Goal: Communication & Community: Answer question/provide support

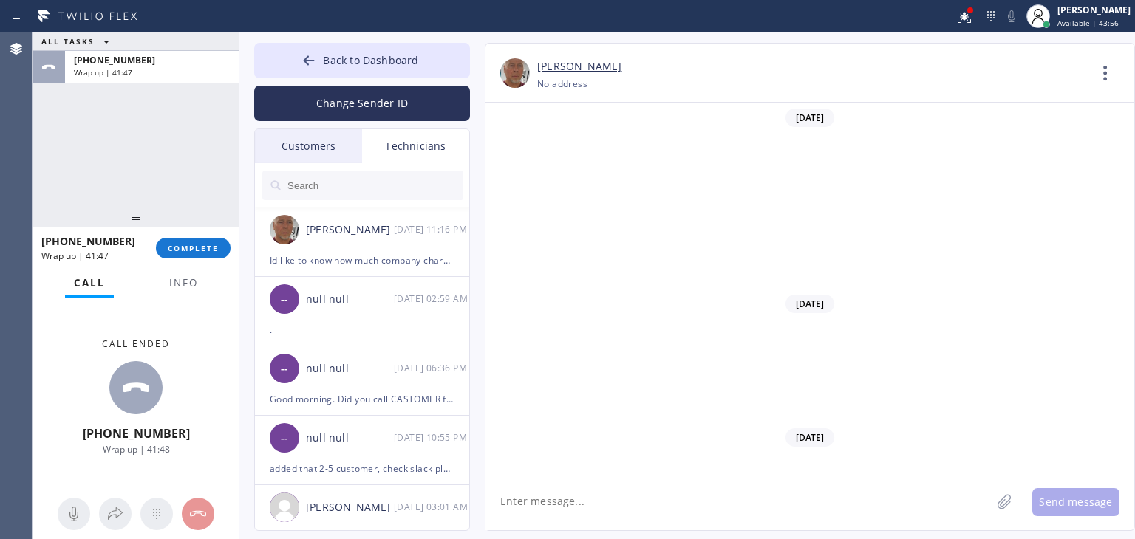
click at [307, 148] on div "Customers" at bounding box center [308, 146] width 107 height 34
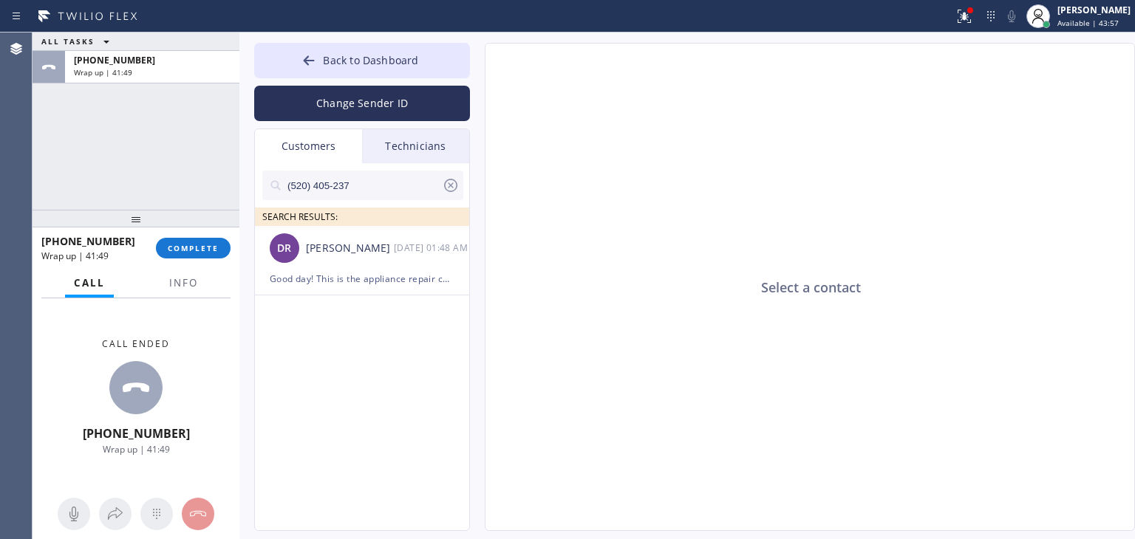
click at [386, 196] on input "(520) 405-237" at bounding box center [364, 186] width 156 height 30
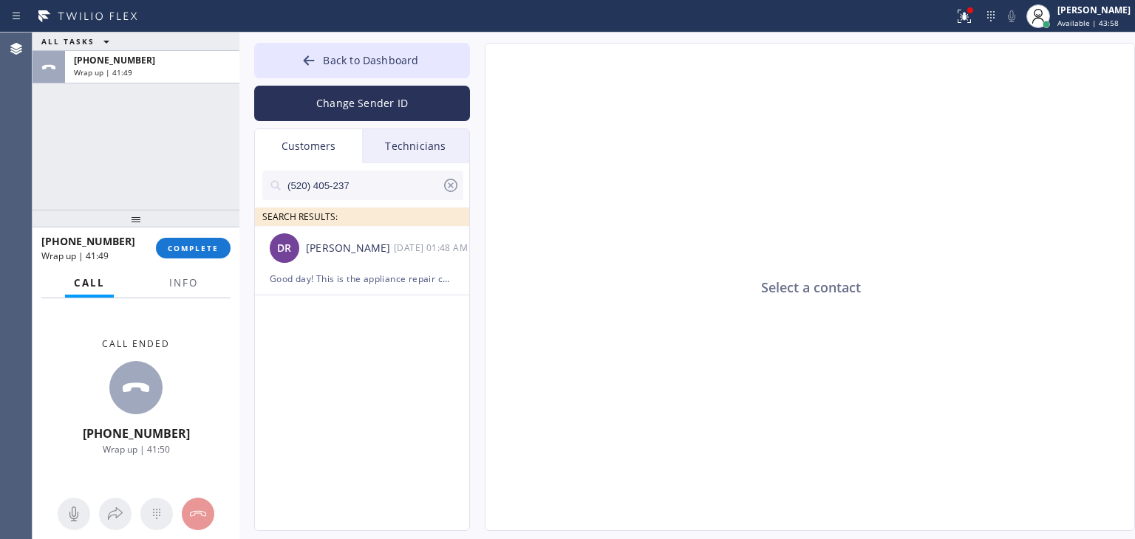
type input "(520) 405-"
click at [386, 196] on input "(520) 405-" at bounding box center [364, 186] width 156 height 30
click at [386, 196] on input "[PHONE_NUMBER]" at bounding box center [364, 186] width 156 height 30
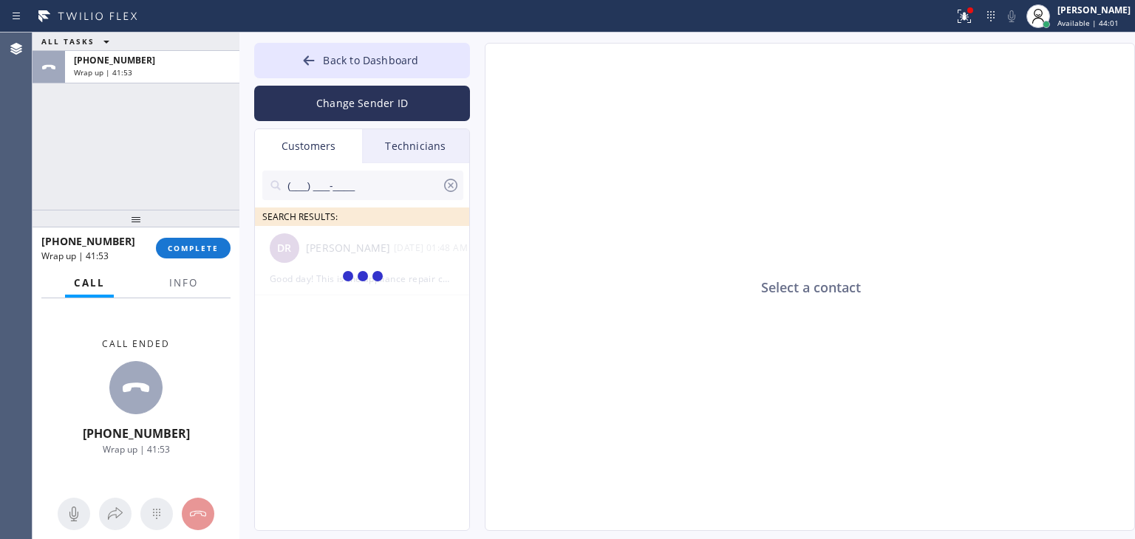
click at [386, 196] on input "(___) ___-____" at bounding box center [364, 186] width 156 height 30
type input "("
click at [386, 196] on input "[PHONE_NUMBER]" at bounding box center [364, 186] width 156 height 30
click at [386, 196] on input "(510) 804-477" at bounding box center [364, 186] width 156 height 30
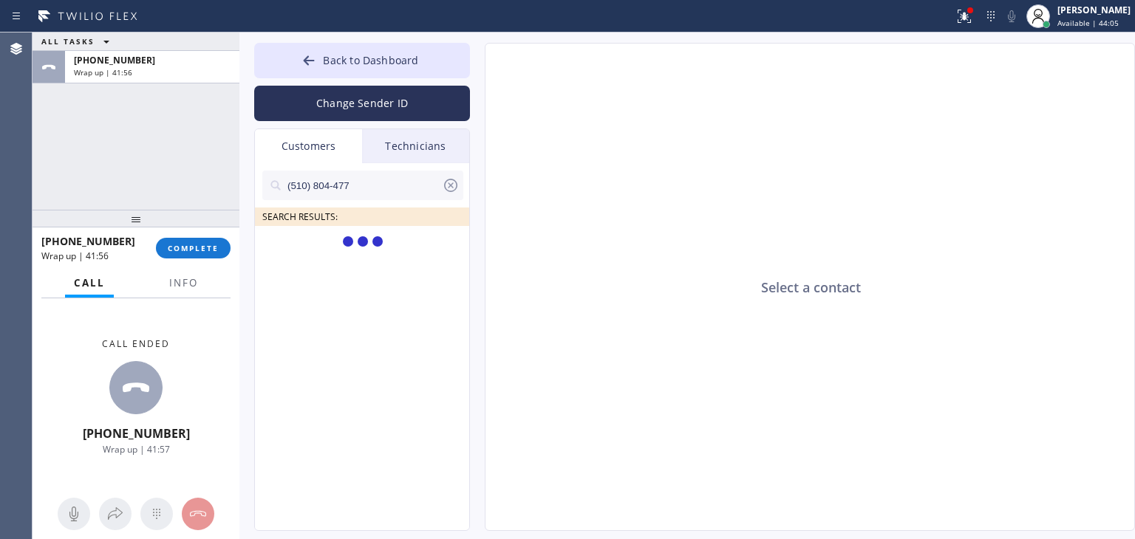
type input "(510) 804-477"
drag, startPoint x: 153, startPoint y: 252, endPoint x: 189, endPoint y: 251, distance: 36.2
click at [189, 251] on div "[PHONE_NUMBER] Wrap up | 41:57 COMPLETE" at bounding box center [135, 248] width 189 height 38
click at [189, 251] on span "COMPLETE" at bounding box center [193, 248] width 51 height 10
click at [408, 299] on ul "[PERSON_NAME] [PERSON_NAME] Haleco --:--" at bounding box center [363, 277] width 216 height 103
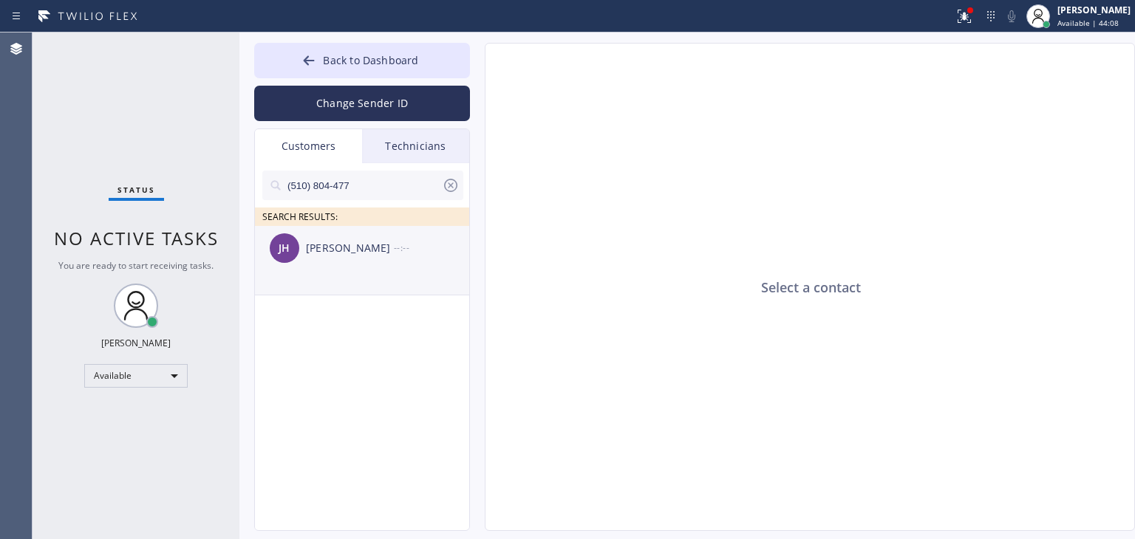
click at [419, 282] on li "[PERSON_NAME] [PERSON_NAME] Haleco --:--" at bounding box center [363, 260] width 216 height 69
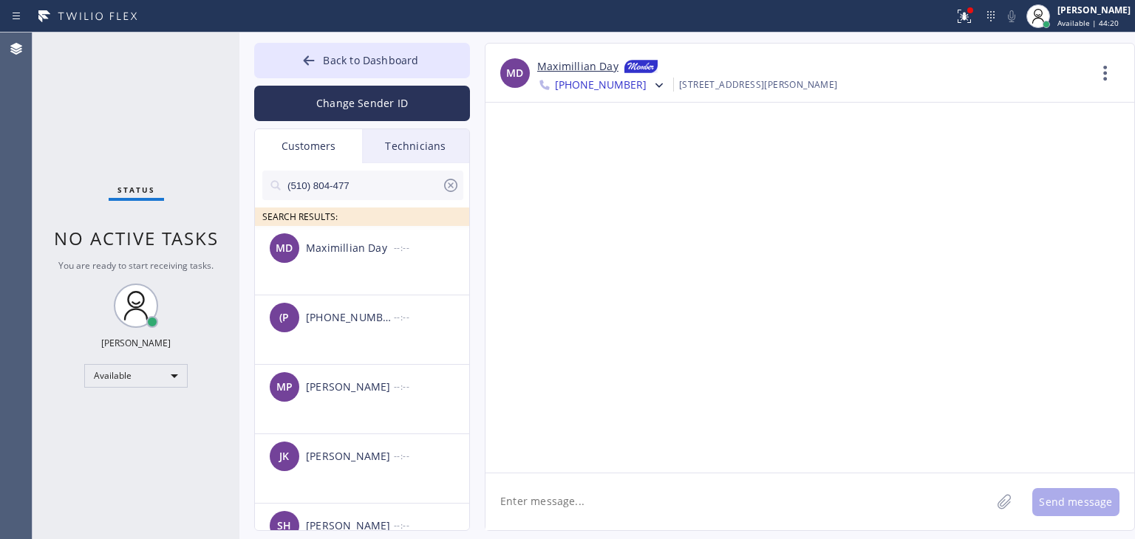
paste textarea "Good day! This is the appliance repair company you recently contacted. Unfortun…"
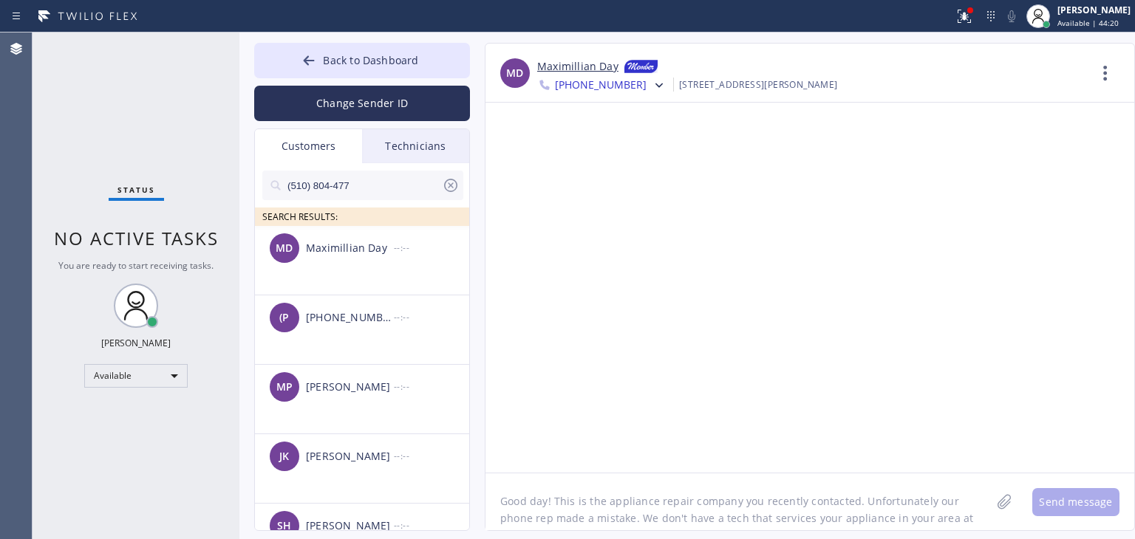
scroll to position [12, 0]
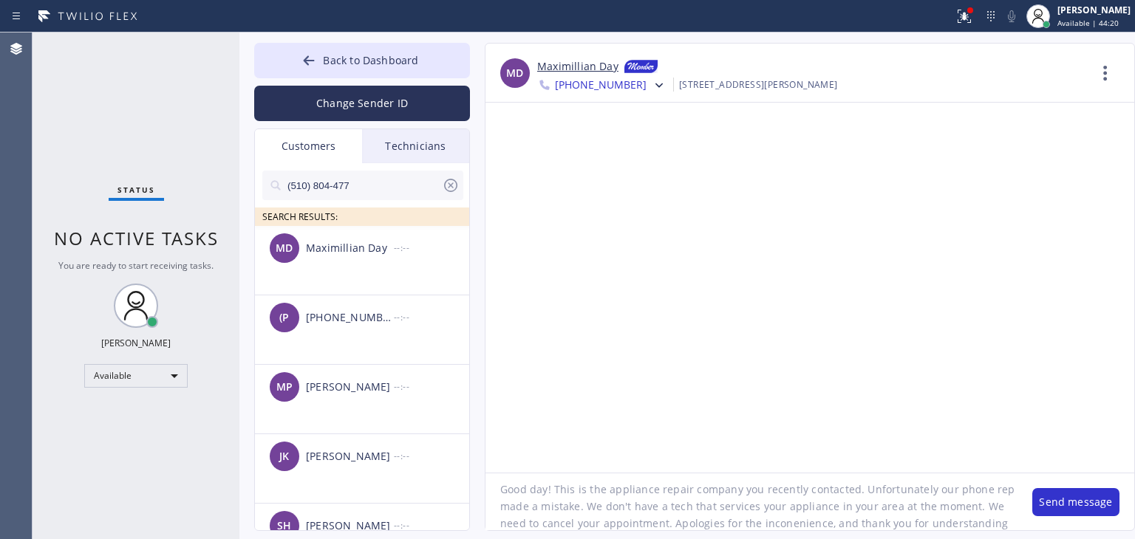
click at [592, 491] on textarea "Good day! This is the appliance repair company you recently contacted. Unfortun…" at bounding box center [752, 502] width 532 height 57
type textarea "Good day! This is the appliance repair company you recently contacted. Unfortun…"
click at [1060, 506] on button "Send message" at bounding box center [1075, 502] width 87 height 28
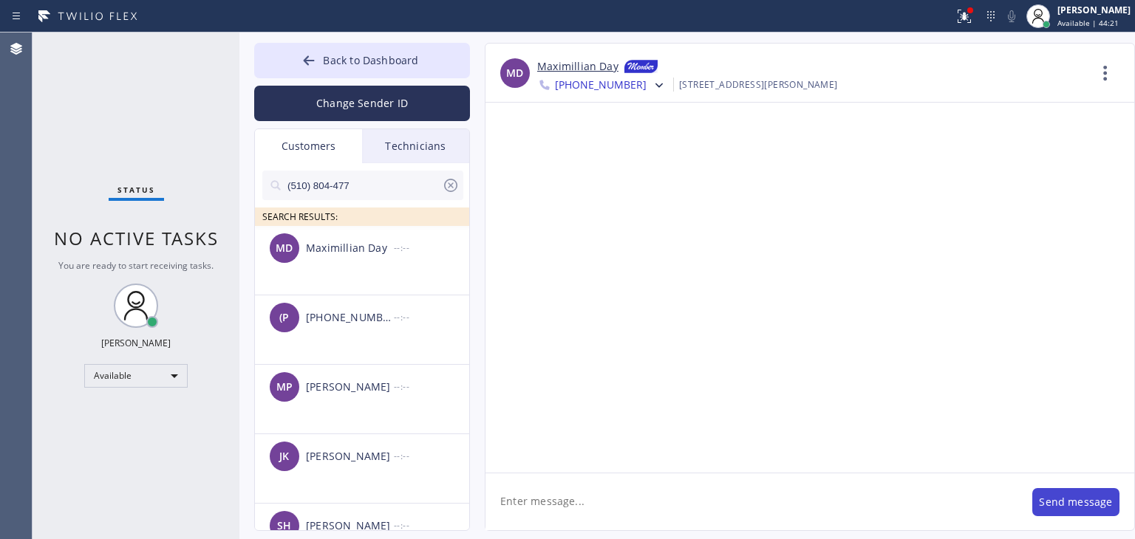
scroll to position [0, 0]
click at [403, 195] on input "(510) 804-477" at bounding box center [364, 186] width 156 height 30
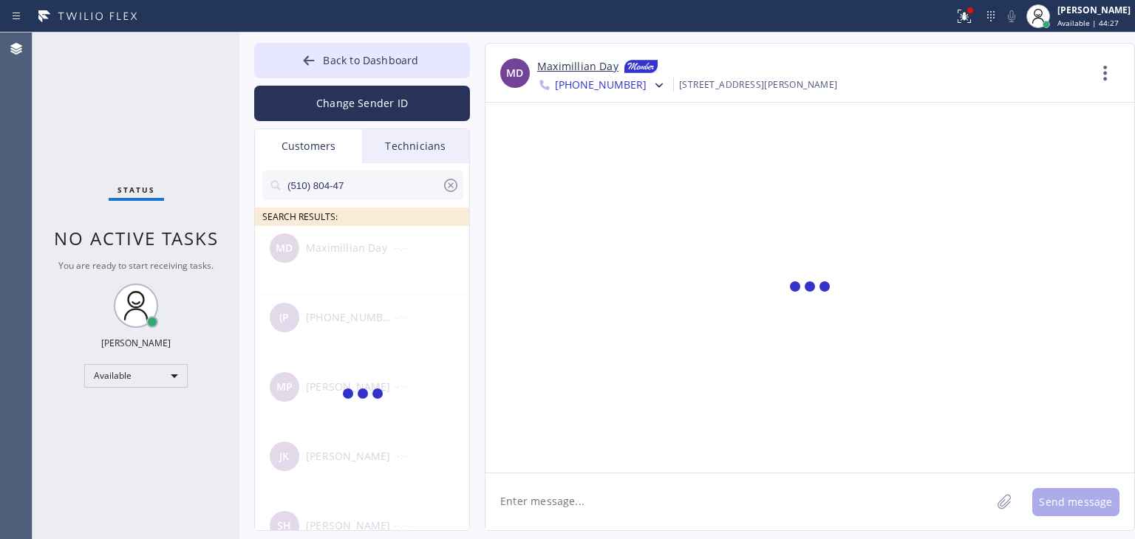
click at [403, 195] on input "(510) 804-47" at bounding box center [364, 186] width 156 height 30
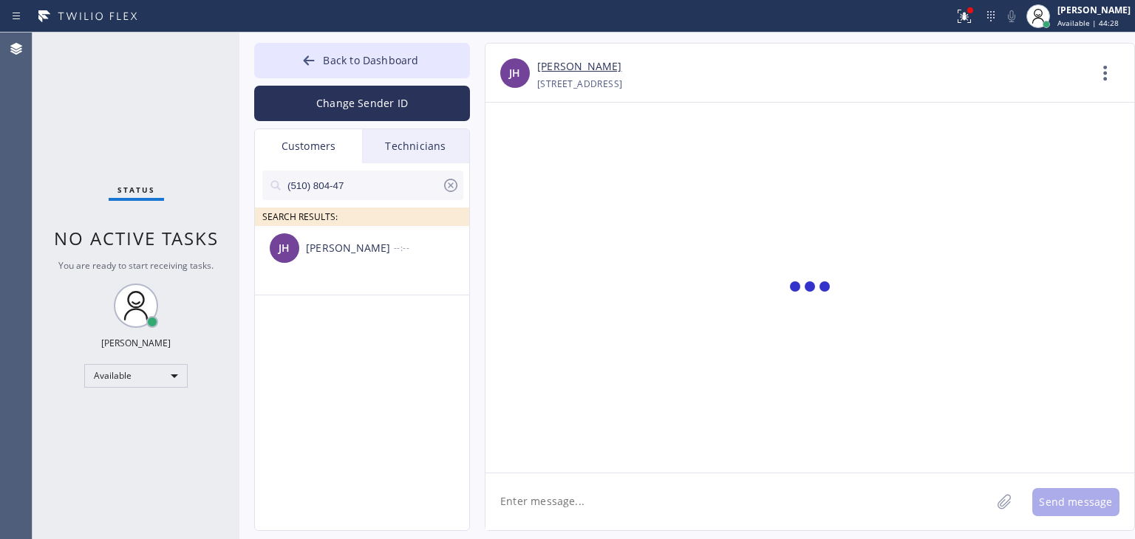
type input "(510) 804-47"
click at [364, 268] on div "[PERSON_NAME] [PERSON_NAME] Haleco --:--" at bounding box center [363, 248] width 216 height 44
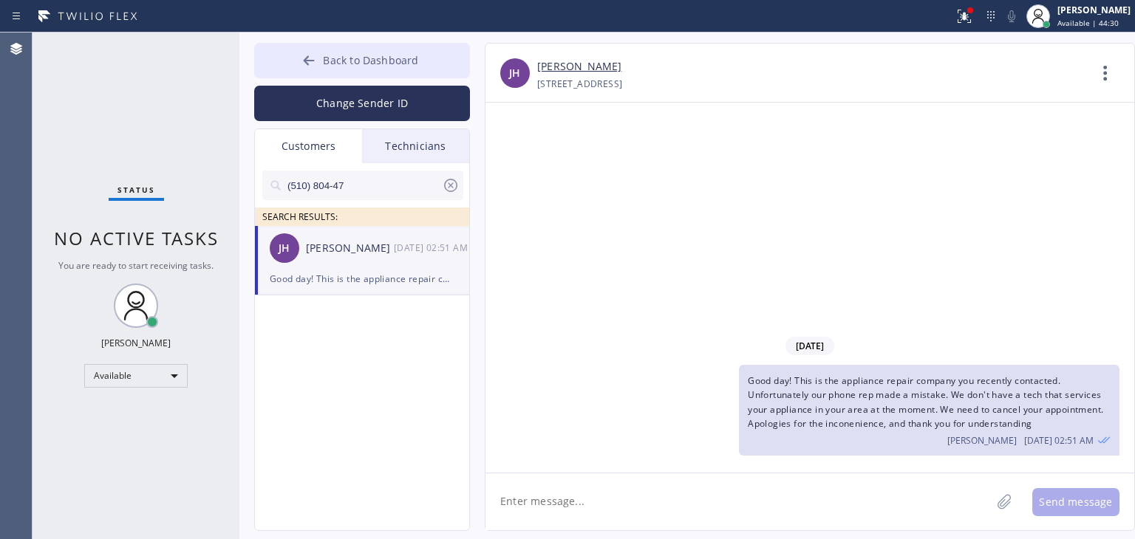
click at [452, 50] on button "Back to Dashboard" at bounding box center [362, 60] width 216 height 35
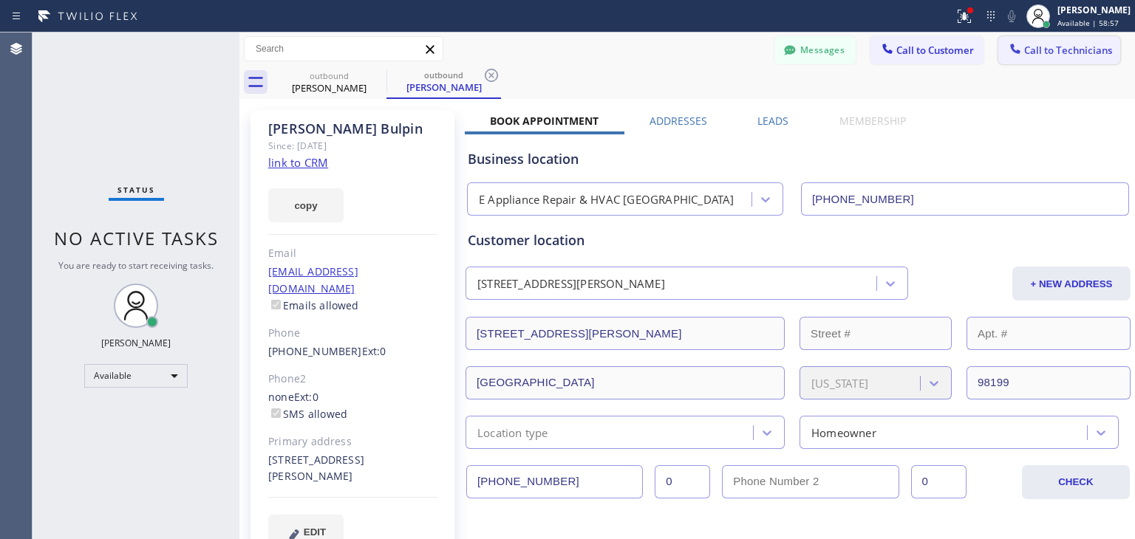
click at [1035, 40] on button "Call to Technicians" at bounding box center [1059, 50] width 122 height 28
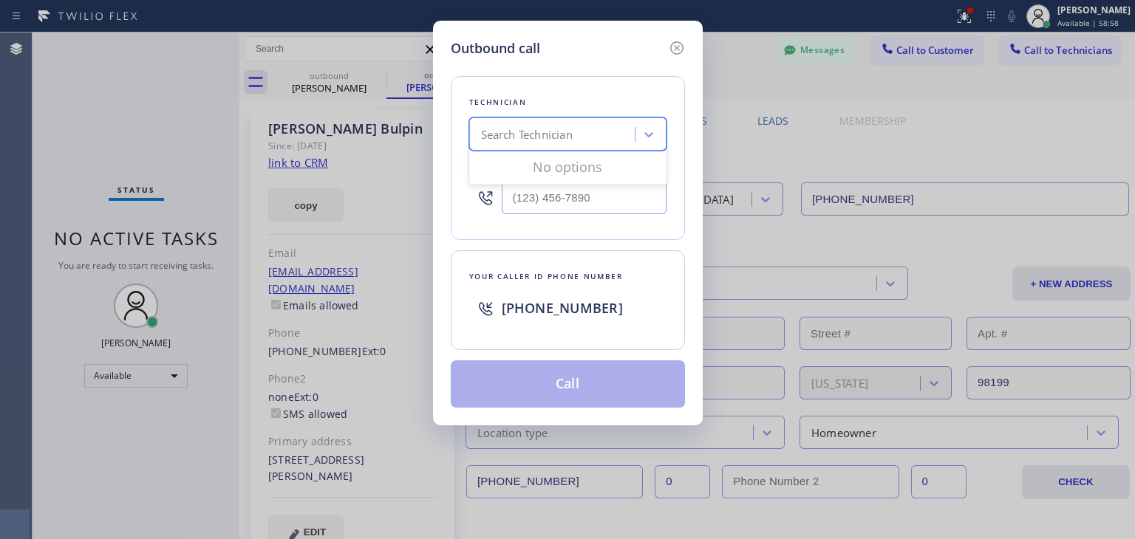
click at [562, 122] on div "Search Technician" at bounding box center [554, 135] width 161 height 26
type input "[PERSON_NAME]"
click at [553, 166] on div "[PERSON_NAME]" at bounding box center [567, 165] width 197 height 27
type input "[PHONE_NUMBER]"
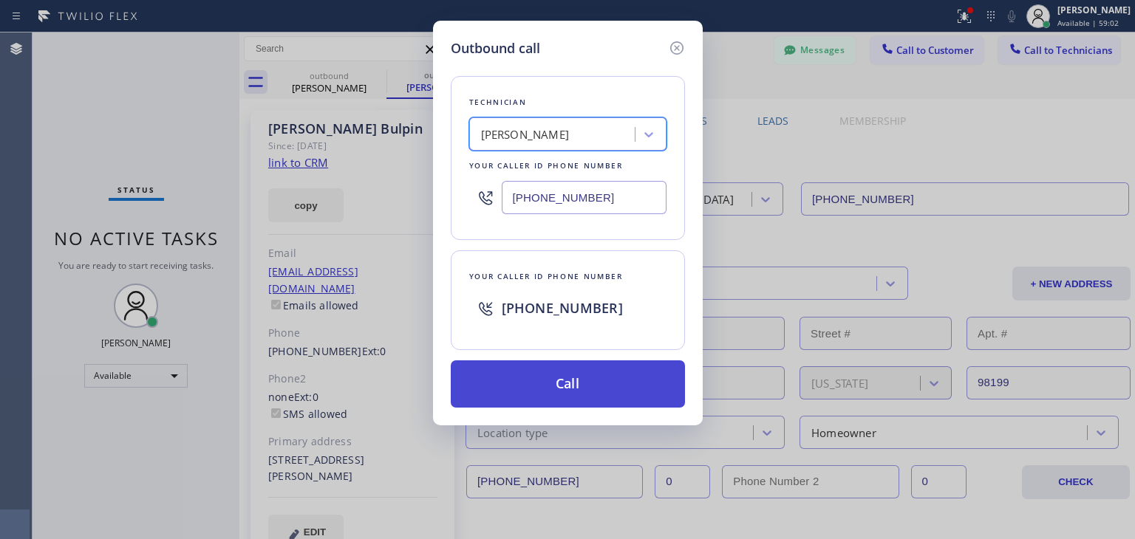
click at [578, 368] on button "Call" at bounding box center [568, 384] width 234 height 47
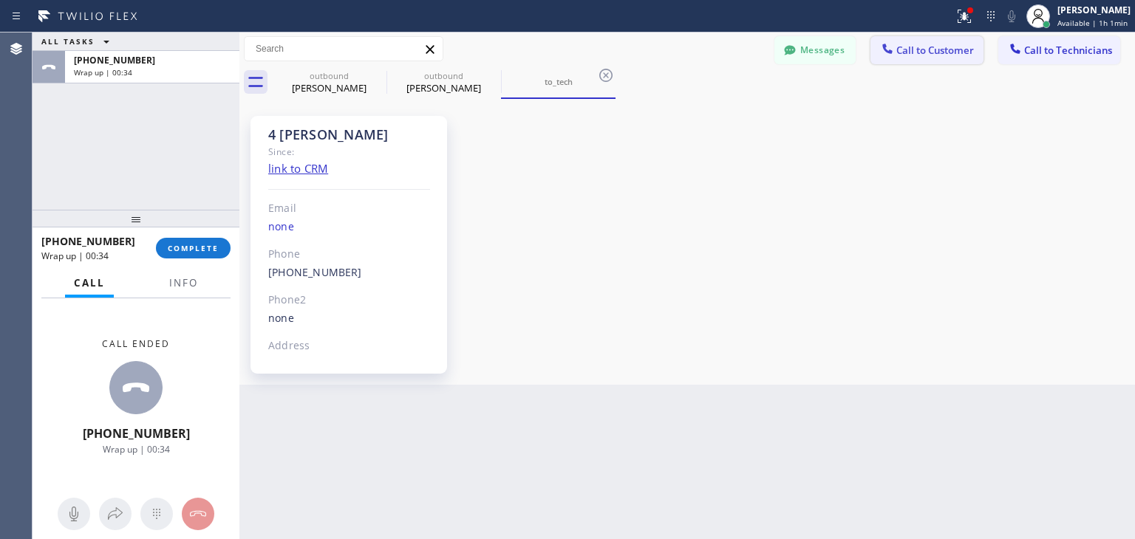
click at [957, 50] on span "Call to Customer" at bounding box center [935, 50] width 78 height 13
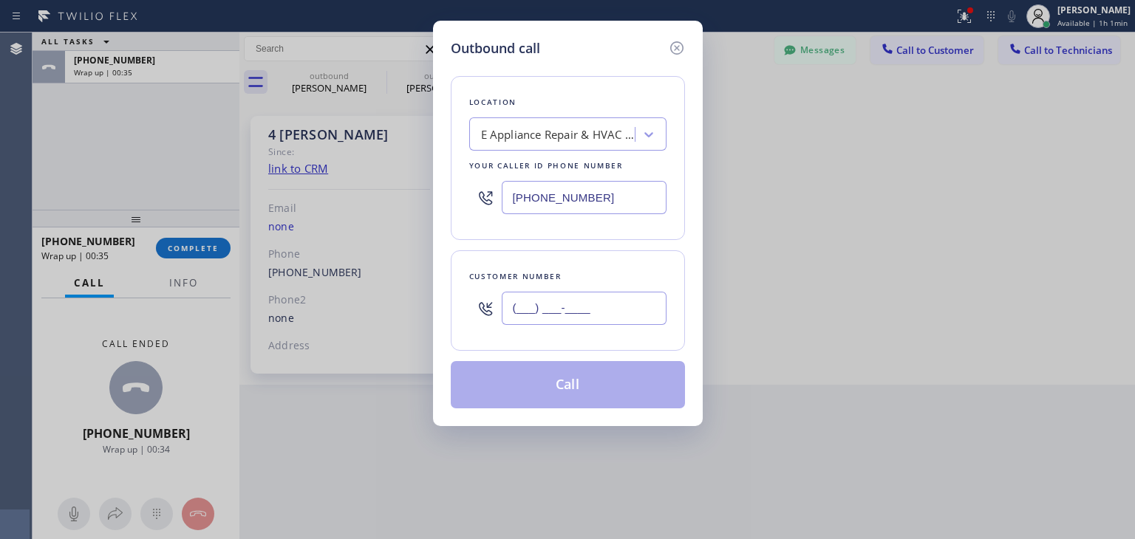
click at [535, 305] on input "(___) ___-____" at bounding box center [584, 308] width 165 height 33
paste input "408) 771-1205"
type input "[PHONE_NUMBER]"
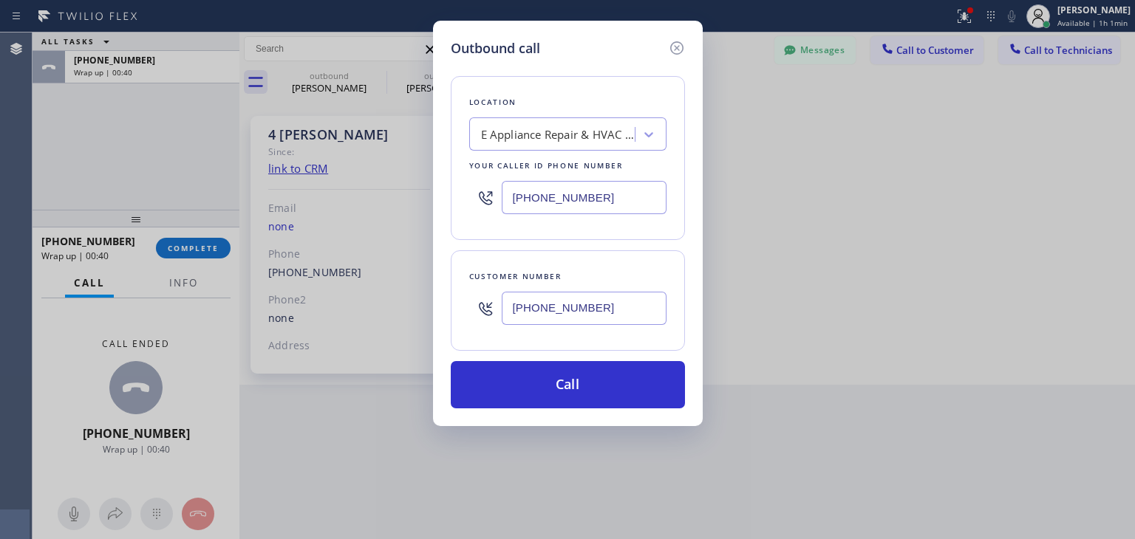
paste input "Viking Repair Service"
type input "Viking Repair Service"
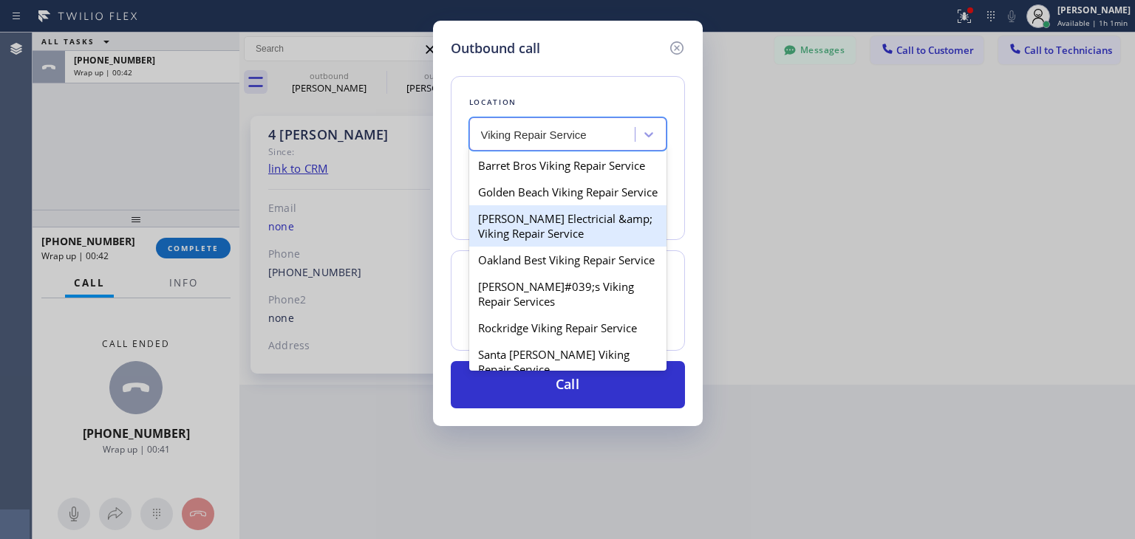
drag, startPoint x: 559, startPoint y: 155, endPoint x: 542, endPoint y: 228, distance: 75.1
click at [542, 228] on div "Barret Bros Viking Repair Service Golden Beach Viking Repair Service [PERSON_NA…" at bounding box center [567, 260] width 197 height 222
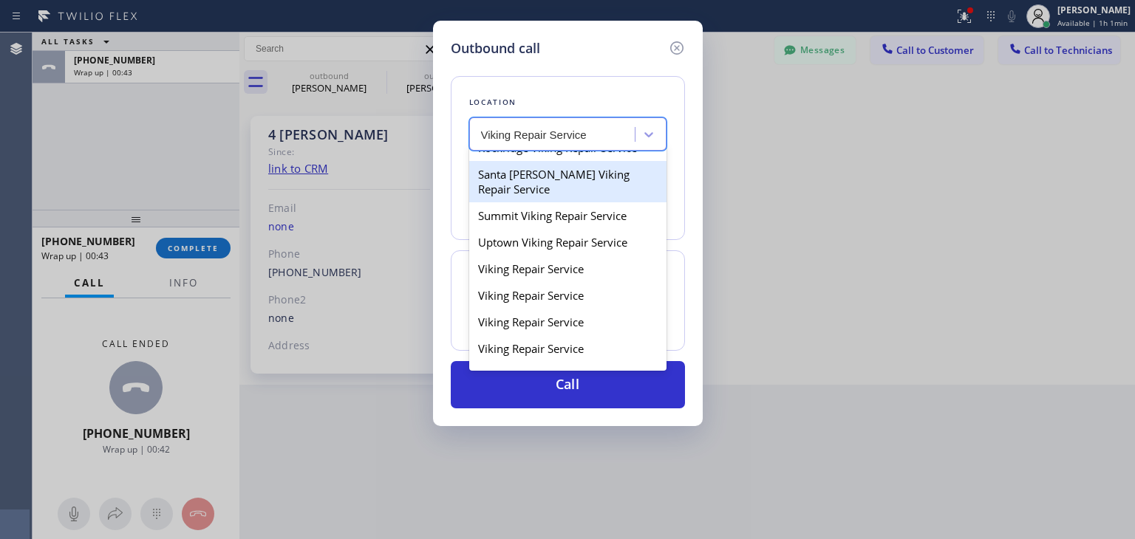
scroll to position [238, 0]
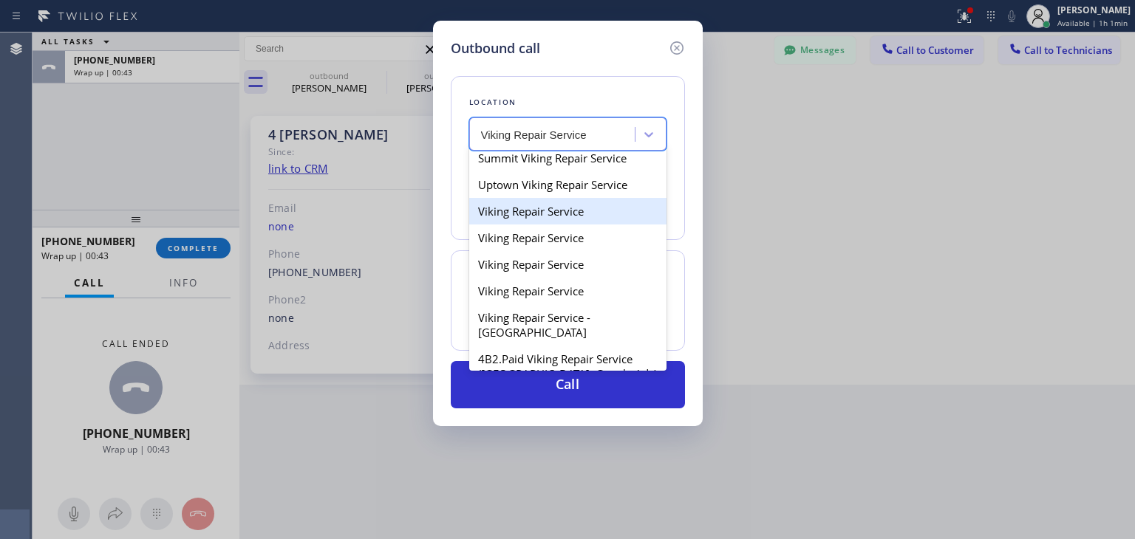
click at [537, 225] on div "Viking Repair Service" at bounding box center [567, 211] width 197 height 27
type input "[PHONE_NUMBER]"
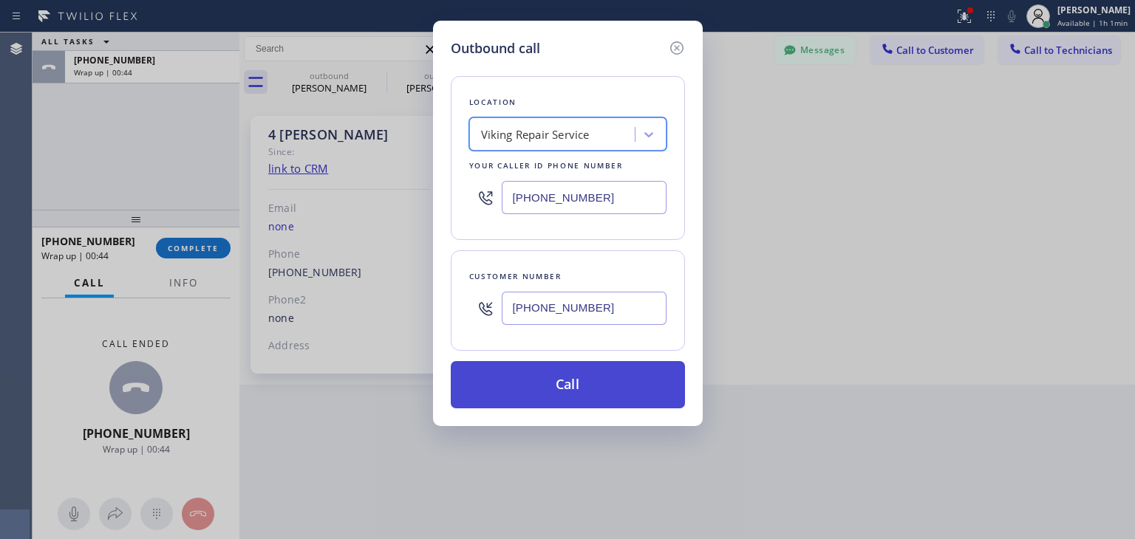
click at [559, 361] on button "Call" at bounding box center [568, 384] width 234 height 47
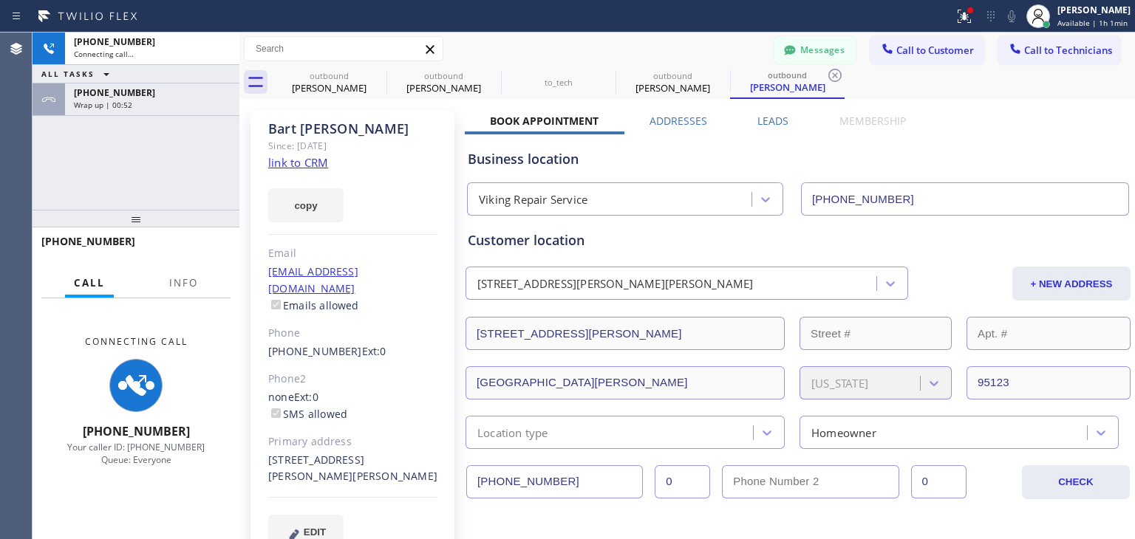
type input "[PHONE_NUMBER]"
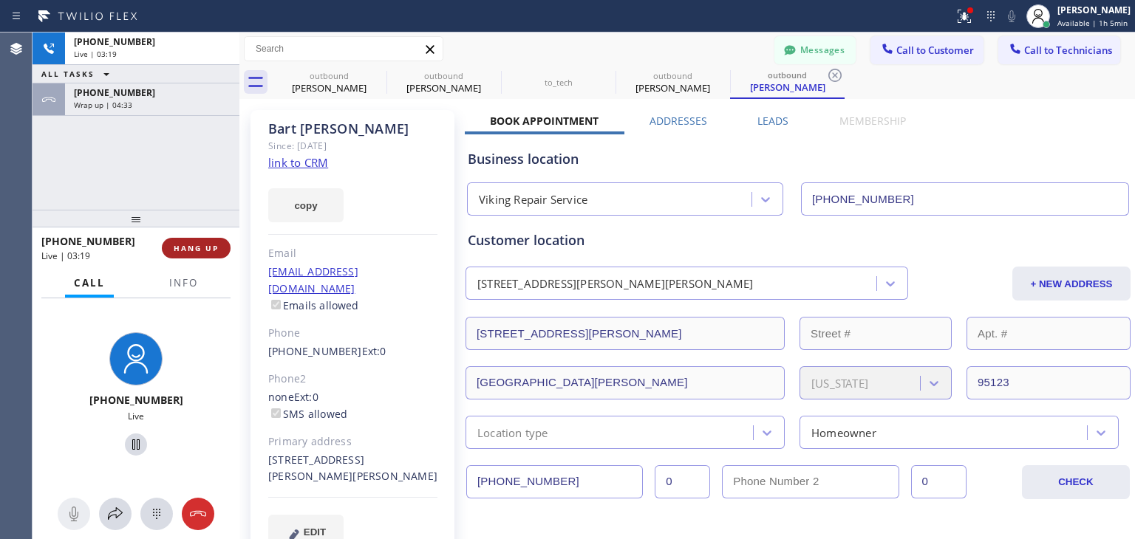
click at [208, 246] on span "HANG UP" at bounding box center [196, 248] width 45 height 10
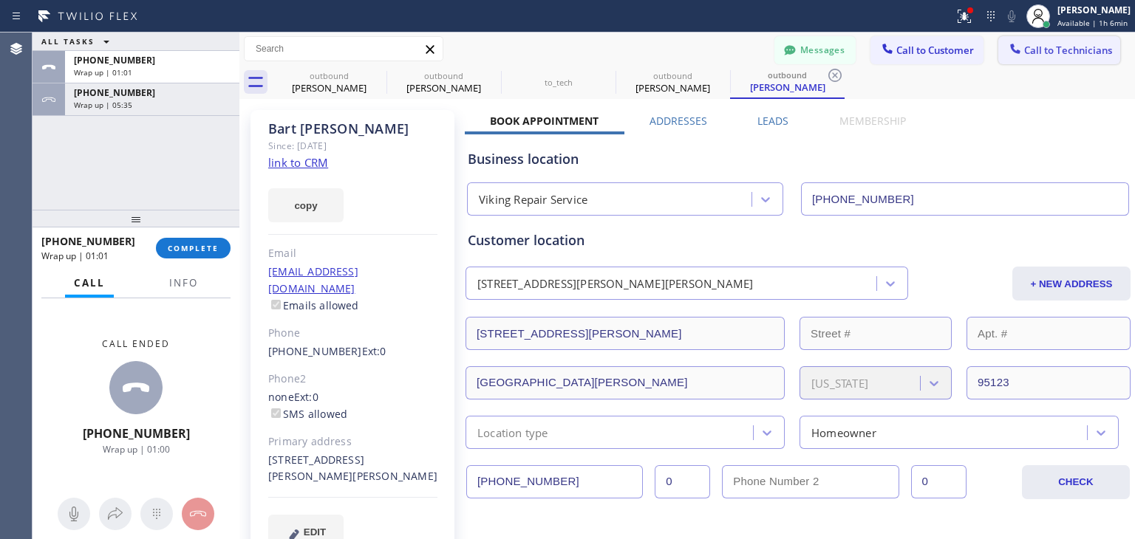
click at [1064, 61] on button "Call to Technicians" at bounding box center [1059, 50] width 122 height 28
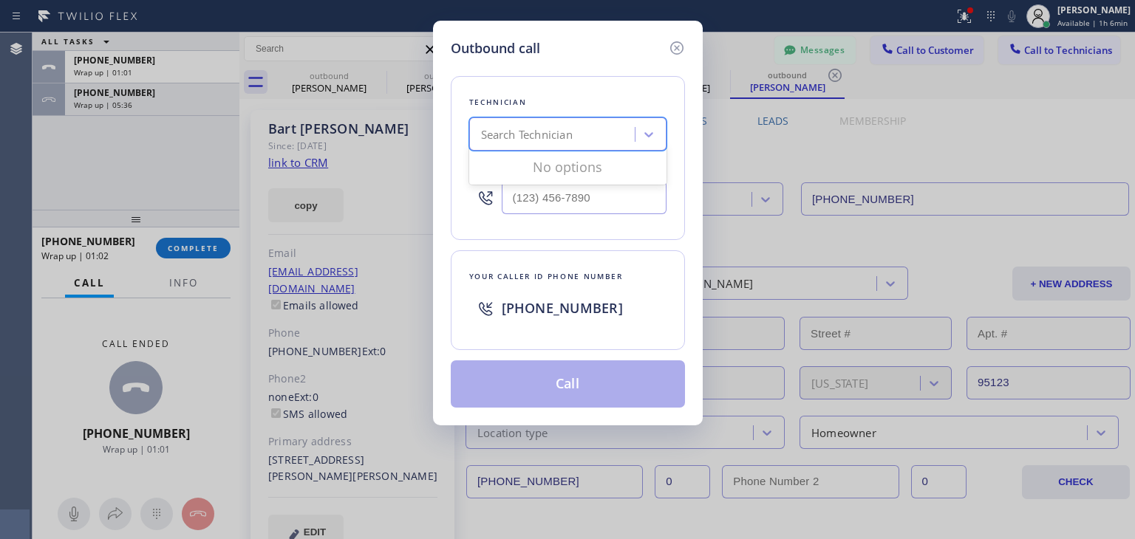
click at [476, 140] on div "Search Technician" at bounding box center [554, 135] width 161 height 26
type input "ilia"
click at [615, 169] on div "[PERSON_NAME]" at bounding box center [567, 165] width 197 height 27
type input "[PHONE_NUMBER]"
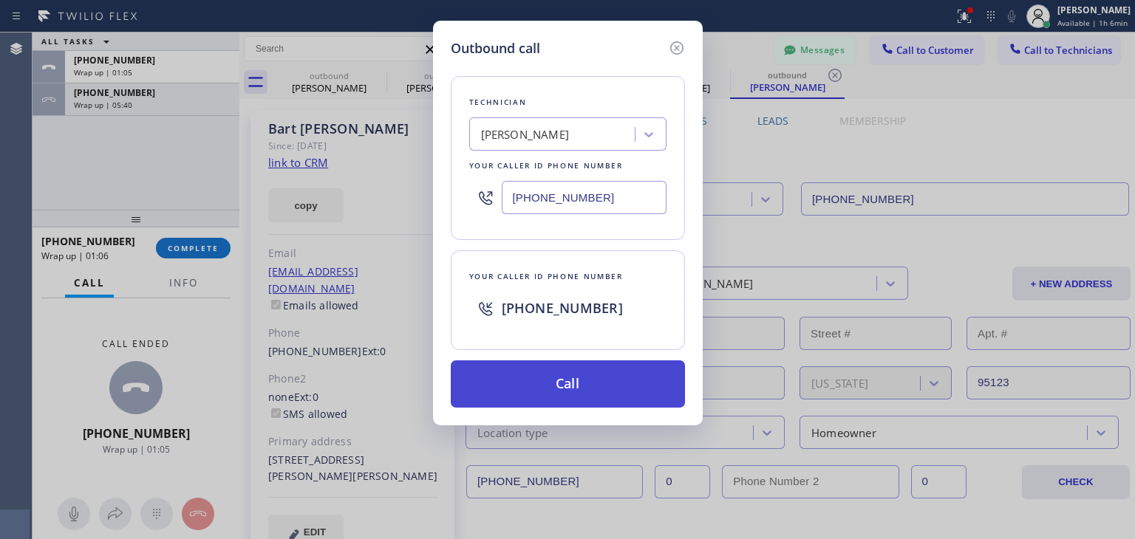
click at [594, 376] on button "Call" at bounding box center [568, 384] width 234 height 47
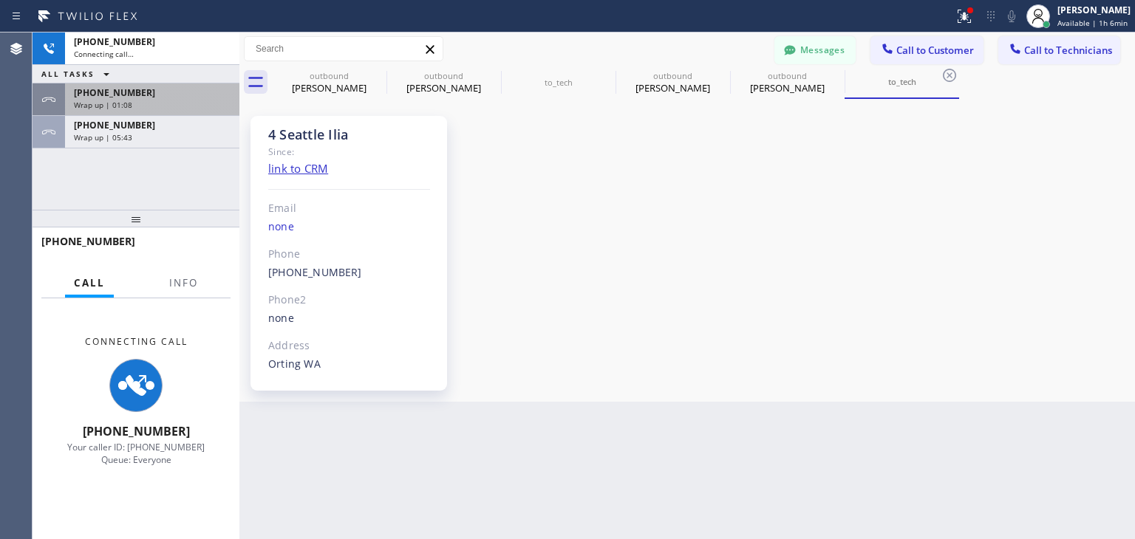
click at [198, 108] on div "Wrap up | 01:08" at bounding box center [152, 105] width 157 height 10
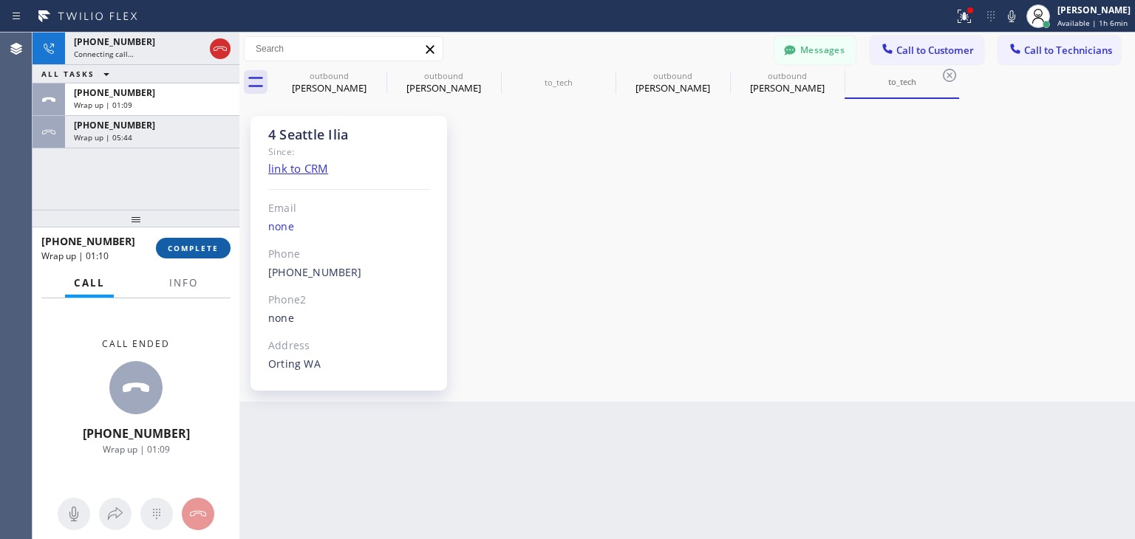
click at [201, 241] on button "COMPLETE" at bounding box center [193, 248] width 75 height 21
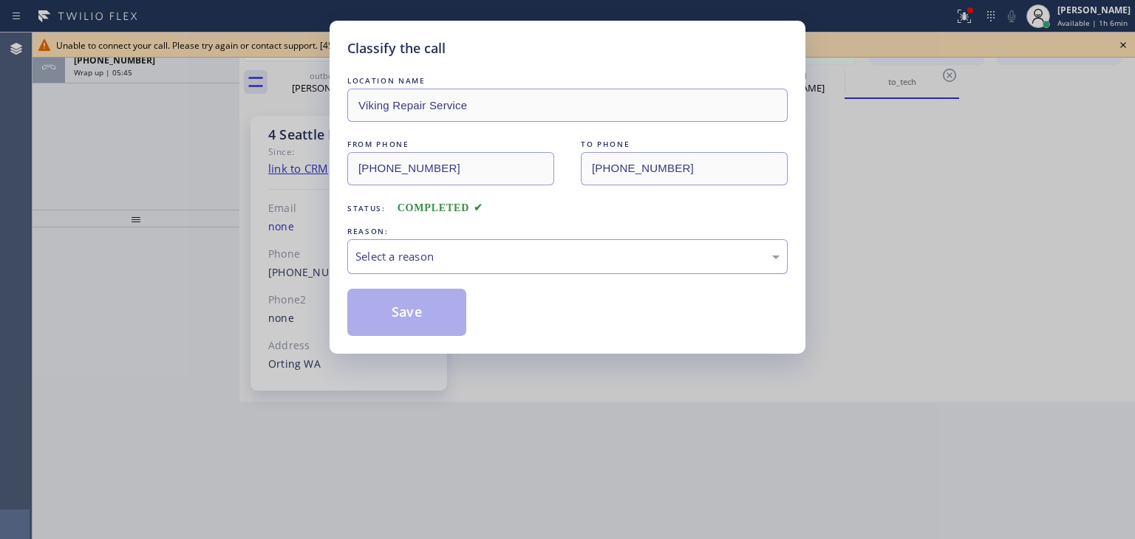
drag, startPoint x: 559, startPoint y: 296, endPoint x: 602, endPoint y: 268, distance: 51.9
click at [602, 268] on div "LOCATION NAME Viking Repair Service FROM PHONE [PHONE_NUMBER] TO PHONE [PHONE_N…" at bounding box center [567, 204] width 440 height 263
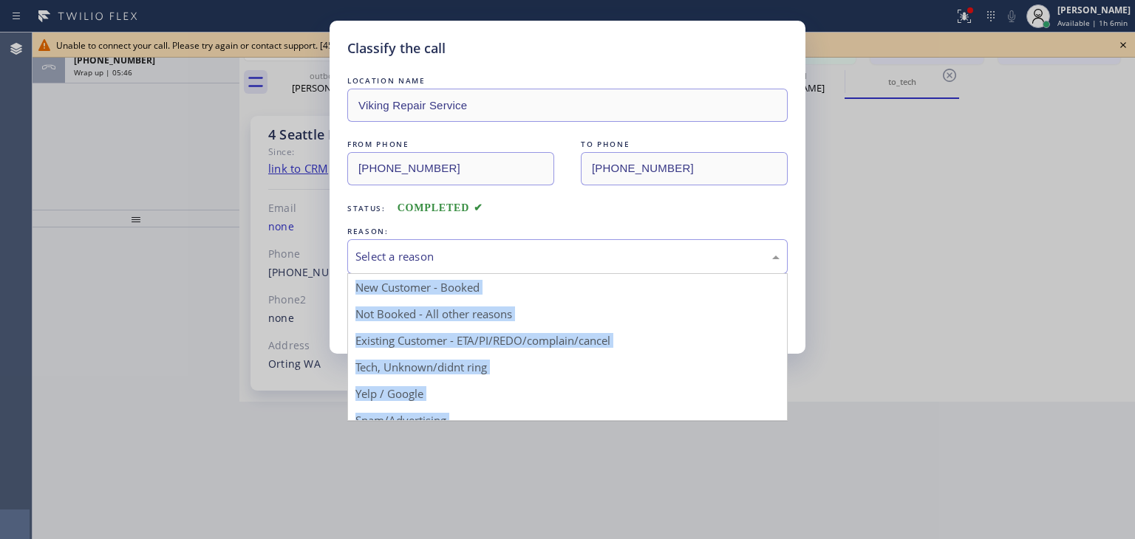
click at [602, 268] on div "Select a reason" at bounding box center [567, 256] width 440 height 35
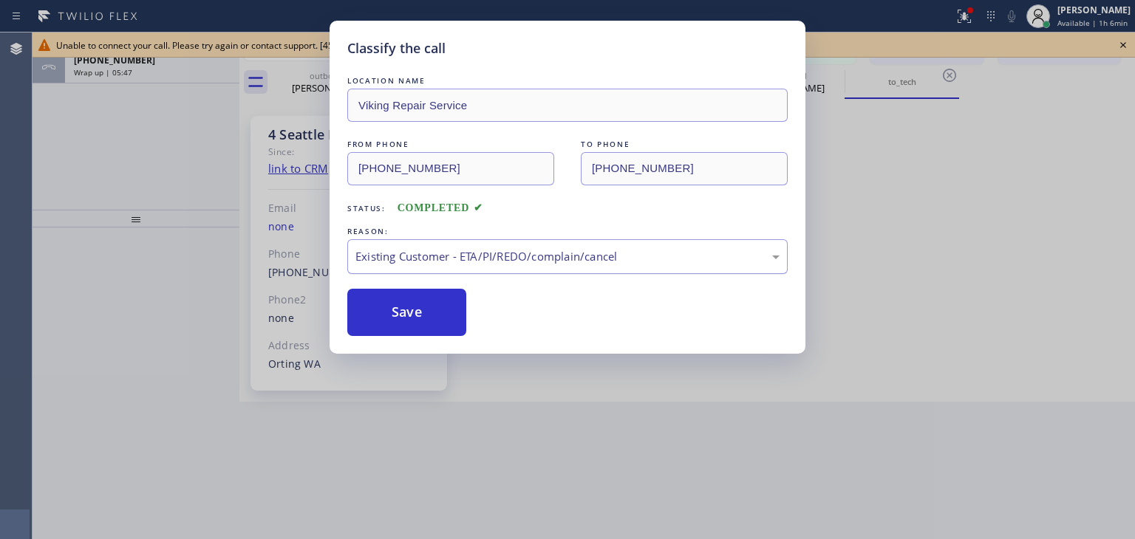
drag, startPoint x: 588, startPoint y: 335, endPoint x: 386, endPoint y: 263, distance: 214.8
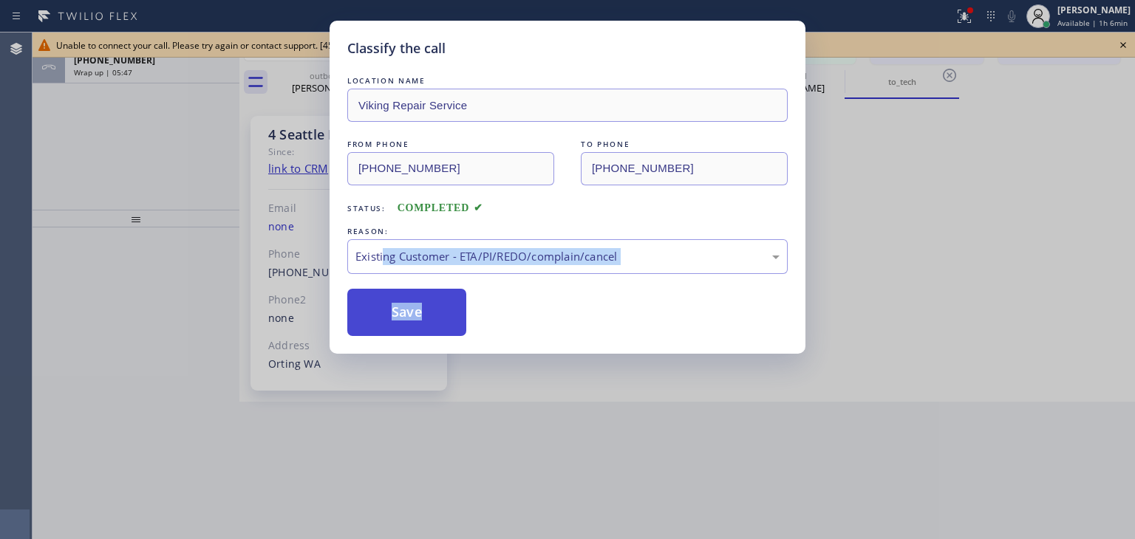
click at [417, 312] on button "Save" at bounding box center [406, 312] width 119 height 47
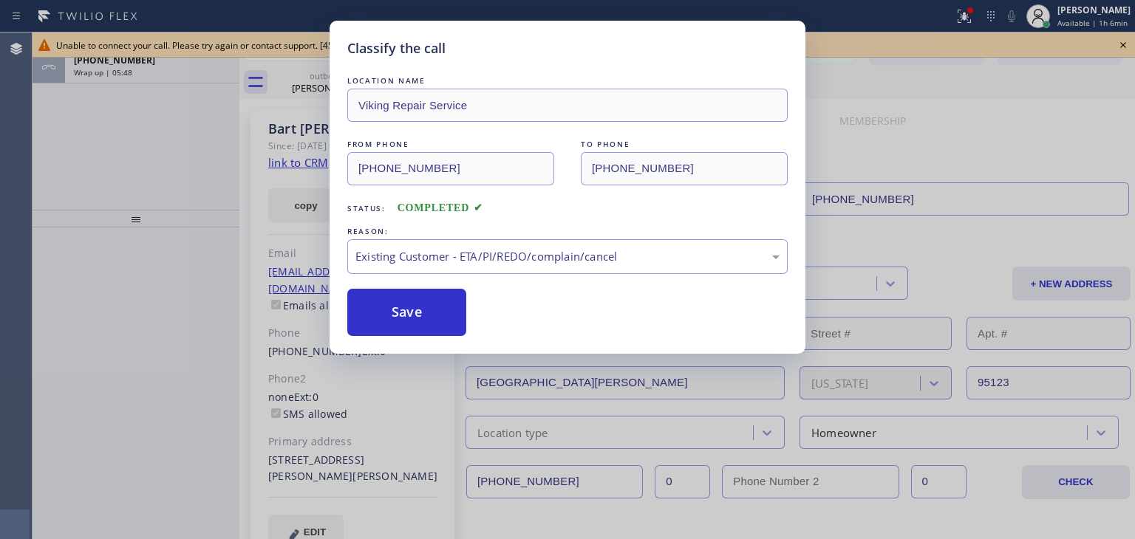
click at [188, 79] on div "Classify the call LOCATION NAME Viking Repair Service FROM PHONE [PHONE_NUMBER]…" at bounding box center [567, 269] width 1135 height 539
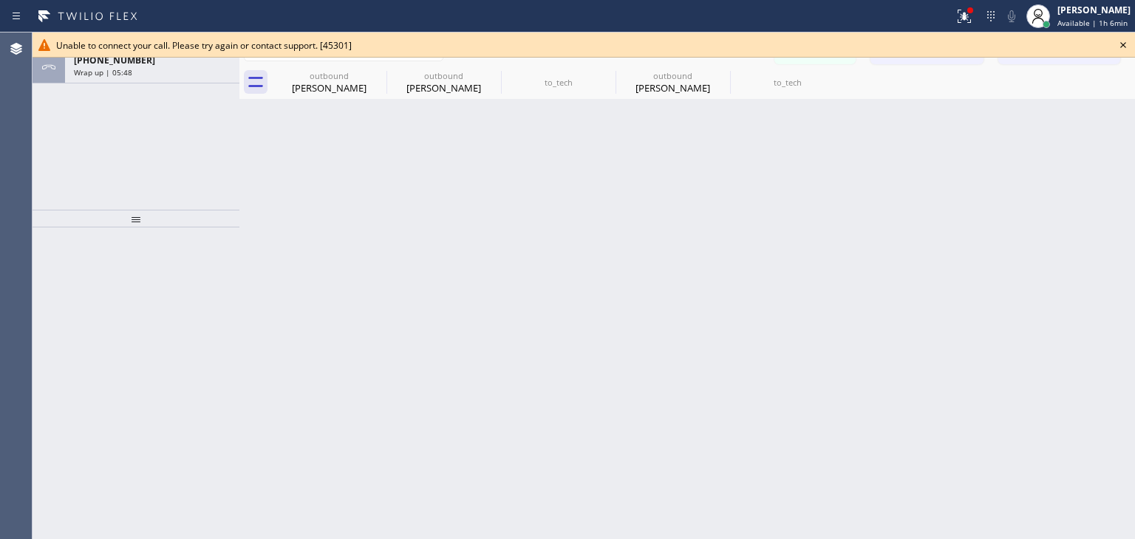
click at [188, 79] on div "[PHONE_NUMBER] Wrap up | 05:48" at bounding box center [149, 67] width 168 height 33
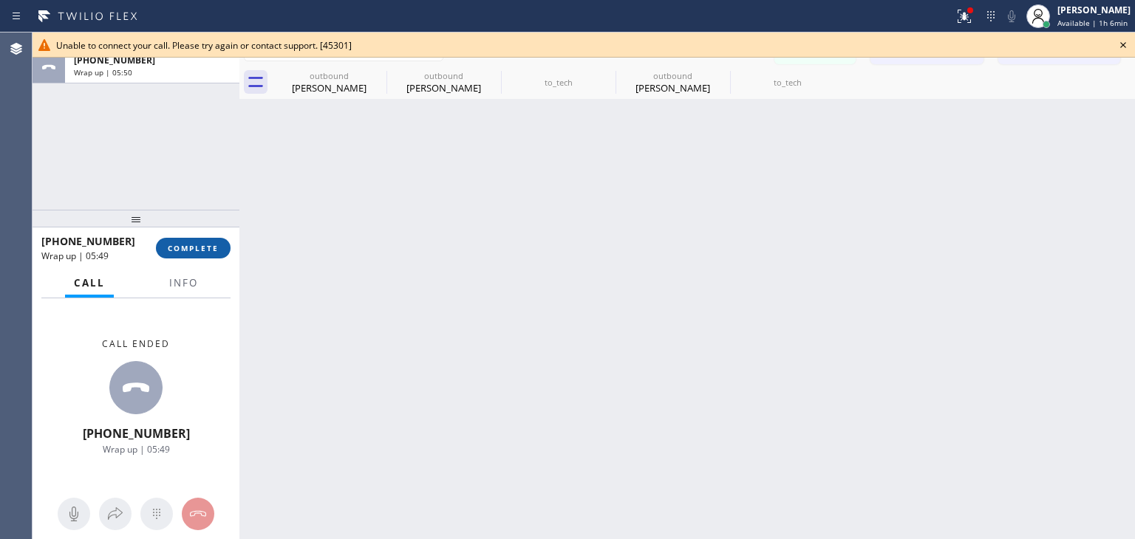
drag, startPoint x: 207, startPoint y: 231, endPoint x: 205, endPoint y: 252, distance: 20.8
click at [205, 252] on div "[PHONE_NUMBER] Wrap up | 05:49 COMPLETE" at bounding box center [135, 248] width 189 height 38
click at [205, 252] on span "COMPLETE" at bounding box center [193, 248] width 51 height 10
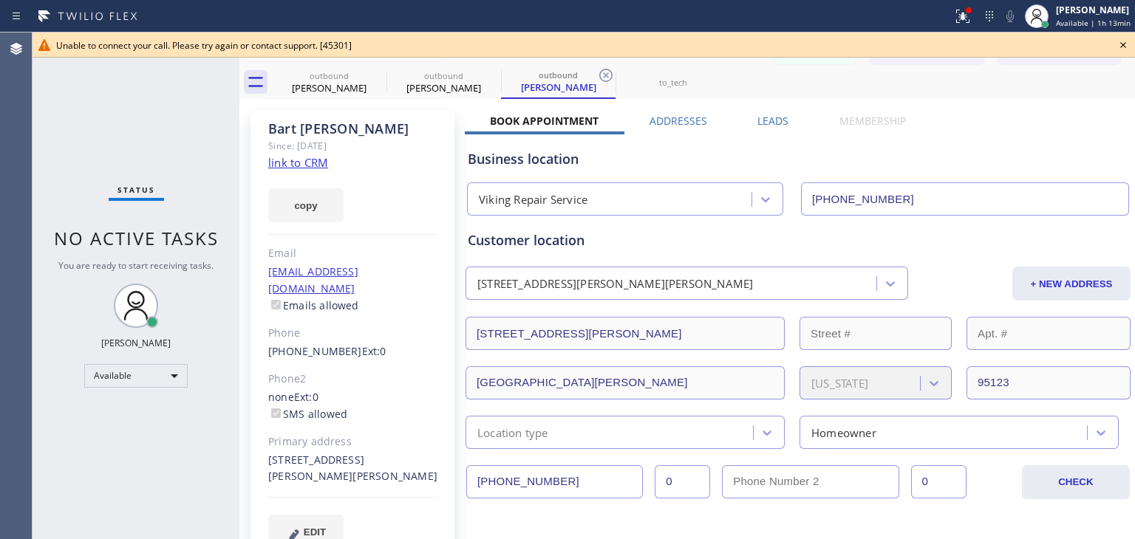
click at [1118, 44] on icon at bounding box center [1123, 45] width 18 height 18
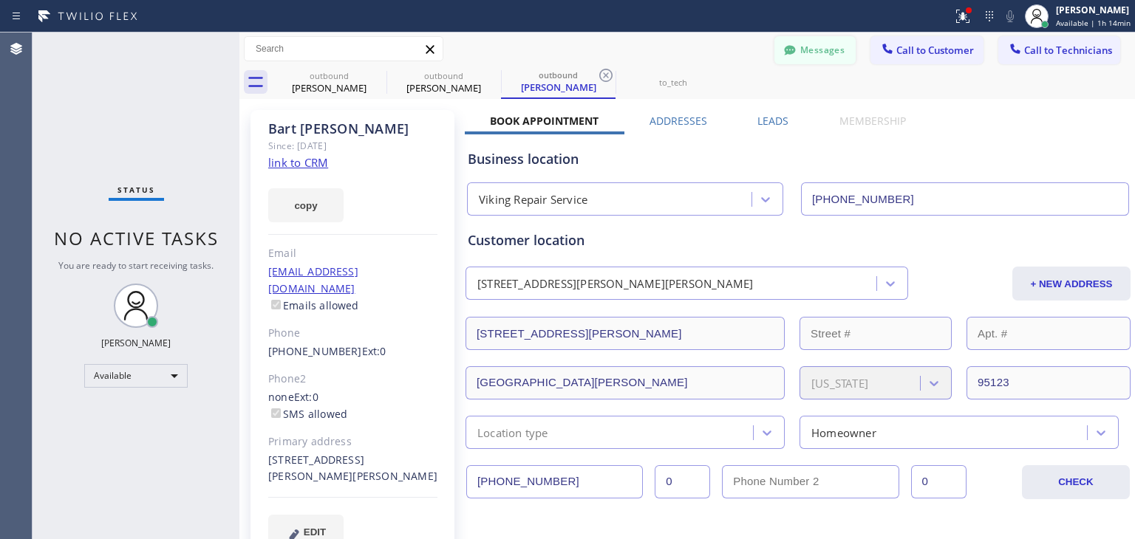
click at [801, 48] on button "Messages" at bounding box center [814, 50] width 81 height 28
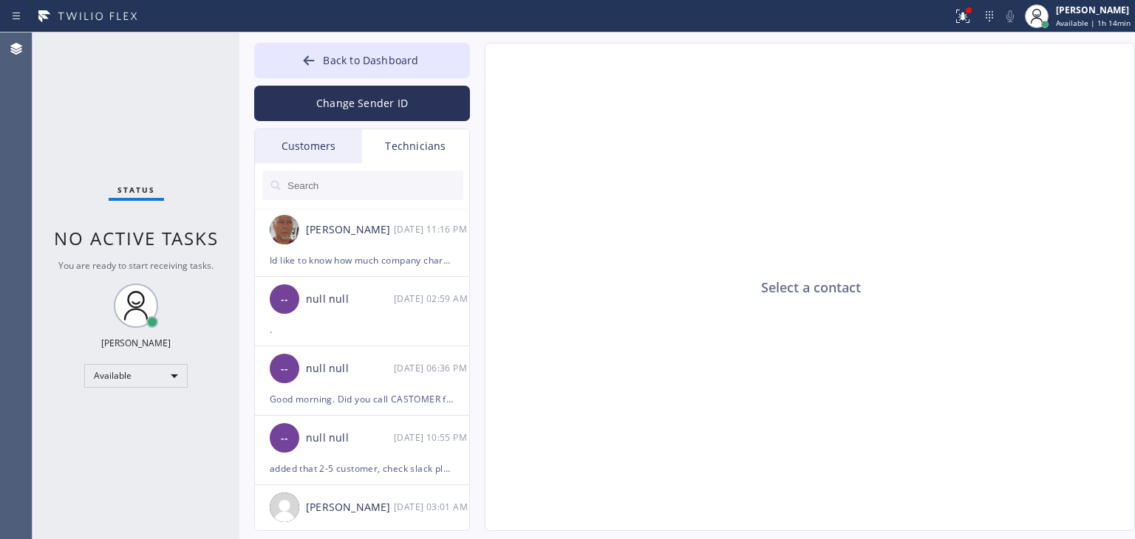
click at [302, 148] on div "Customers" at bounding box center [308, 146] width 107 height 34
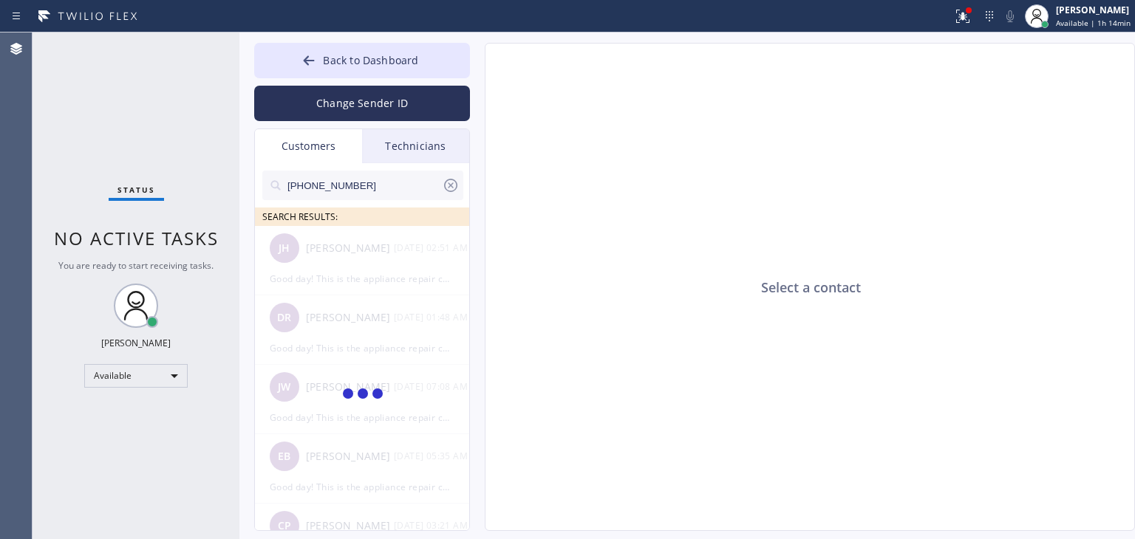
click at [362, 182] on input "[PHONE_NUMBER]" at bounding box center [364, 186] width 156 height 30
click at [362, 182] on input "(___) ___-____" at bounding box center [364, 186] width 156 height 30
click at [362, 182] on input "text" at bounding box center [364, 186] width 156 height 30
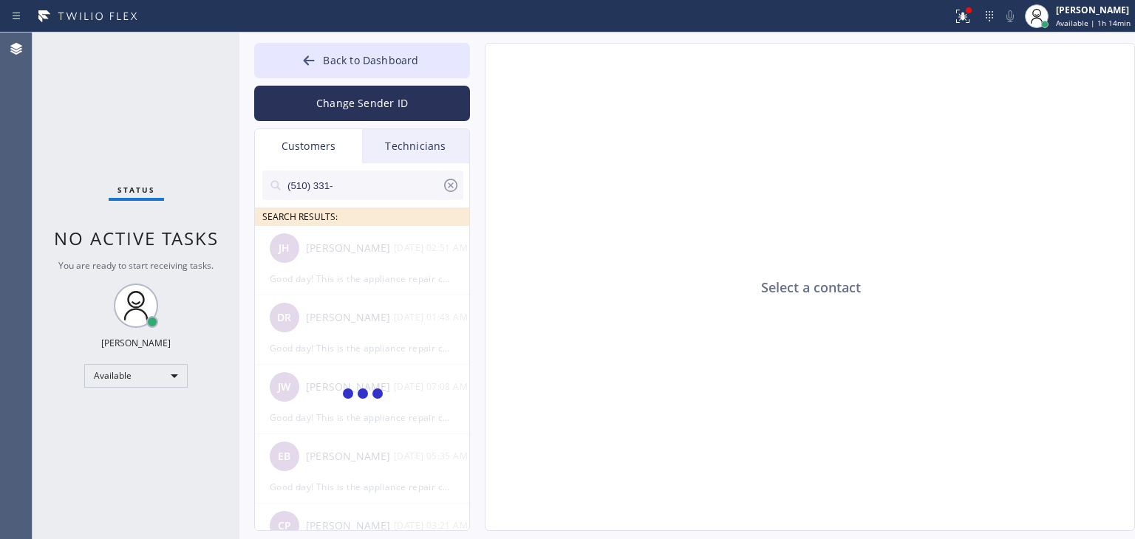
click at [362, 182] on input "(510) 331-" at bounding box center [364, 186] width 156 height 30
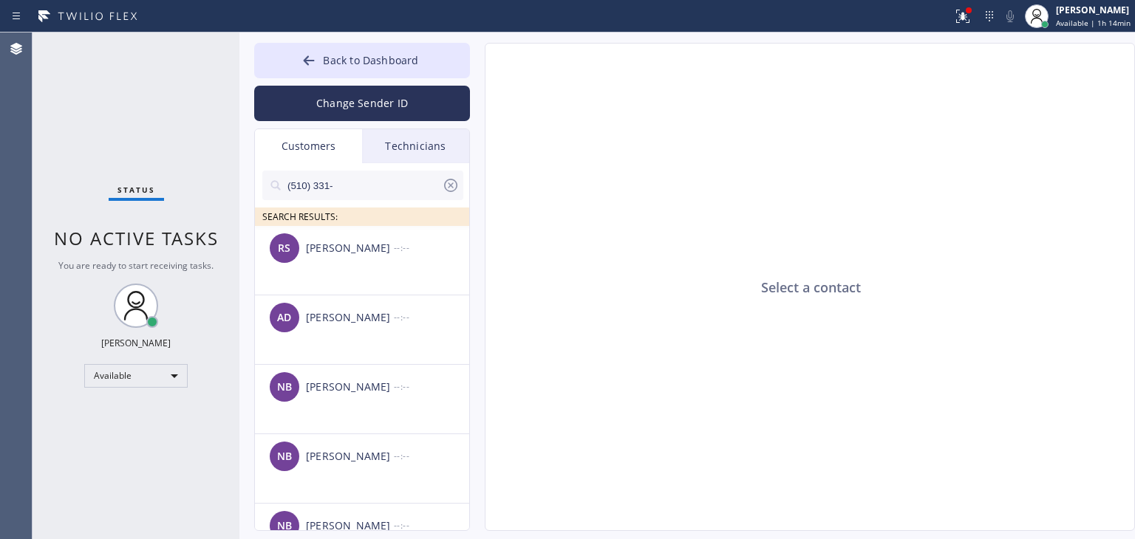
type input "(510) 331-"
click at [420, 253] on div "--:--" at bounding box center [432, 247] width 77 height 17
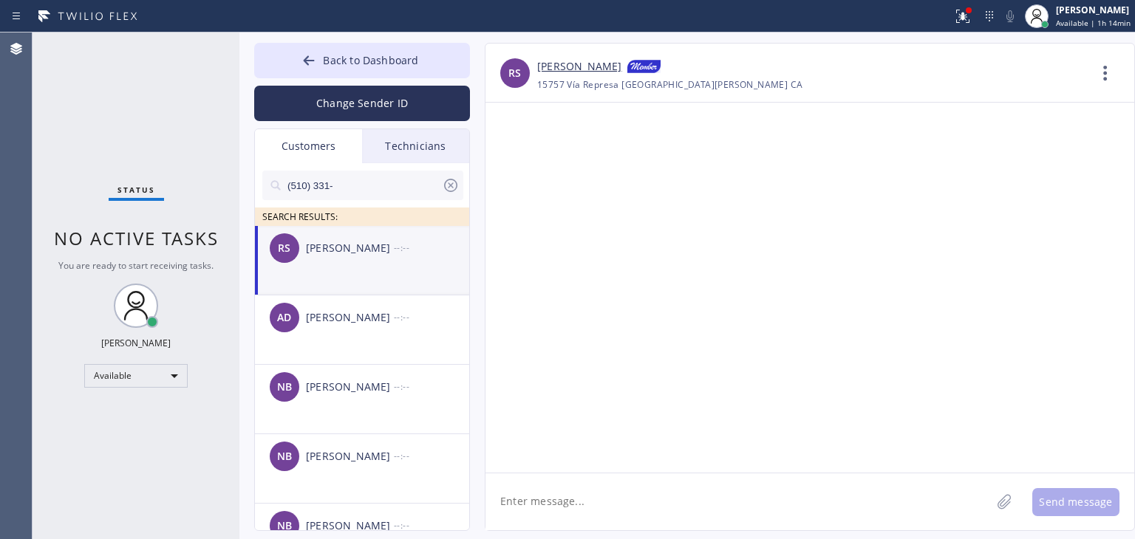
paste textarea "Good day! This is the appliance repair company you recently contacted. Unfortun…"
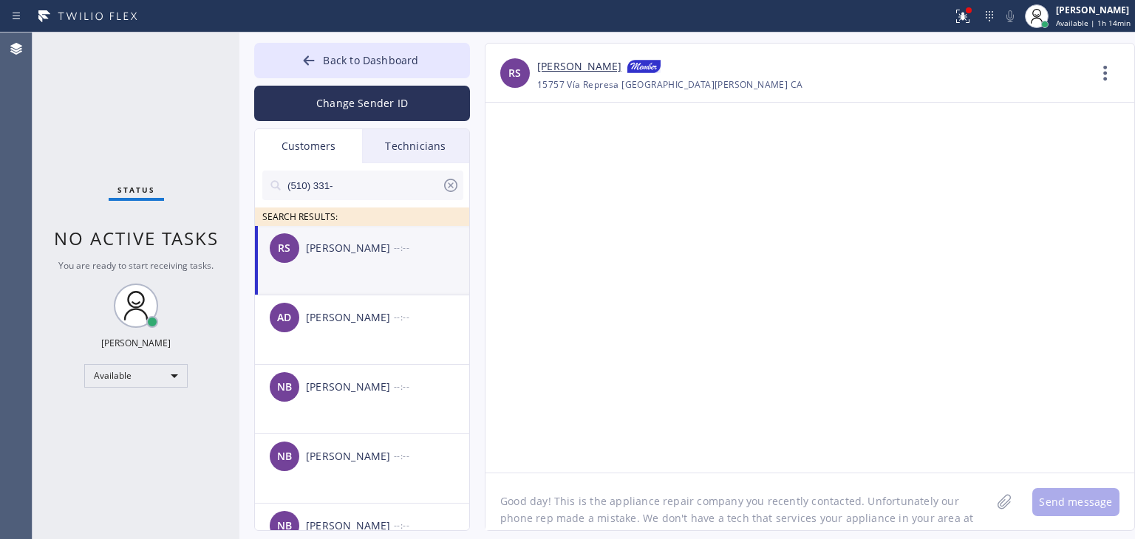
click at [687, 491] on textarea "Good day! This is the appliance repair company you recently contacted. Unfortun…" at bounding box center [738, 502] width 505 height 57
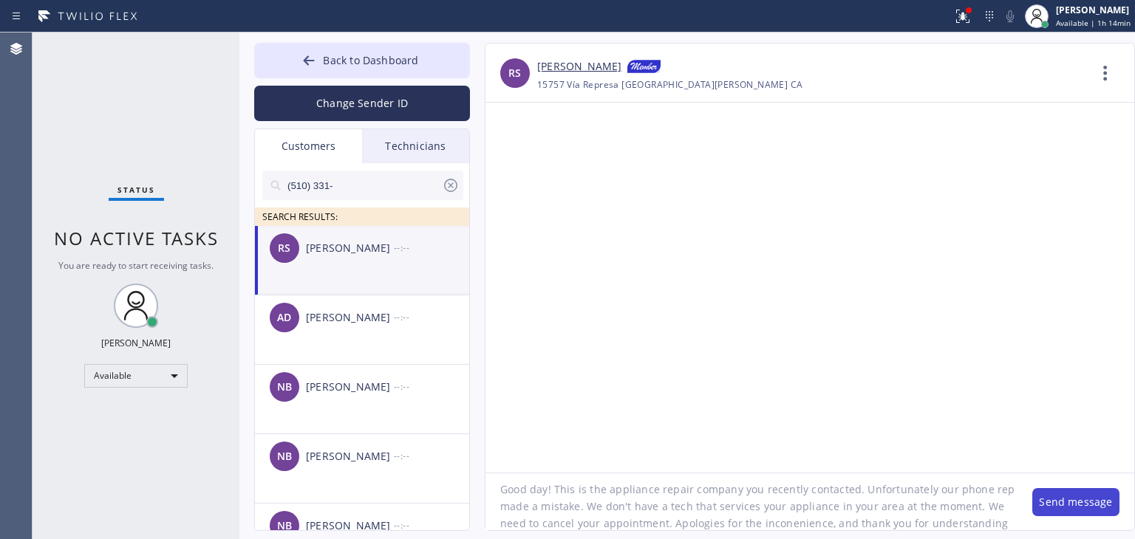
type textarea "Good day! This is the appliance repair company you recently contacted. Unfortun…"
click at [1114, 497] on button "Send message" at bounding box center [1075, 502] width 87 height 28
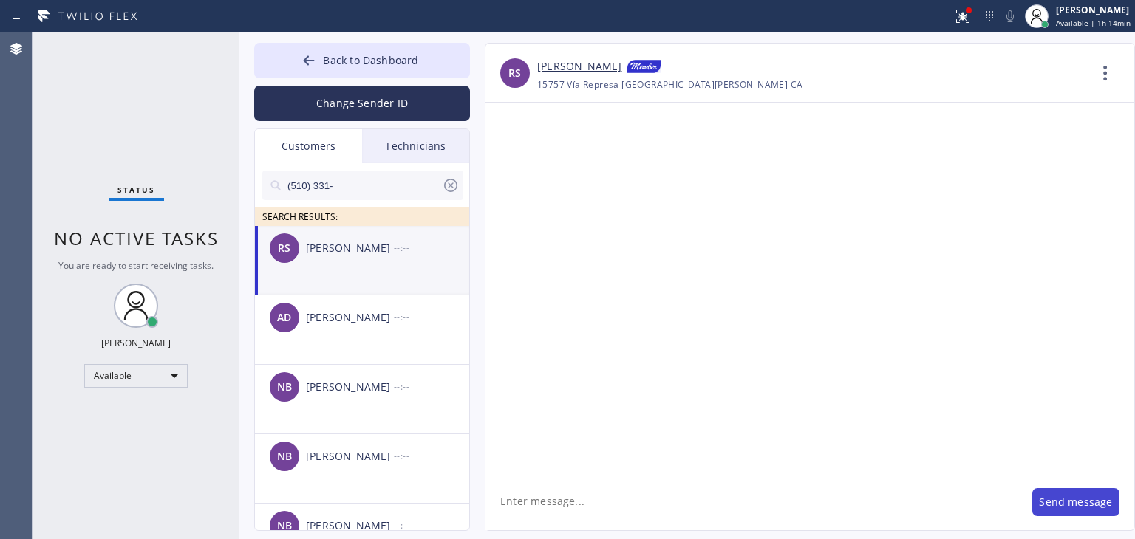
scroll to position [0, 0]
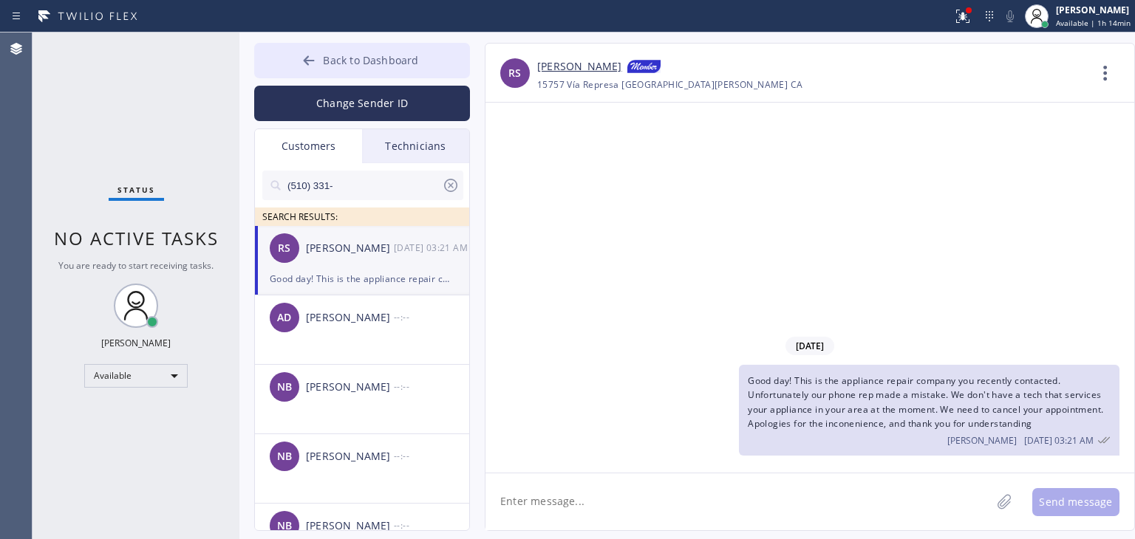
click at [440, 50] on button "Back to Dashboard" at bounding box center [362, 60] width 216 height 35
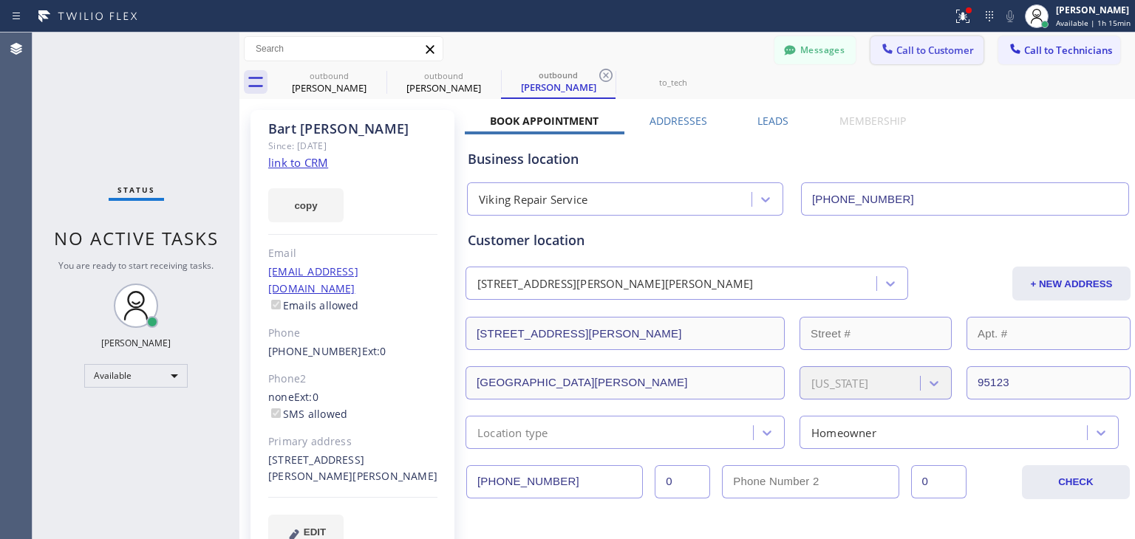
click at [933, 54] on span "Call to Customer" at bounding box center [935, 50] width 78 height 13
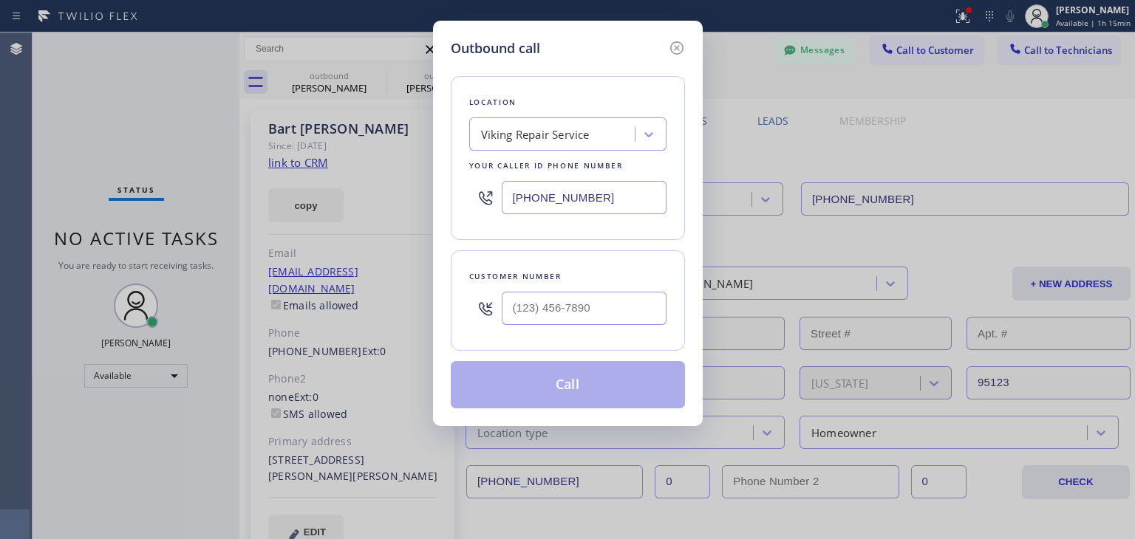
click at [682, 60] on div "Location Viking Repair Service Your caller id phone number [PHONE_NUMBER] Custo…" at bounding box center [568, 233] width 234 height 350
drag, startPoint x: 678, startPoint y: 57, endPoint x: 674, endPoint y: 47, distance: 10.3
click at [674, 47] on div at bounding box center [676, 48] width 18 height 20
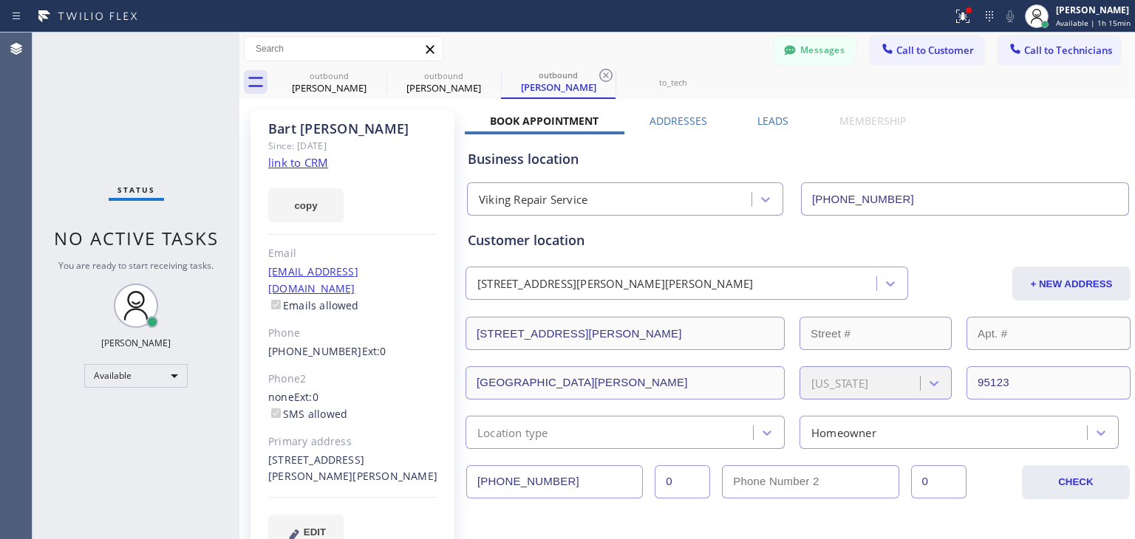
click at [674, 47] on div "Messages Call to Customer Call to Technicians Outbound call Location Search loc…" at bounding box center [687, 49] width 896 height 26
click at [1070, 60] on button "Call to Technicians" at bounding box center [1059, 50] width 122 height 28
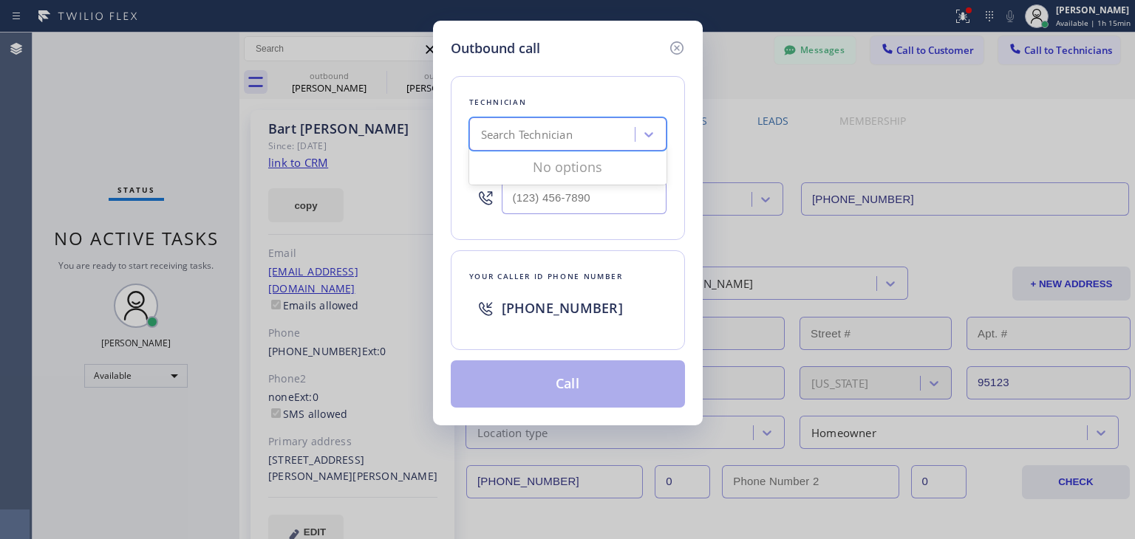
click at [613, 136] on div "Search Technician" at bounding box center [554, 135] width 161 height 26
type input "ilia"
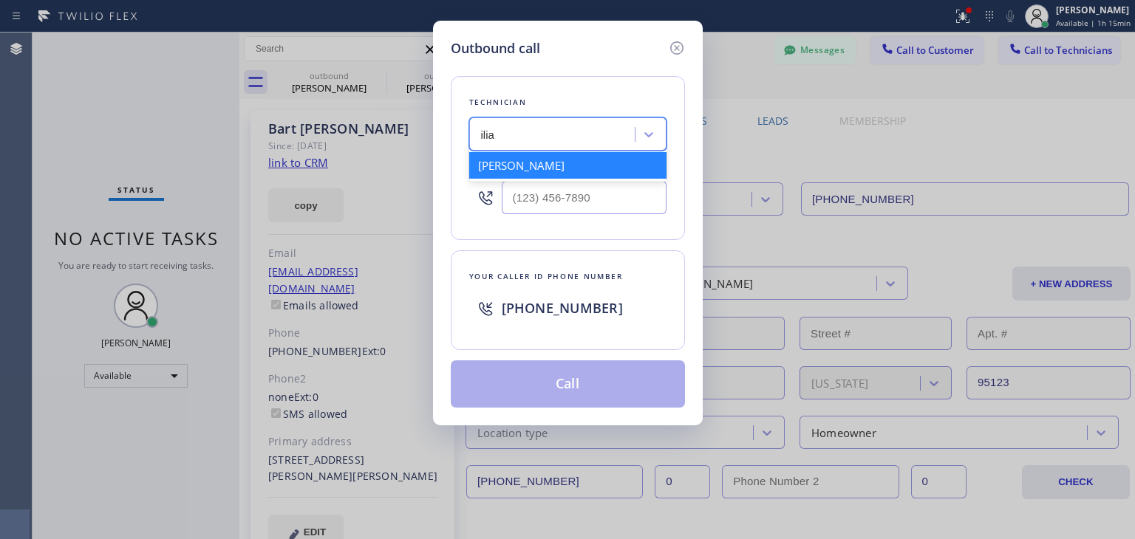
click at [603, 159] on div "[PERSON_NAME]" at bounding box center [567, 165] width 197 height 27
type input "[PHONE_NUMBER]"
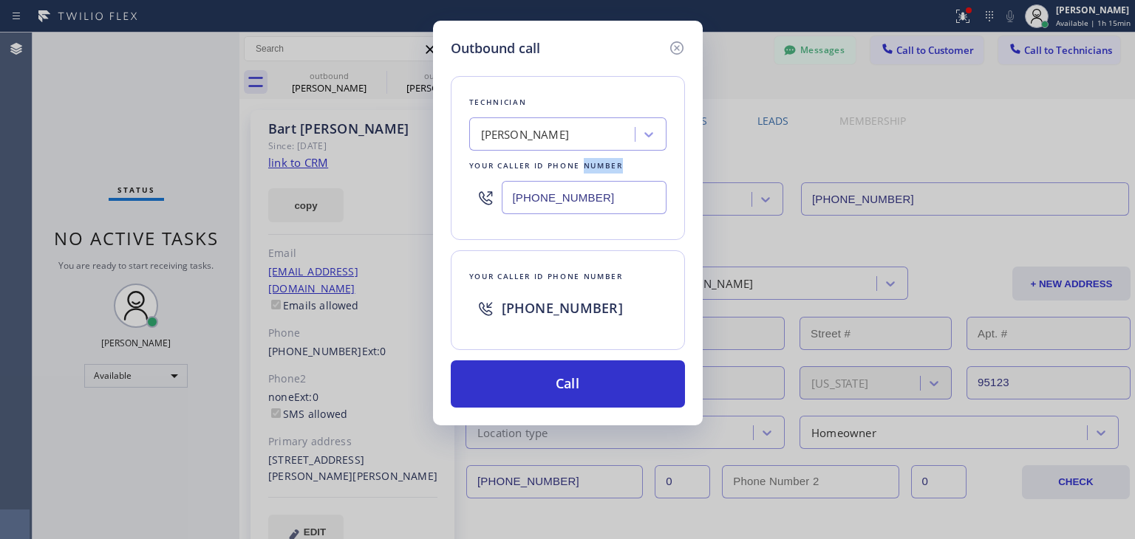
click at [603, 159] on div "Your caller id phone number" at bounding box center [567, 166] width 197 height 16
click at [600, 195] on input "[PHONE_NUMBER]" at bounding box center [584, 197] width 165 height 33
click at [679, 45] on icon at bounding box center [677, 48] width 18 height 18
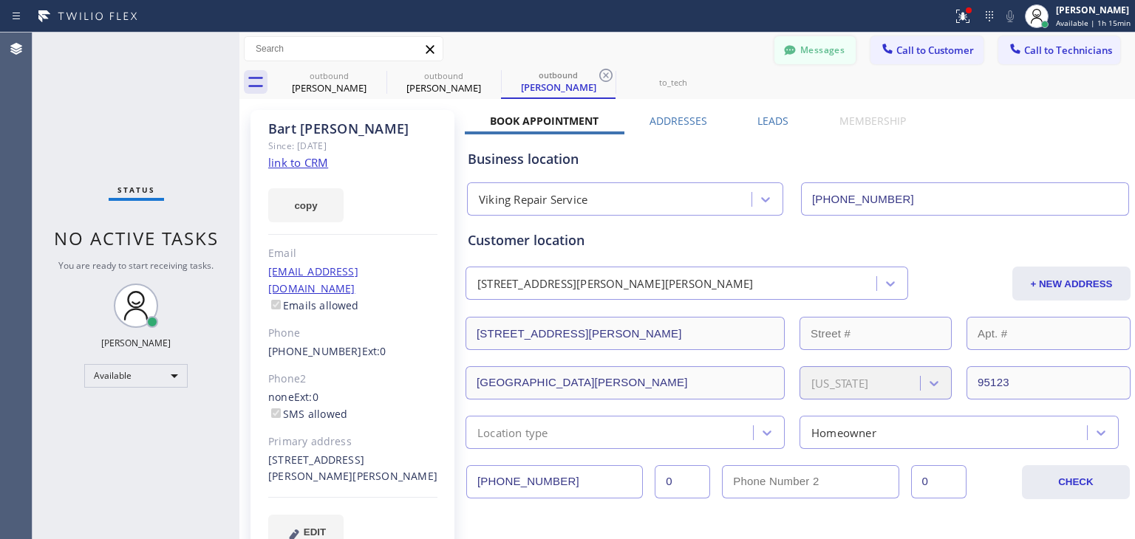
click at [805, 42] on button "Messages" at bounding box center [814, 50] width 81 height 28
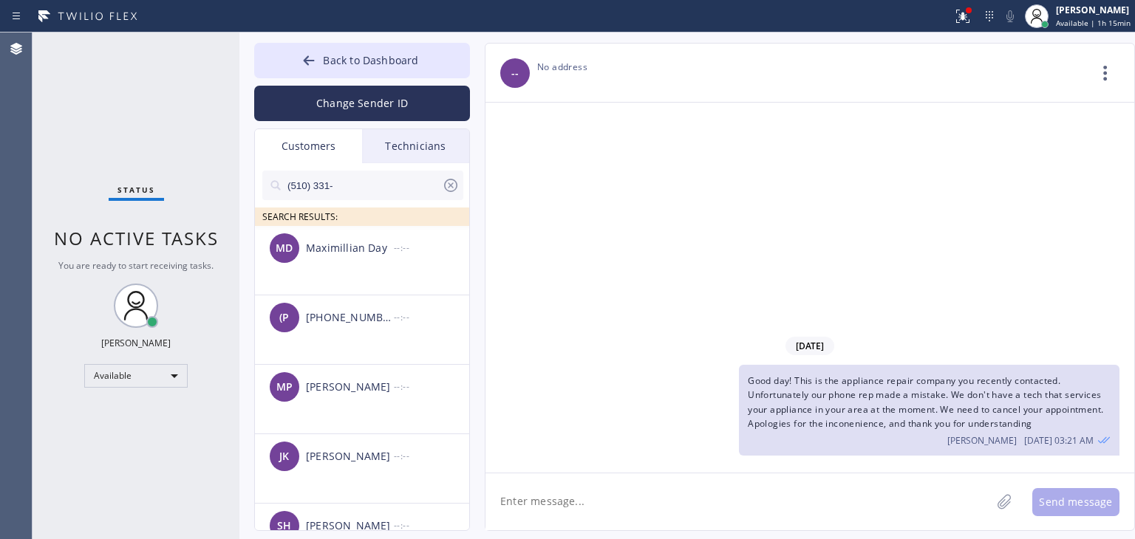
click at [434, 41] on div "Back to Dashboard Change Sender ID Customers Technicians (510) 331- SEARCH RESU…" at bounding box center [687, 286] width 896 height 507
click at [461, 60] on button "Back to Dashboard" at bounding box center [362, 60] width 216 height 35
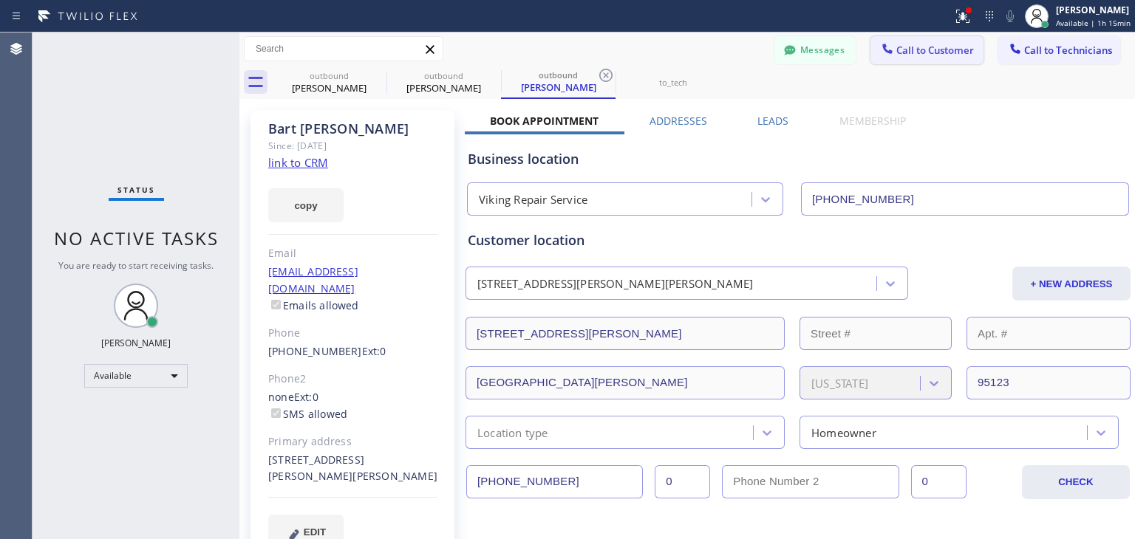
click at [902, 44] on span "Call to Customer" at bounding box center [935, 50] width 78 height 13
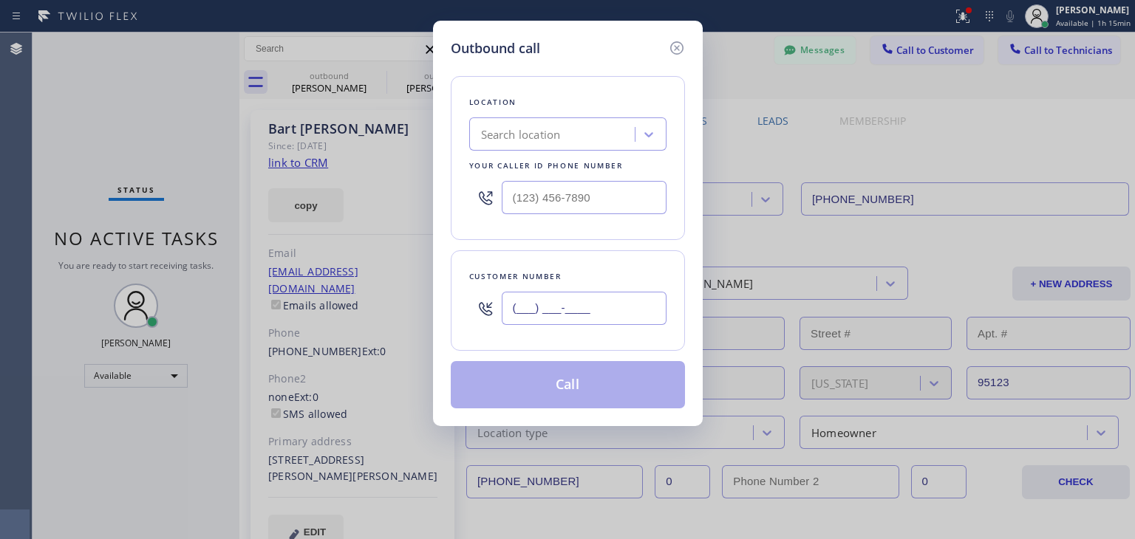
paste input "253) 632-2843"
click at [641, 293] on input "[PHONE_NUMBER]" at bounding box center [584, 308] width 165 height 33
type input "[PHONE_NUMBER]"
click at [615, 129] on div "Search location" at bounding box center [554, 135] width 161 height 26
type input "5 star"
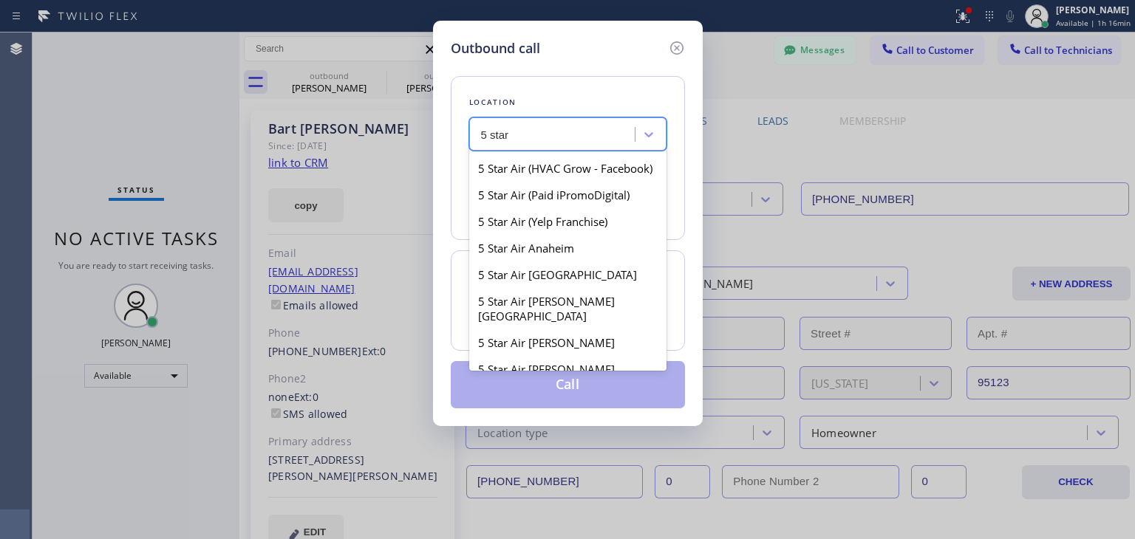
scroll to position [1267, 0]
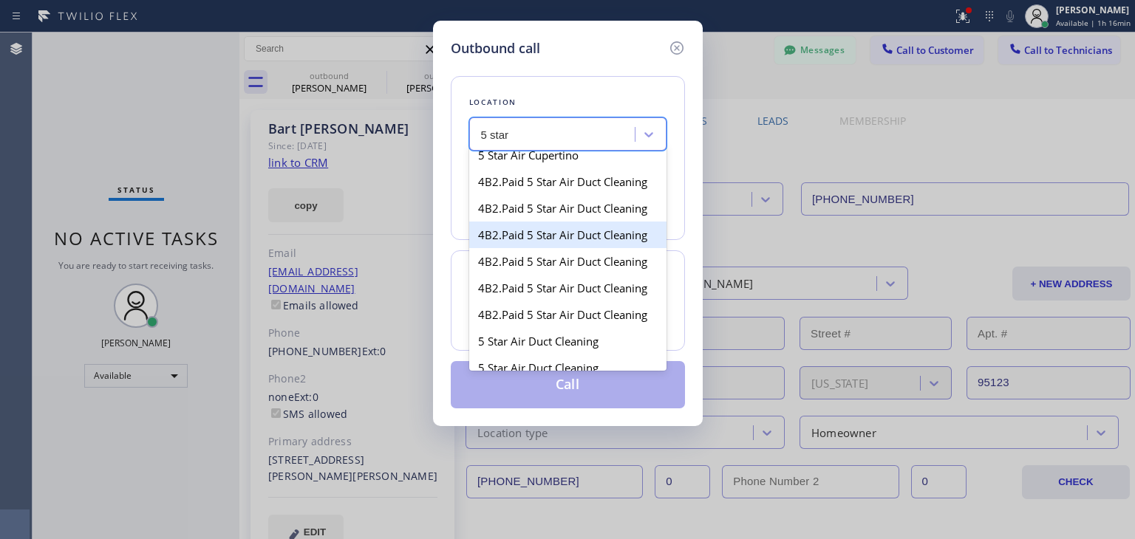
click at [571, 242] on div "4B2.Paid 5 Star Air Duct Cleaning" at bounding box center [567, 235] width 197 height 27
type input "[PHONE_NUMBER]"
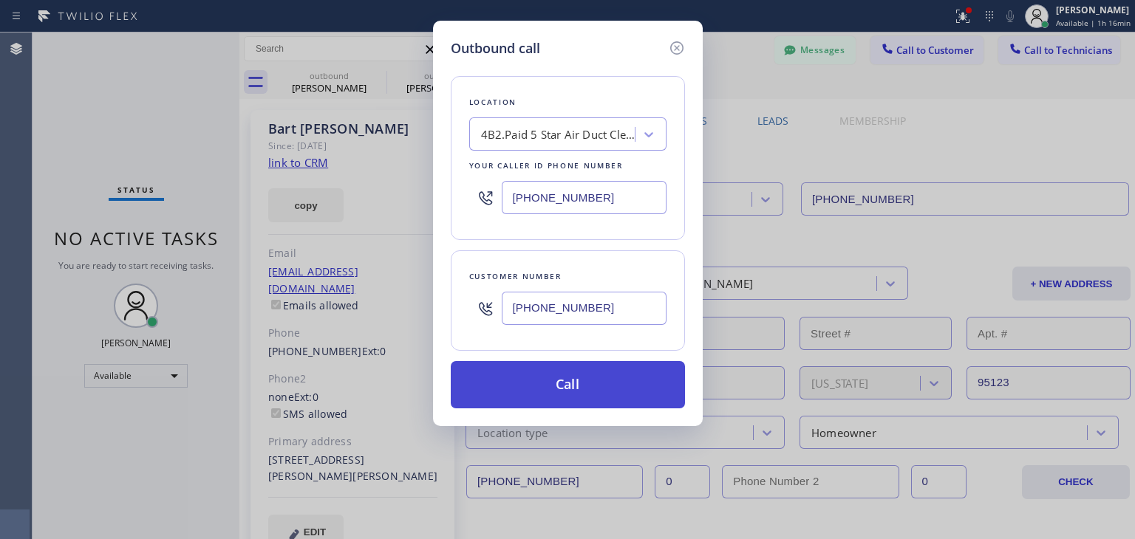
click at [611, 386] on button "Call" at bounding box center [568, 384] width 234 height 47
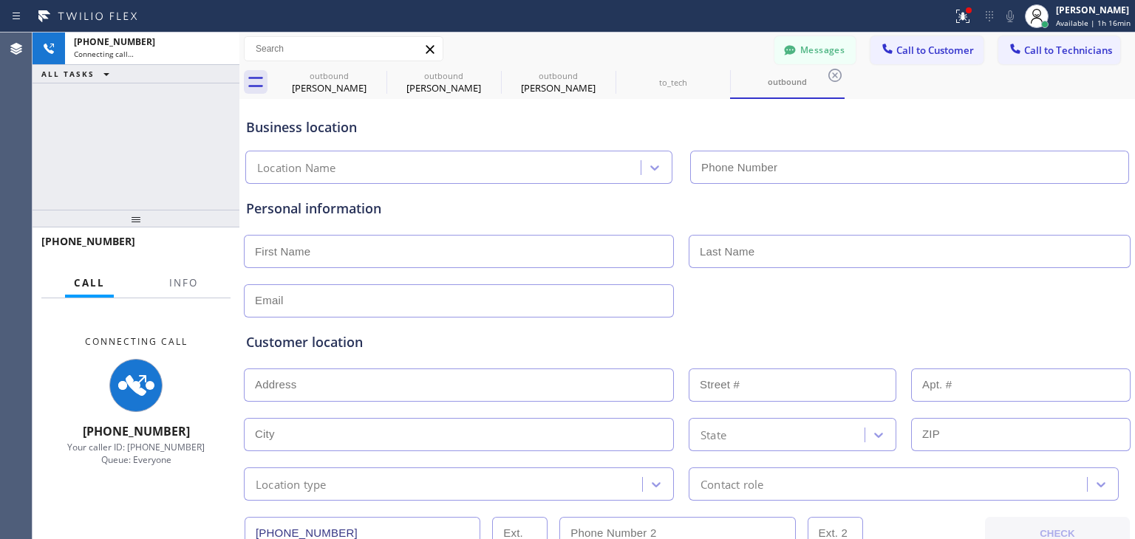
type input "[PHONE_NUMBER]"
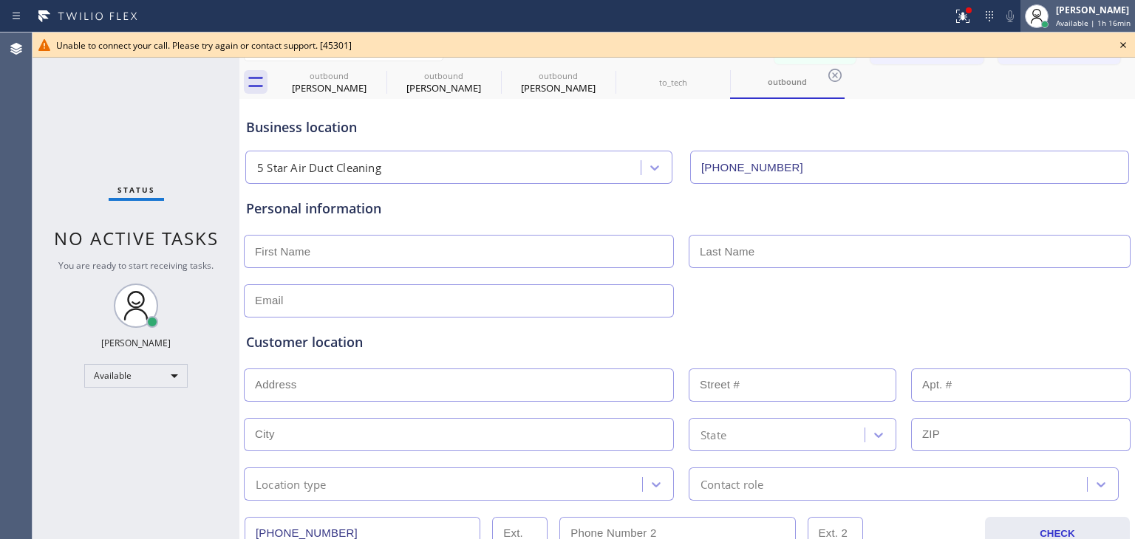
click at [1130, 30] on div "[PERSON_NAME] Available | 1h 16min" at bounding box center [1078, 16] width 115 height 33
click at [967, 81] on div "outbound [PERSON_NAME] outbound [PERSON_NAME] outbound [PERSON_NAME] to_tech ou…" at bounding box center [703, 82] width 863 height 33
click at [1122, 44] on icon at bounding box center [1123, 45] width 6 height 6
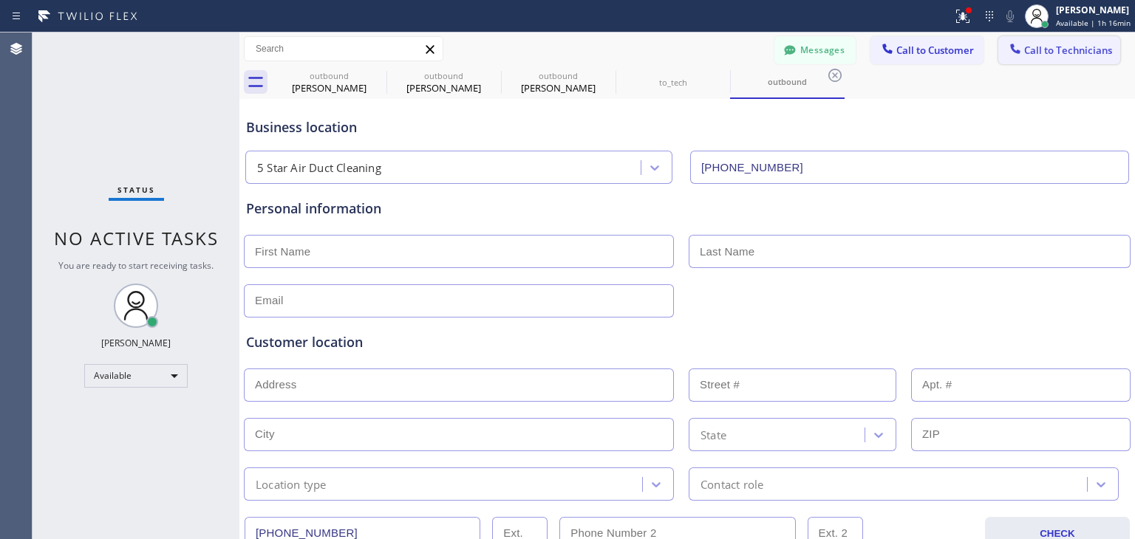
click at [1077, 49] on span "Call to Technicians" at bounding box center [1068, 50] width 88 height 13
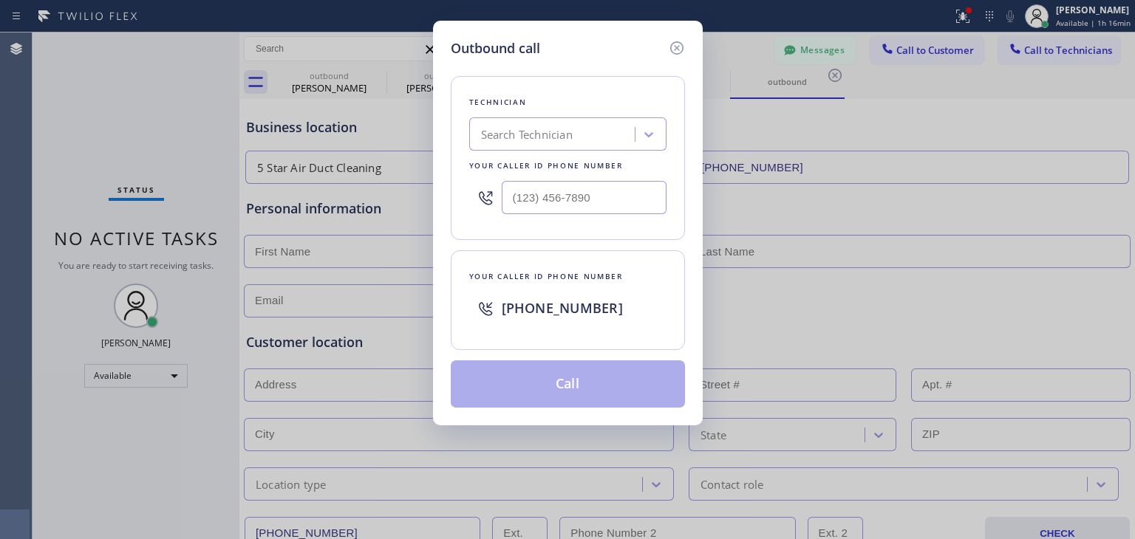
click at [582, 311] on span "[PHONE_NUMBER]" at bounding box center [562, 308] width 121 height 18
copy span "[PHONE_NUMBER]"
click at [676, 54] on icon at bounding box center [677, 48] width 18 height 18
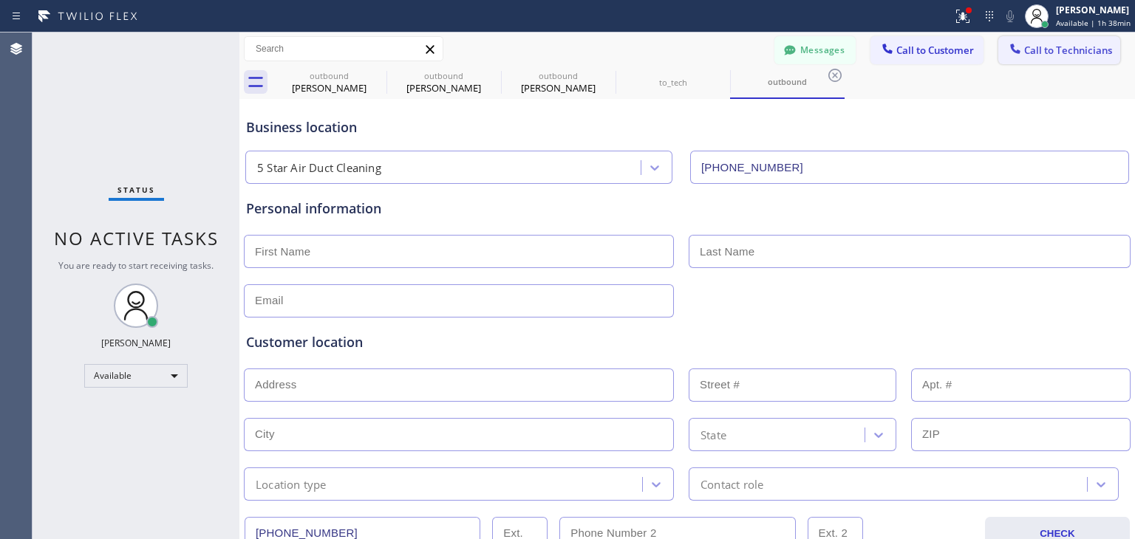
click at [1091, 44] on span "Call to Technicians" at bounding box center [1068, 50] width 88 height 13
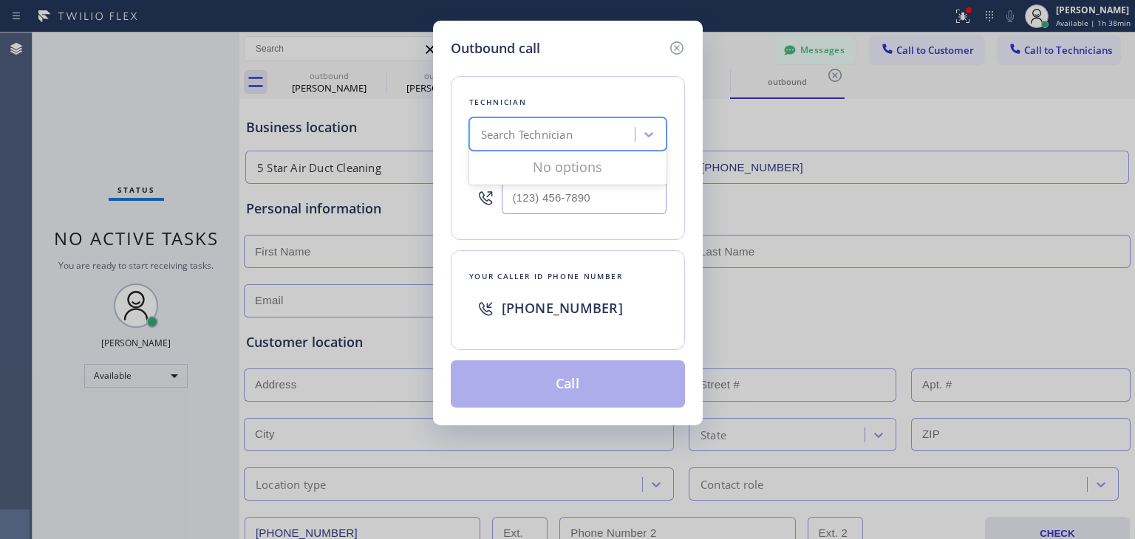
click at [532, 123] on div "Search Technician" at bounding box center [554, 135] width 161 height 26
type input "[PERSON_NAME]"
click at [660, 160] on div "Loading..." at bounding box center [567, 167] width 197 height 30
click at [615, 163] on div "[PERSON_NAME]" at bounding box center [567, 165] width 197 height 27
type input "[PHONE_NUMBER]"
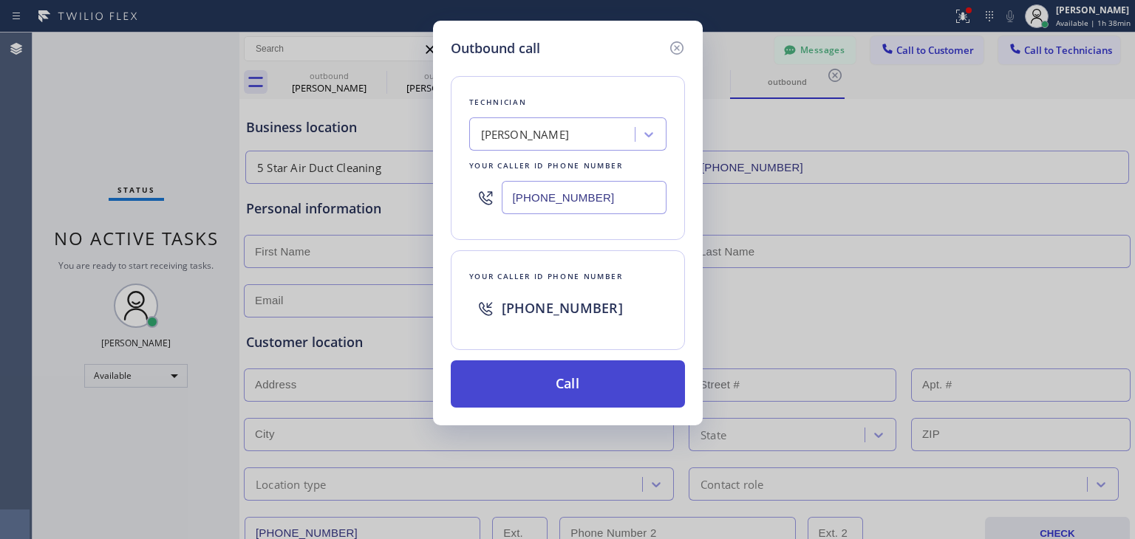
click at [639, 376] on button "Call" at bounding box center [568, 384] width 234 height 47
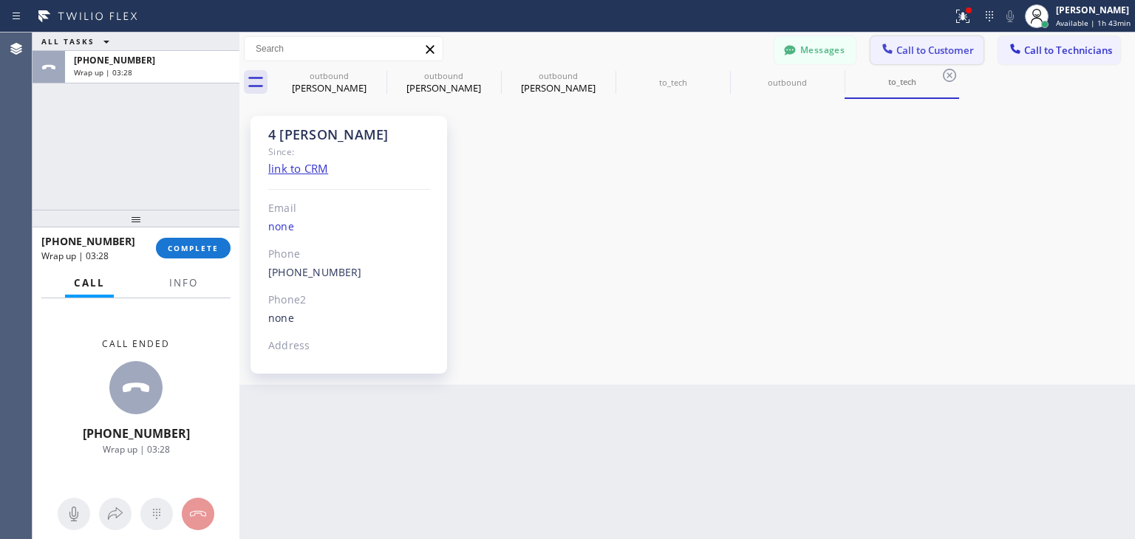
click at [887, 43] on icon at bounding box center [887, 48] width 15 height 15
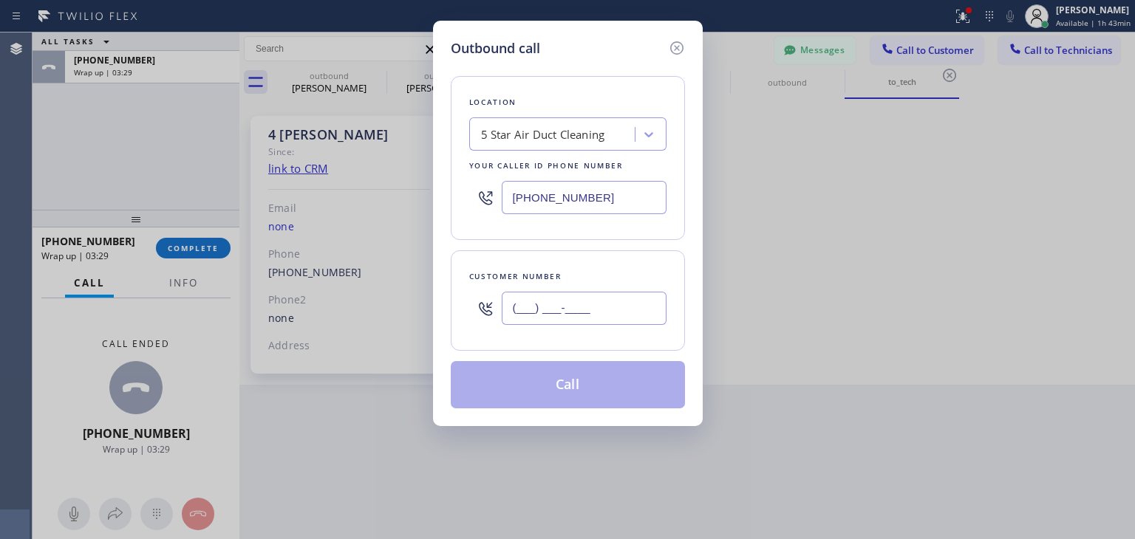
click at [586, 312] on input "(___) ___-____" at bounding box center [584, 308] width 165 height 33
paste input "310) 892-0519"
type input "[PHONE_NUMBER]"
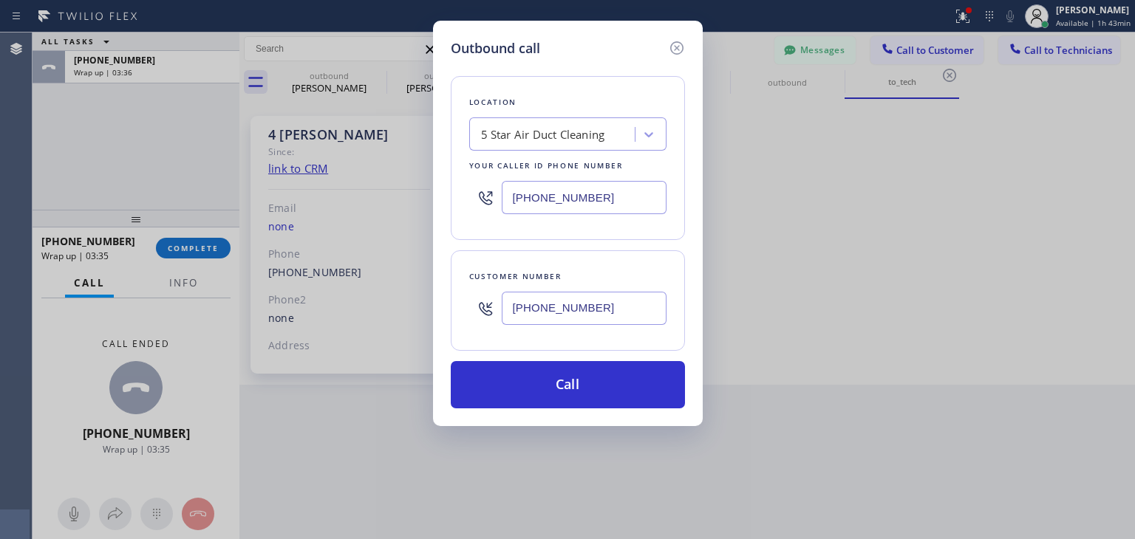
paste input "HVAC Alliance Experts"
type input "HVAC Alliance Experts"
click at [611, 138] on div "5 Star Air Duct Cleaning HVAC Alliance Experts" at bounding box center [567, 134] width 197 height 33
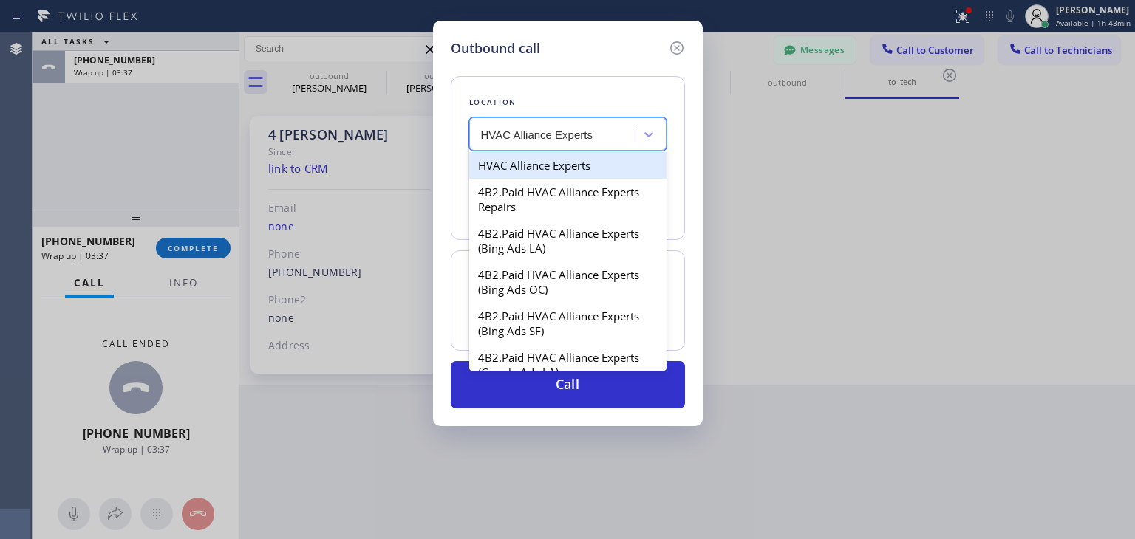
click at [605, 165] on div "HVAC Alliance Experts" at bounding box center [567, 165] width 197 height 27
type input "[PHONE_NUMBER]"
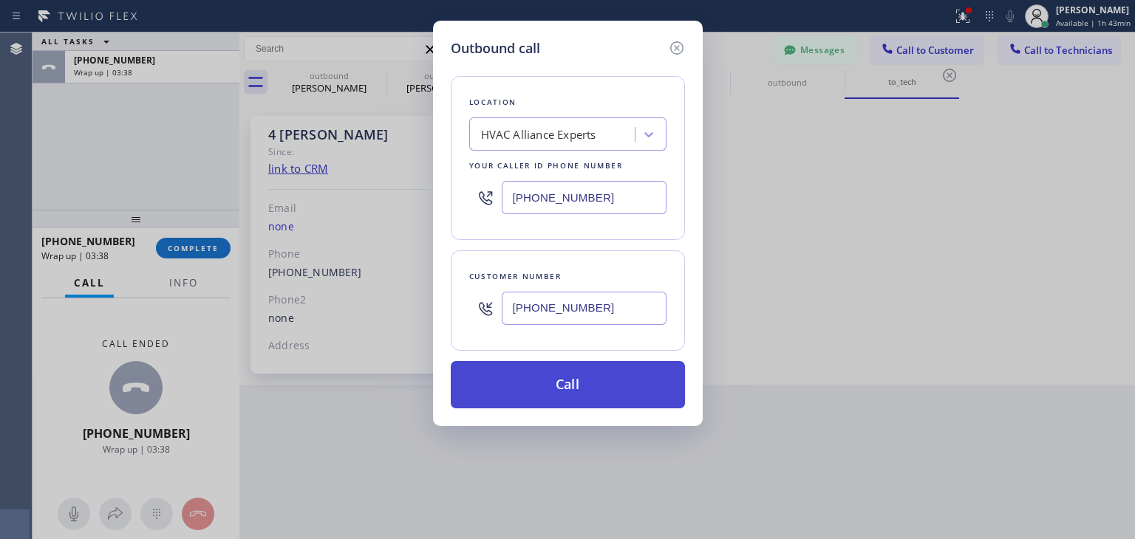
click at [599, 373] on button "Call" at bounding box center [568, 384] width 234 height 47
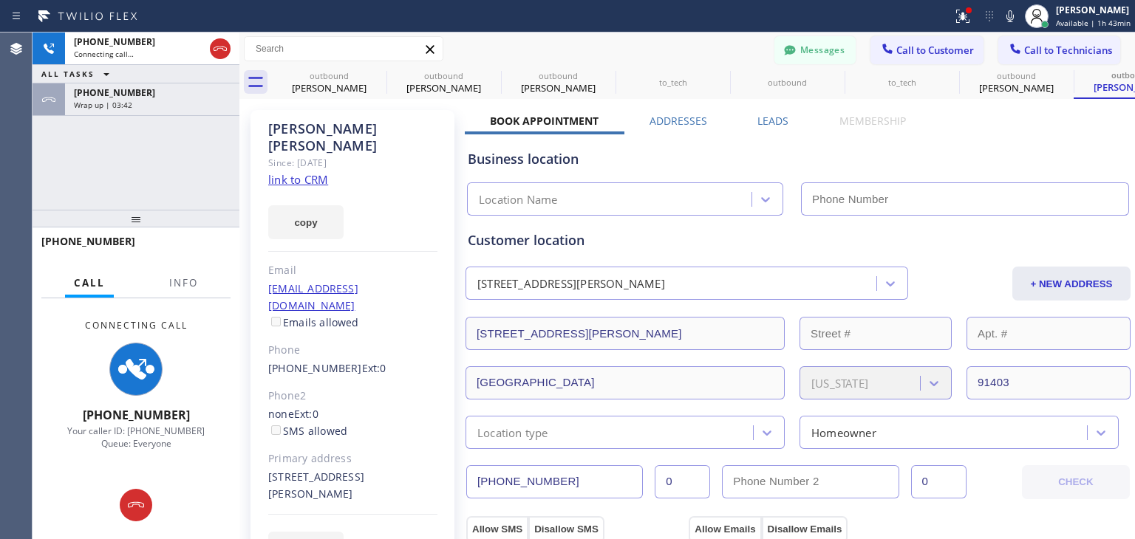
drag, startPoint x: 81, startPoint y: 59, endPoint x: 111, endPoint y: 116, distance: 64.1
click at [111, 116] on div "[PHONE_NUMBER] Connecting call… ALL TASKS ALL TASKS ACTIVE TASKS TASKS IN WRAP …" at bounding box center [136, 121] width 207 height 177
click at [140, 102] on div "Wrap up | 03:44" at bounding box center [152, 105] width 157 height 10
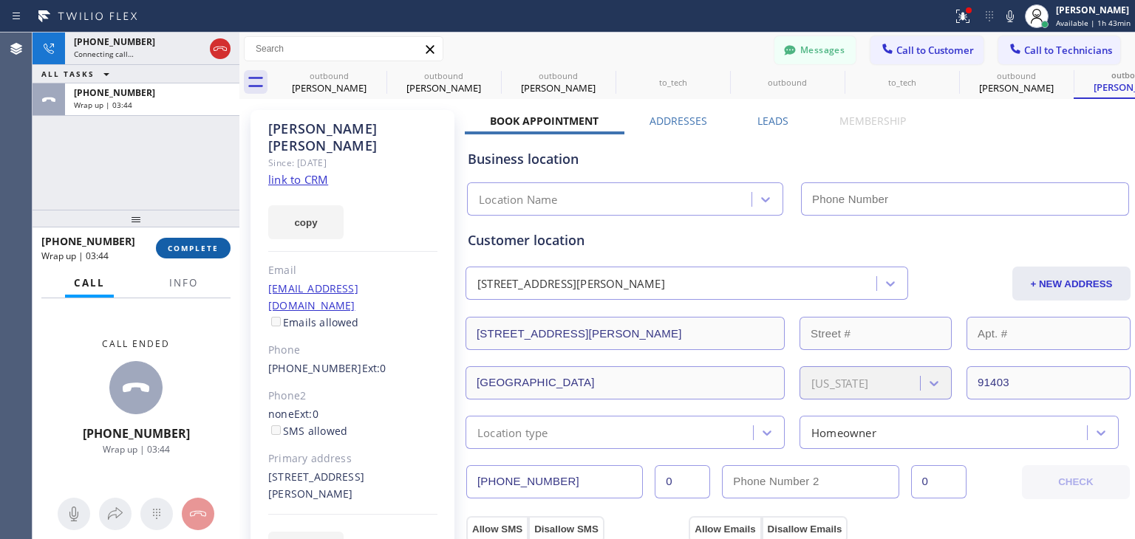
type input "[PHONE_NUMBER]"
click at [216, 254] on button "COMPLETE" at bounding box center [193, 248] width 75 height 21
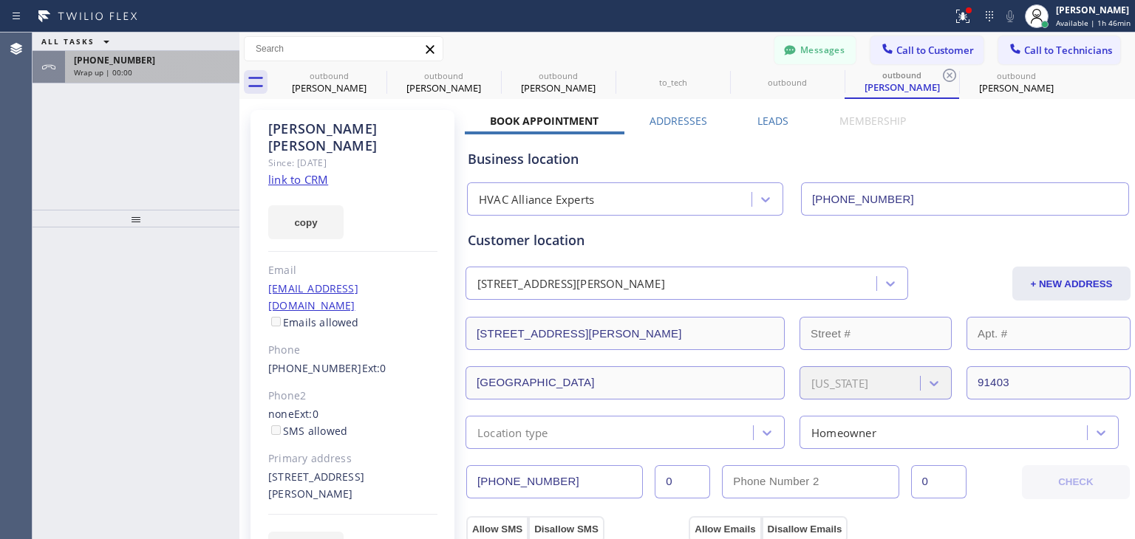
drag, startPoint x: 219, startPoint y: 45, endPoint x: 217, endPoint y: 52, distance: 7.5
click at [217, 52] on div "ALL TASKS ALL TASKS ACTIVE TASKS TASKS IN WRAP UP [PHONE_NUMBER] Wrap up | 00:00" at bounding box center [136, 58] width 207 height 51
click at [217, 52] on div "[PHONE_NUMBER] Wrap up | 00:00" at bounding box center [149, 67] width 168 height 33
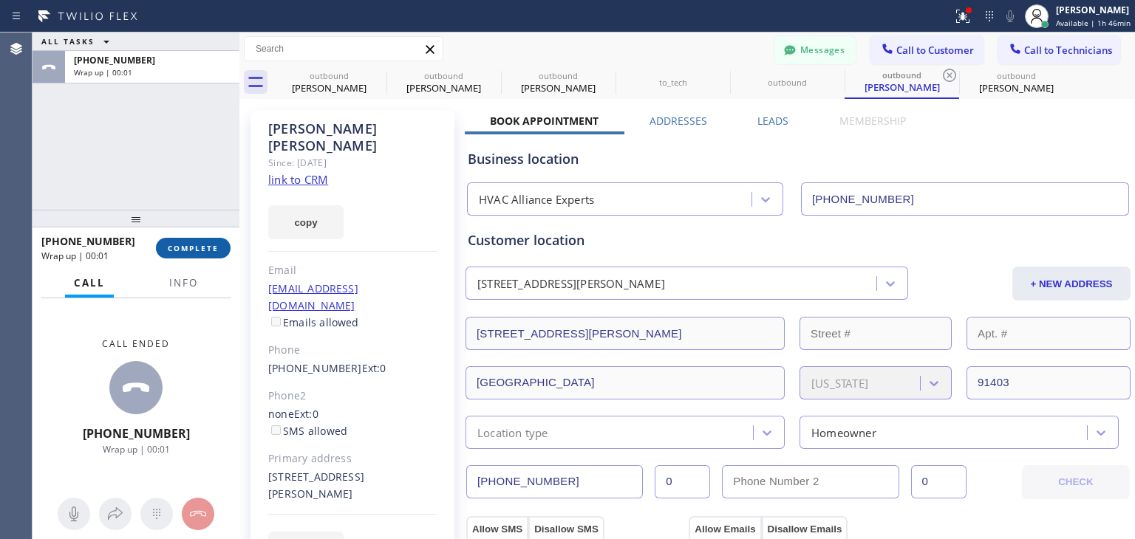
click at [208, 243] on div "[PHONE_NUMBER] Wrap up | 00:01 COMPLETE" at bounding box center [135, 248] width 189 height 38
click at [208, 243] on span "COMPLETE" at bounding box center [193, 248] width 51 height 10
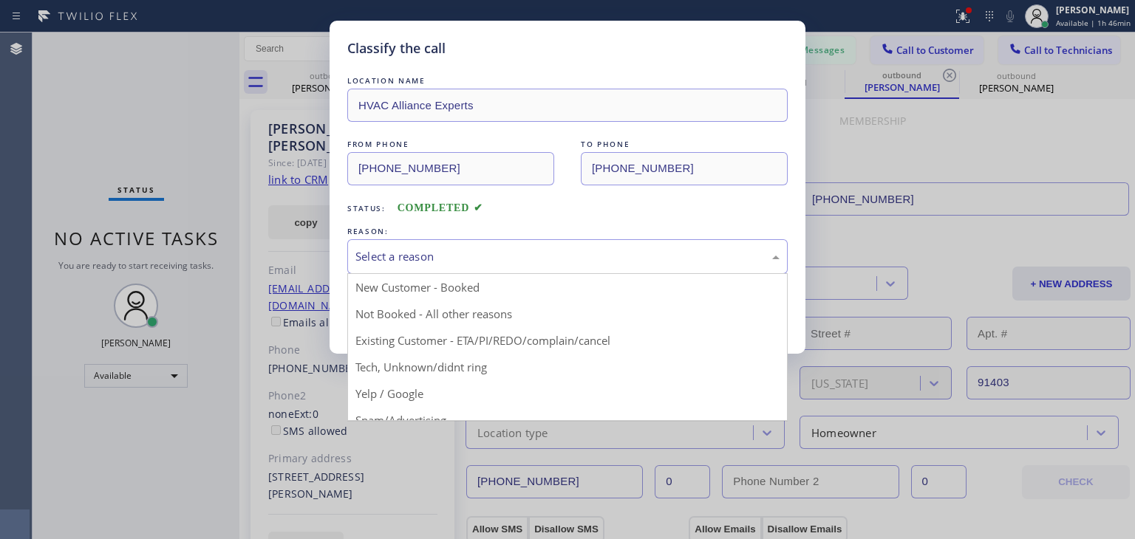
click at [689, 261] on div "Select a reason" at bounding box center [567, 256] width 424 height 17
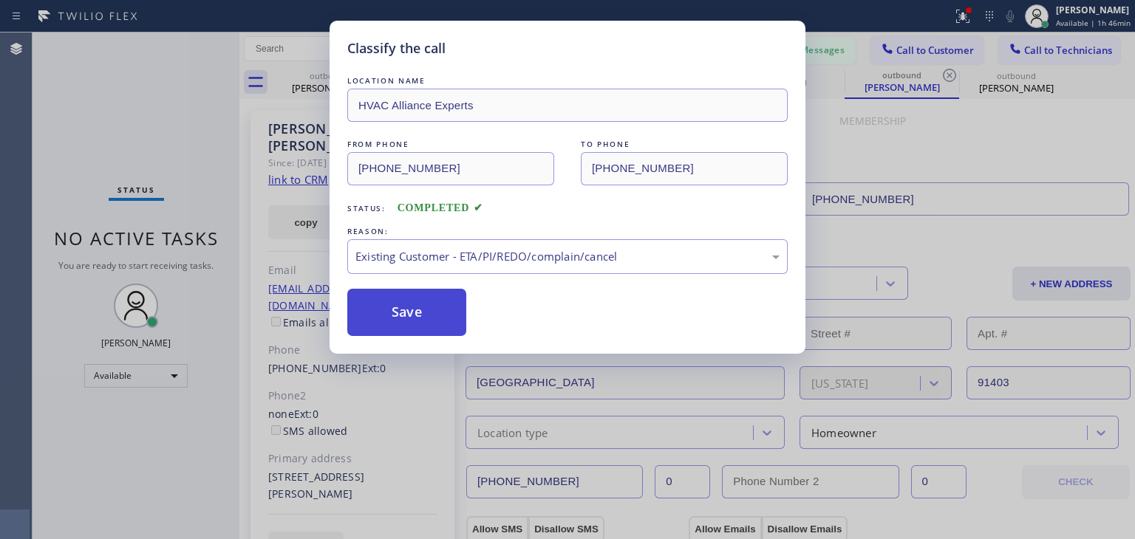
drag, startPoint x: 658, startPoint y: 332, endPoint x: 402, endPoint y: 310, distance: 256.6
click at [402, 310] on button "Save" at bounding box center [406, 312] width 119 height 47
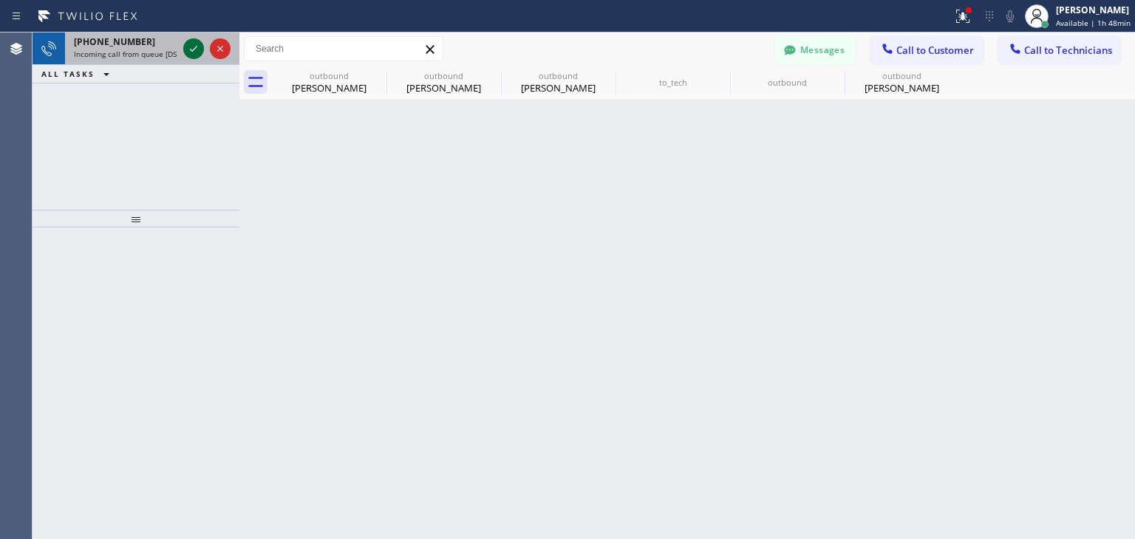
click at [191, 45] on icon at bounding box center [194, 49] width 18 height 18
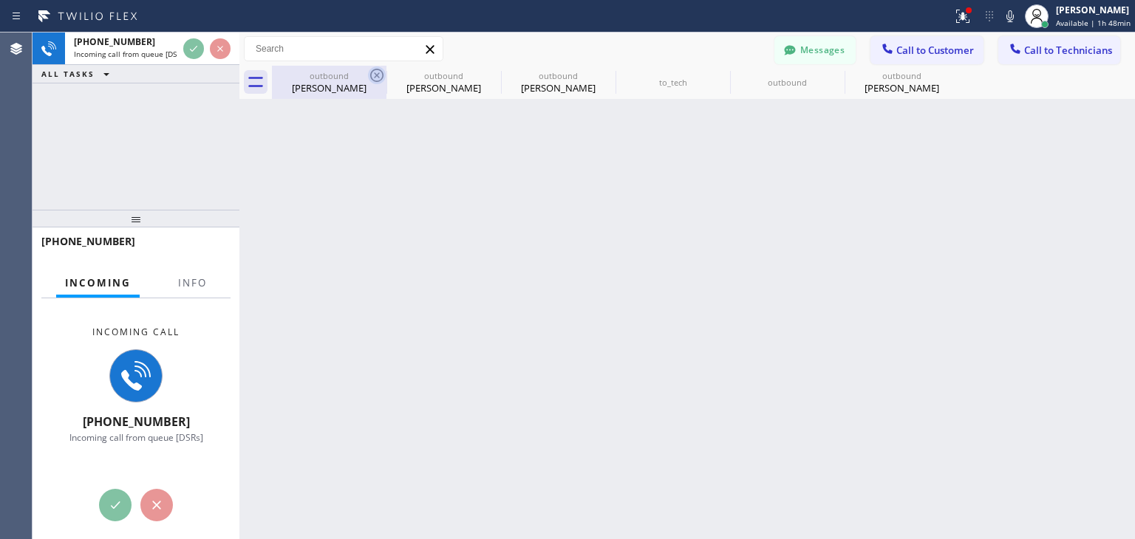
click at [377, 78] on icon at bounding box center [377, 76] width 18 height 18
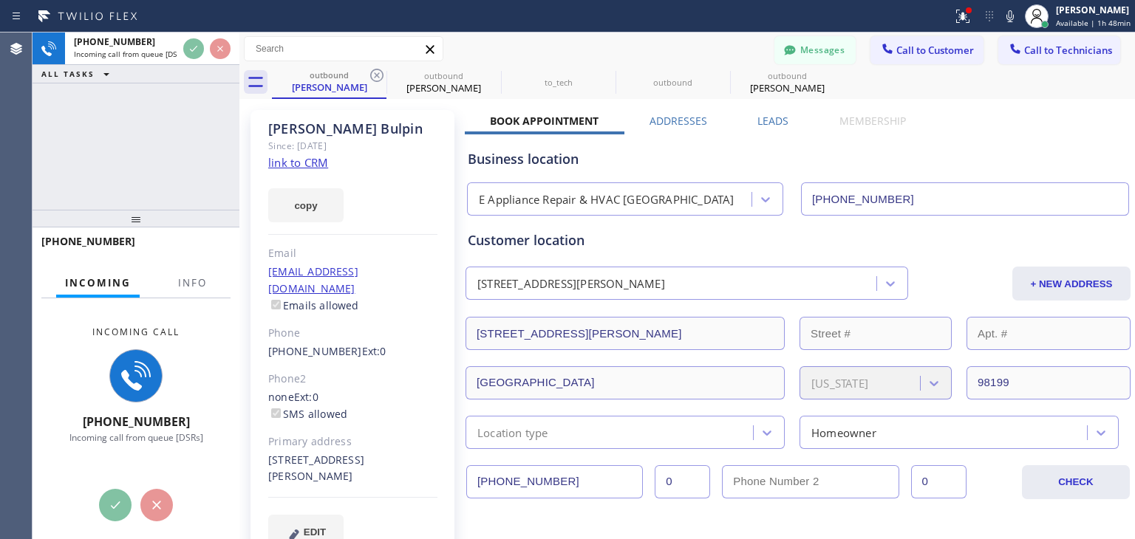
click at [377, 78] on icon at bounding box center [377, 76] width 18 height 18
type input "[PHONE_NUMBER]"
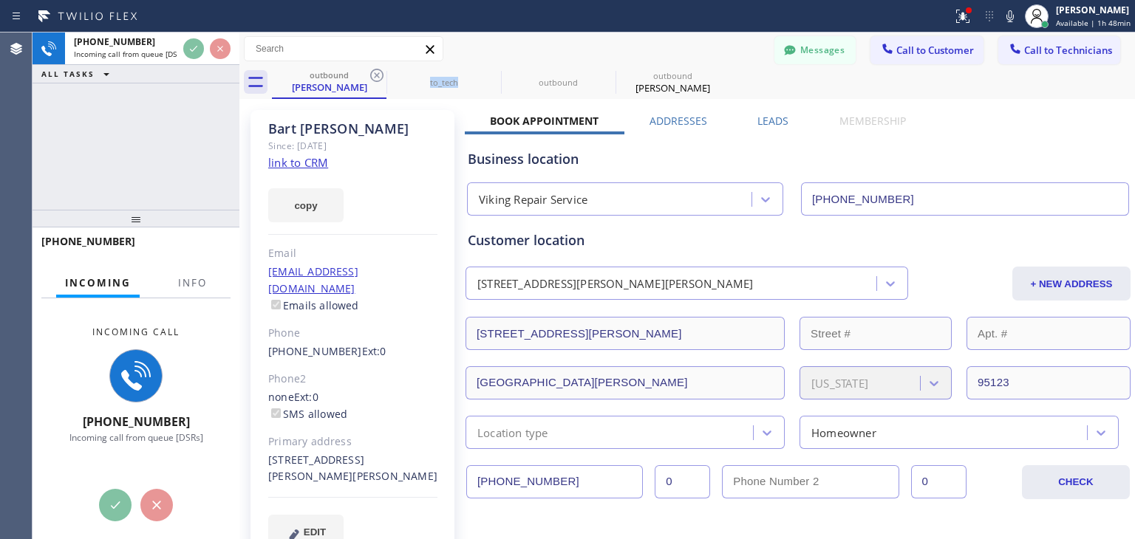
click at [377, 78] on icon at bounding box center [377, 76] width 18 height 18
click at [0, 0] on icon at bounding box center [0, 0] width 0 height 0
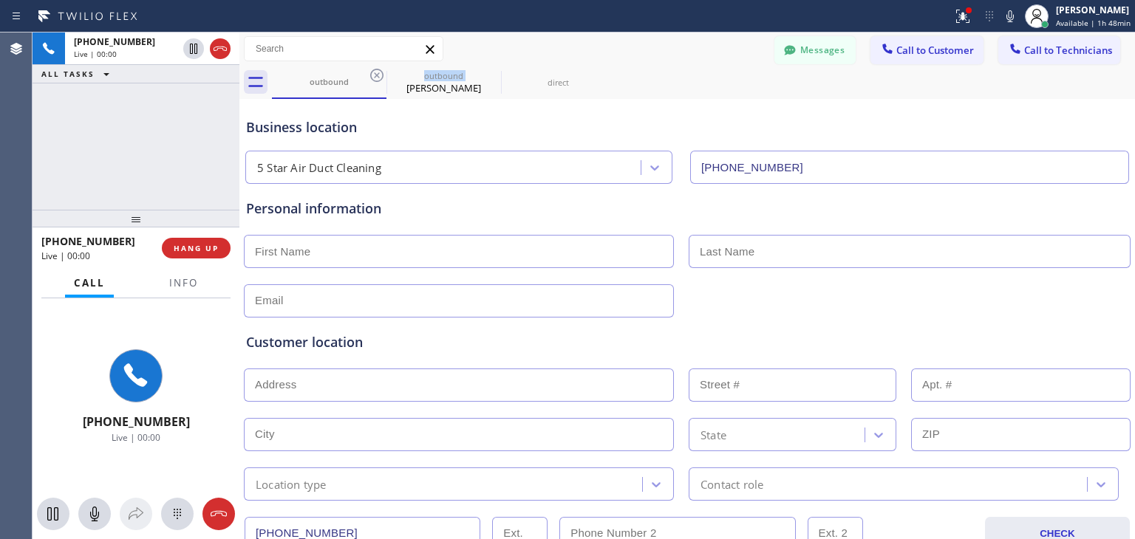
click at [377, 78] on icon at bounding box center [377, 76] width 18 height 18
type input "[PHONE_NUMBER]"
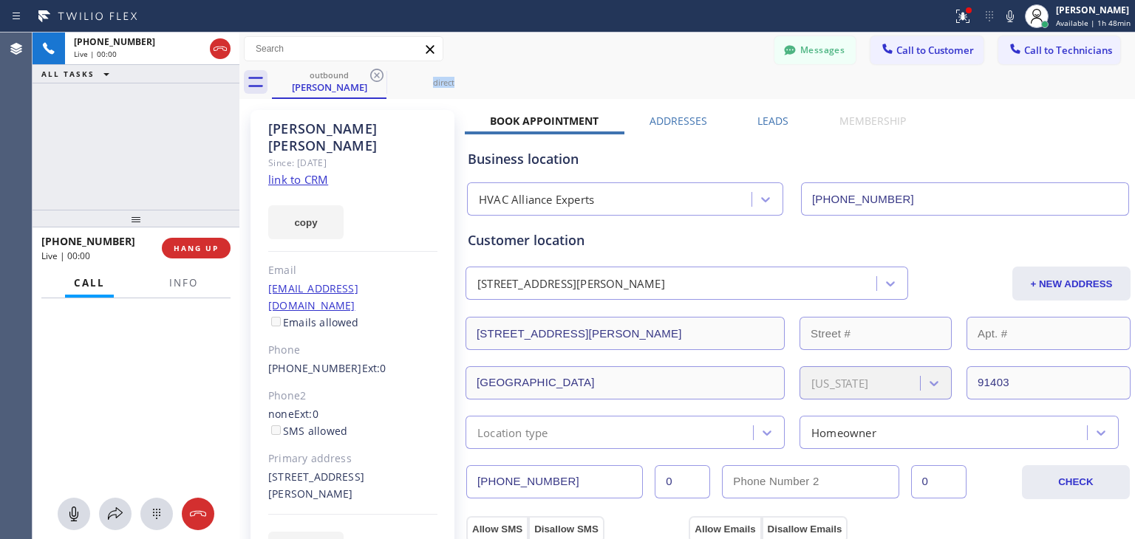
click at [377, 78] on icon at bounding box center [377, 76] width 18 height 18
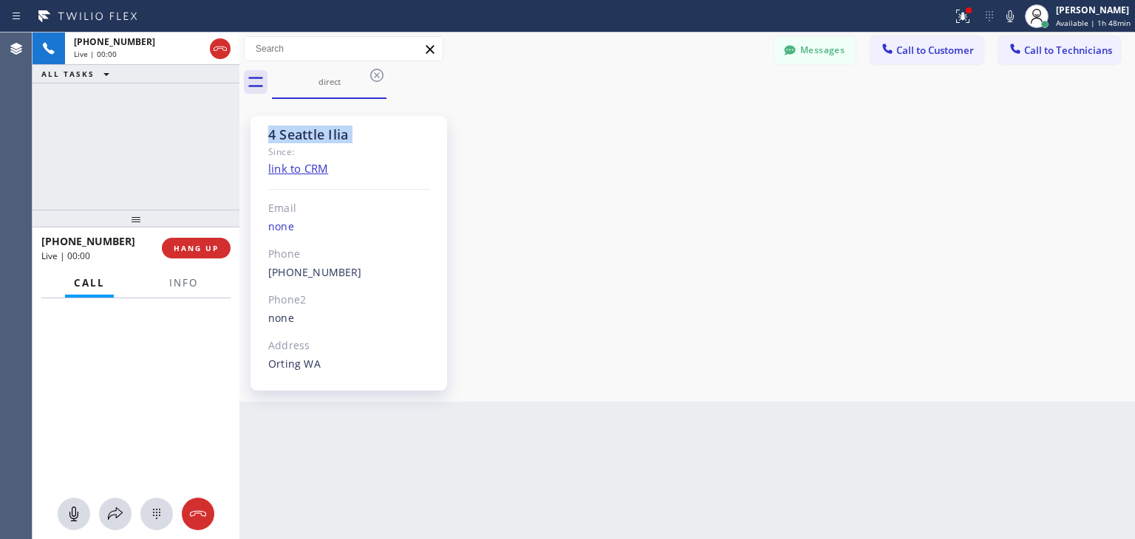
click at [377, 78] on icon at bounding box center [377, 76] width 18 height 18
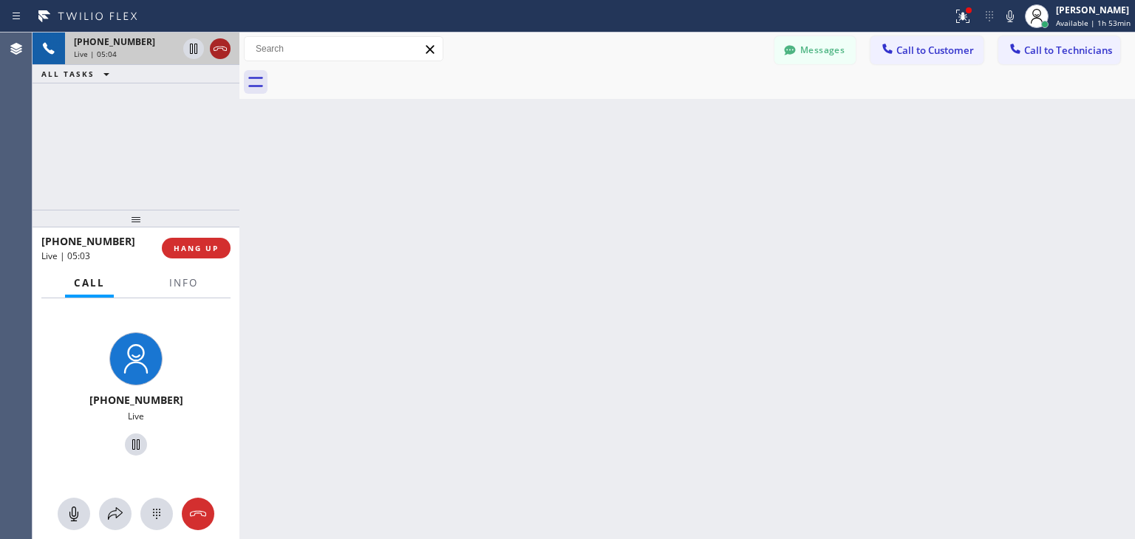
click at [214, 48] on icon at bounding box center [220, 49] width 18 height 18
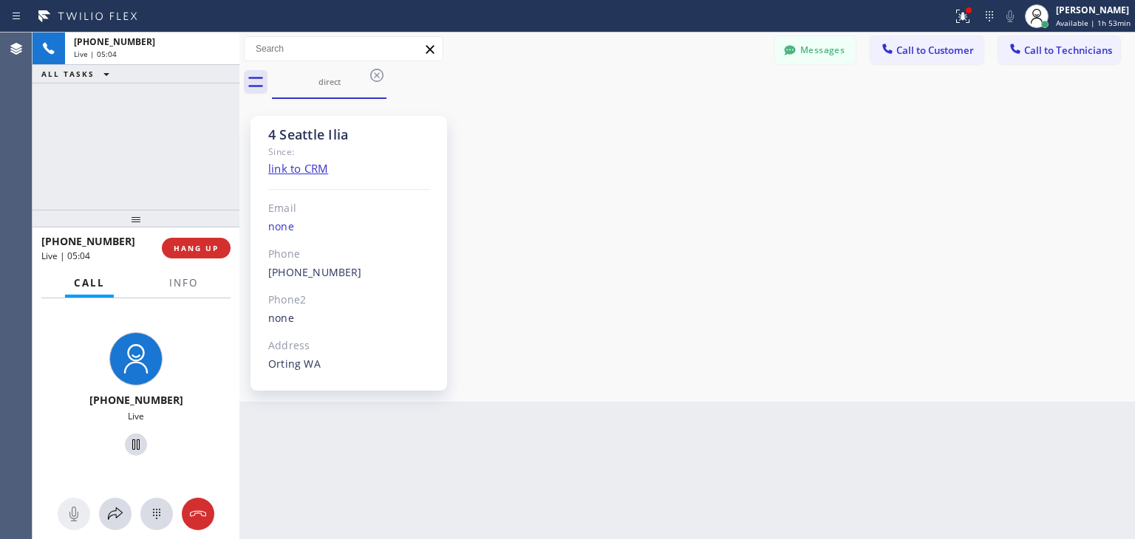
drag, startPoint x: 214, startPoint y: 48, endPoint x: 217, endPoint y: 236, distance: 187.7
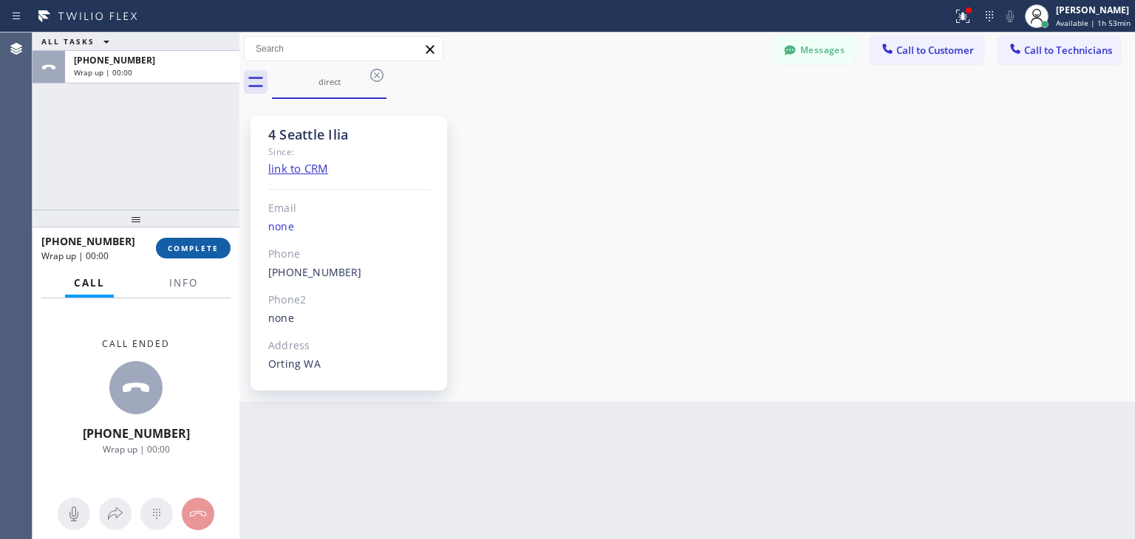
click at [217, 238] on div "[PHONE_NUMBER] Wrap up | 00:00 COMPLETE" at bounding box center [135, 248] width 189 height 38
click at [217, 238] on button "COMPLETE" at bounding box center [193, 248] width 75 height 21
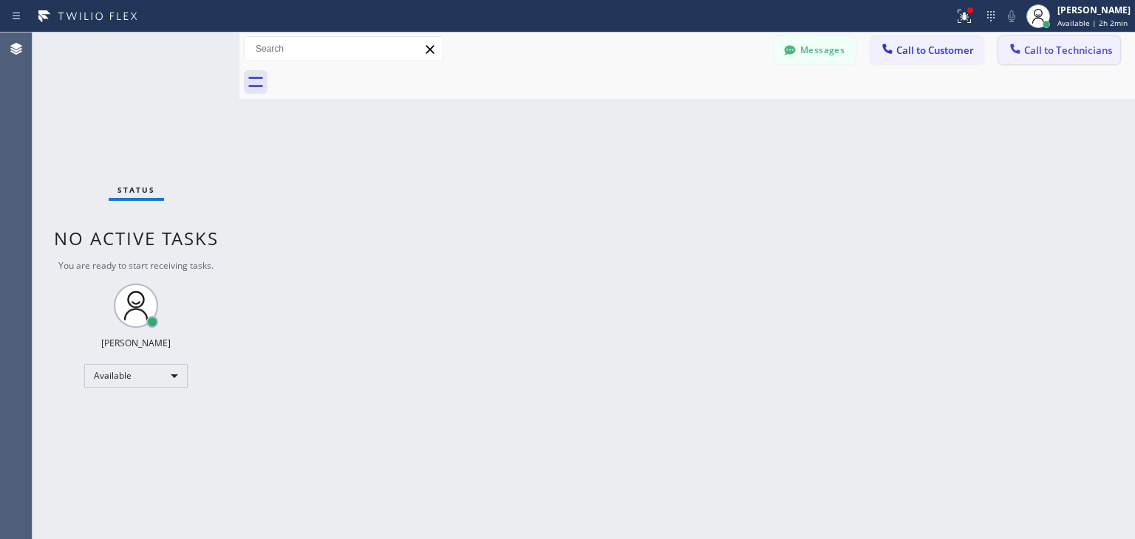
click at [1029, 37] on button "Call to Technicians" at bounding box center [1059, 50] width 122 height 28
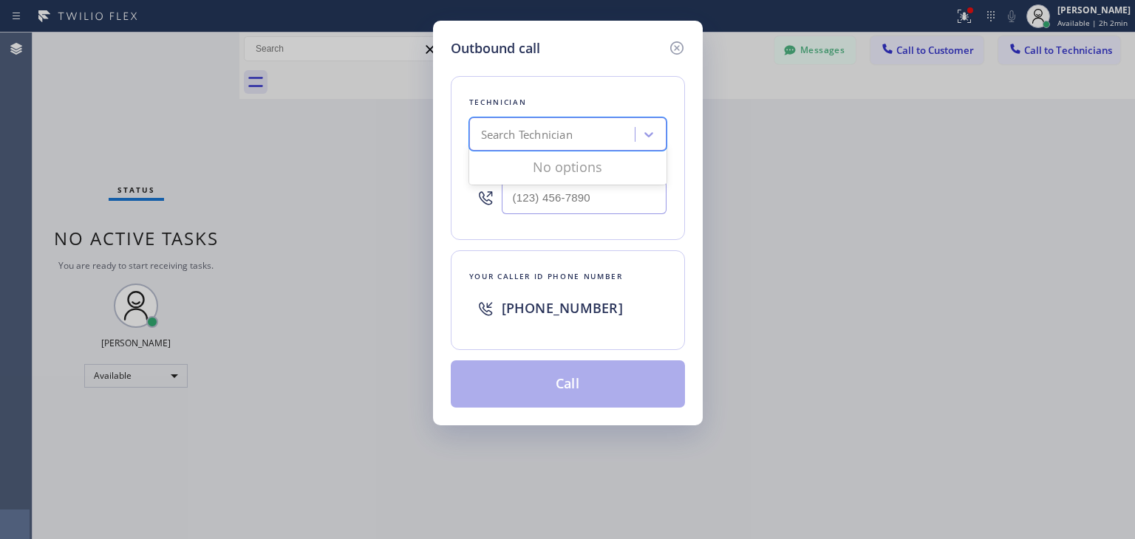
click at [595, 136] on div "Search Technician" at bounding box center [554, 135] width 161 height 26
type input "vitali"
click at [618, 157] on div "[PERSON_NAME]" at bounding box center [567, 165] width 197 height 27
type input "[PHONE_NUMBER]"
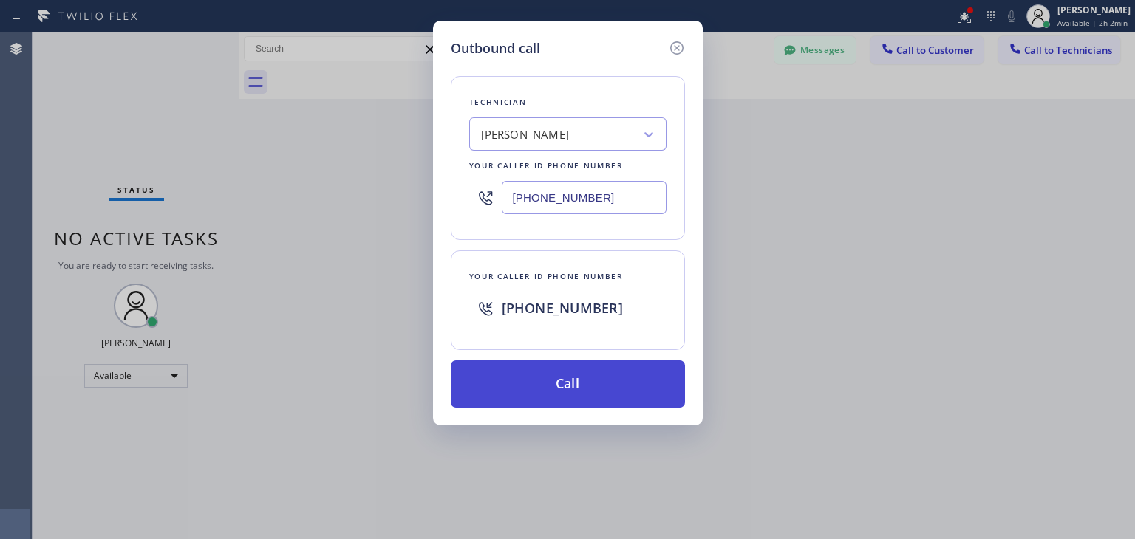
click at [593, 373] on button "Call" at bounding box center [568, 384] width 234 height 47
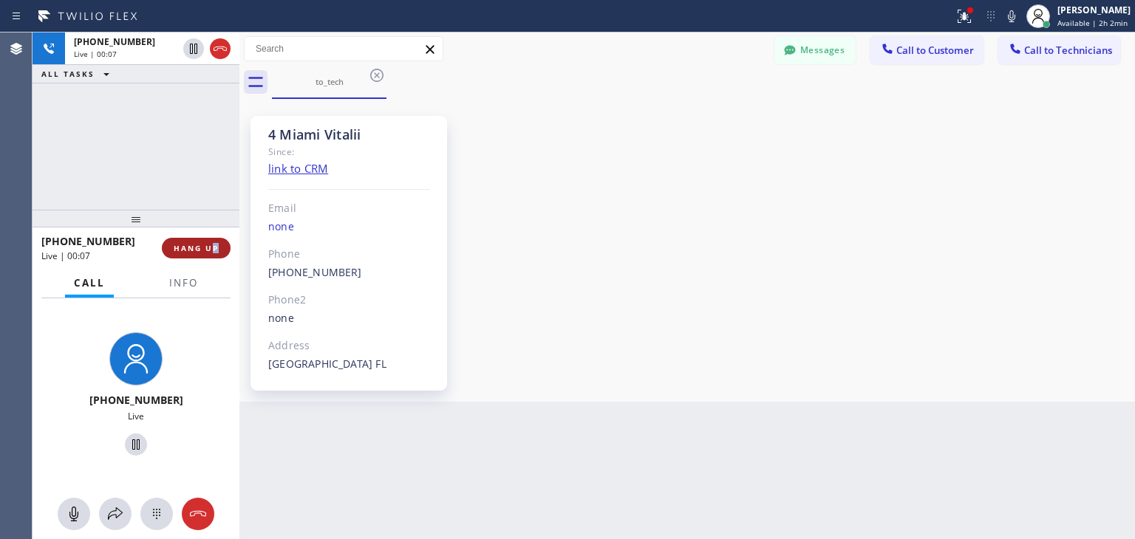
drag, startPoint x: 215, startPoint y: 235, endPoint x: 216, endPoint y: 249, distance: 14.1
click at [216, 249] on div "[PHONE_NUMBER] Live | 00:07 HANG UP" at bounding box center [135, 248] width 189 height 38
click at [216, 249] on span "HANG UP" at bounding box center [196, 248] width 45 height 10
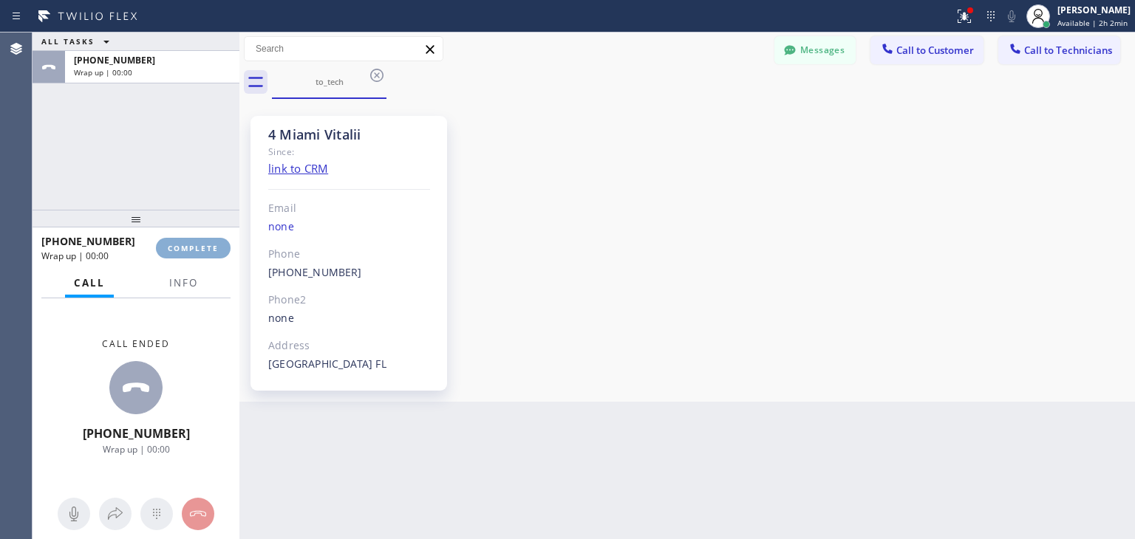
click at [216, 249] on span "COMPLETE" at bounding box center [193, 248] width 51 height 10
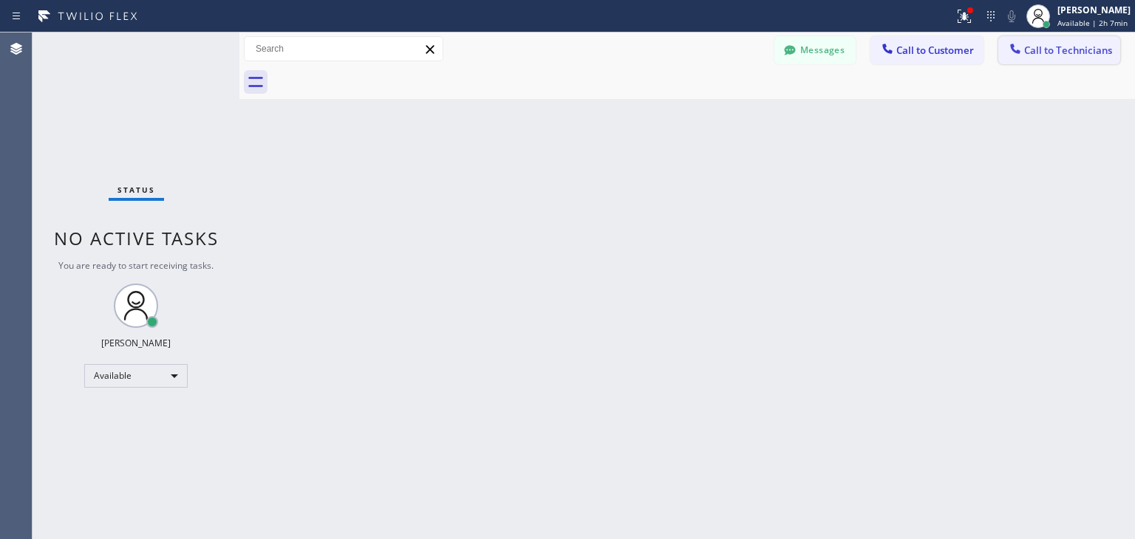
click at [1040, 39] on button "Call to Technicians" at bounding box center [1059, 50] width 122 height 28
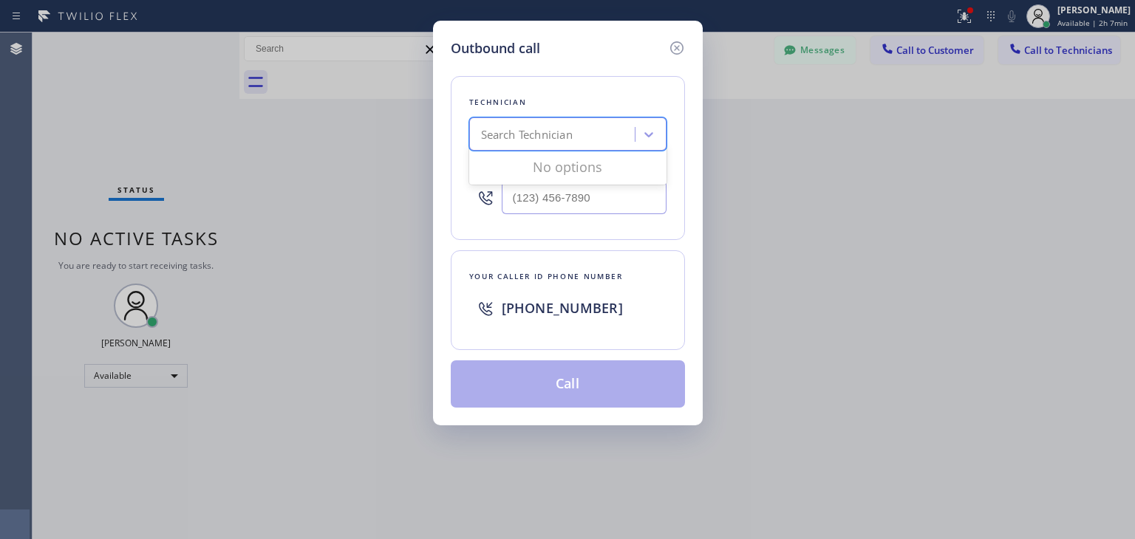
click at [585, 140] on div "Search Technician" at bounding box center [554, 135] width 161 height 26
type input "vital"
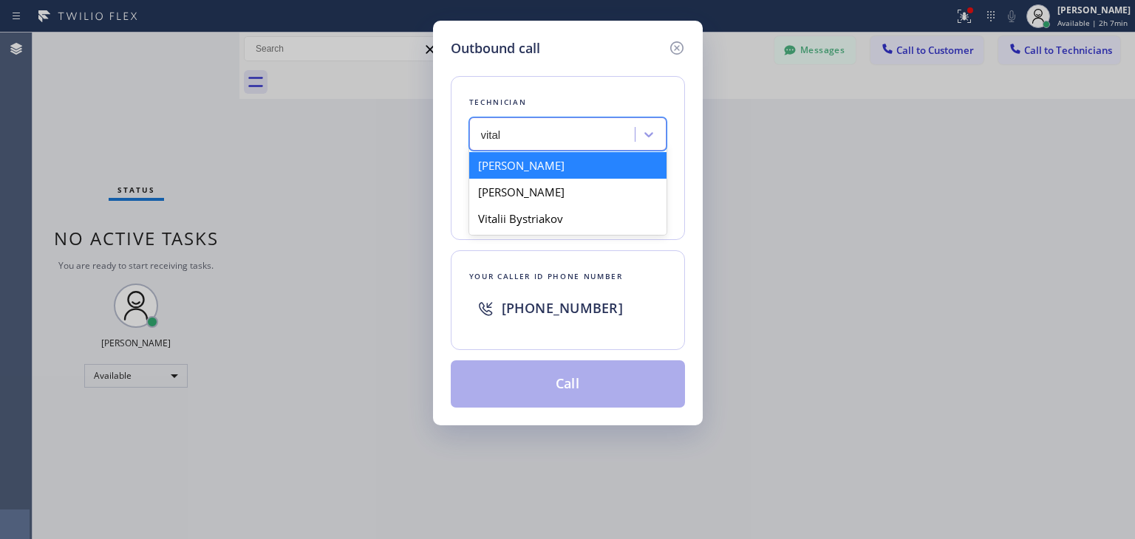
click at [600, 169] on div "[PERSON_NAME]" at bounding box center [567, 165] width 197 height 27
type input "[PHONE_NUMBER]"
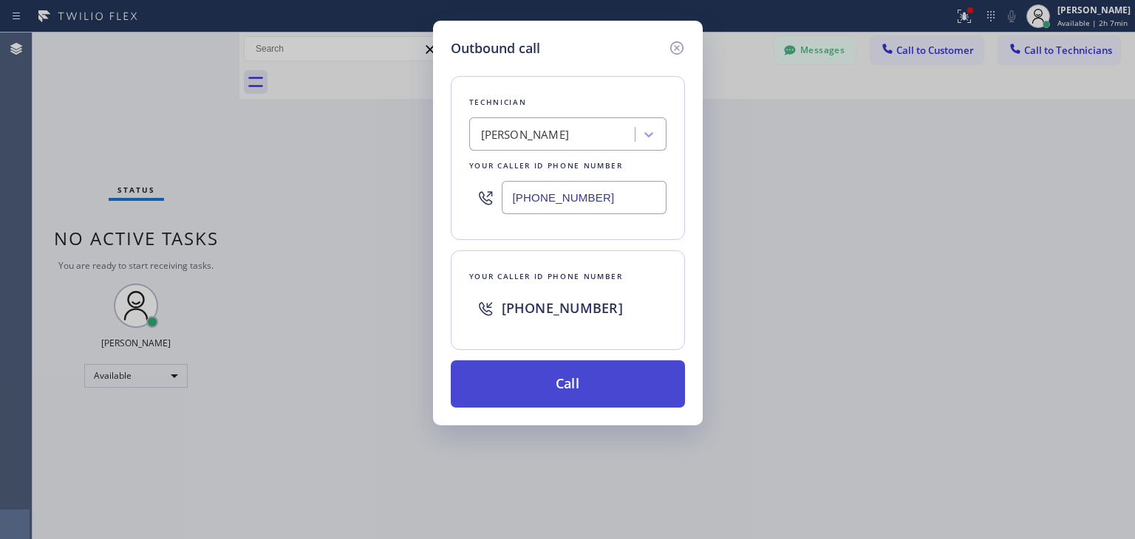
click at [609, 388] on button "Call" at bounding box center [568, 384] width 234 height 47
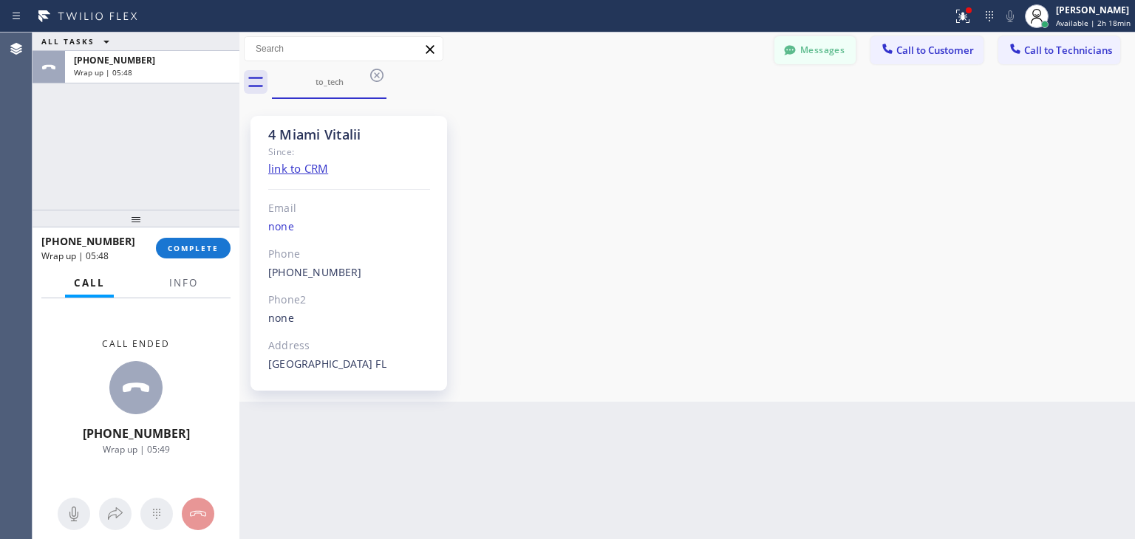
click at [814, 51] on button "Messages" at bounding box center [814, 50] width 81 height 28
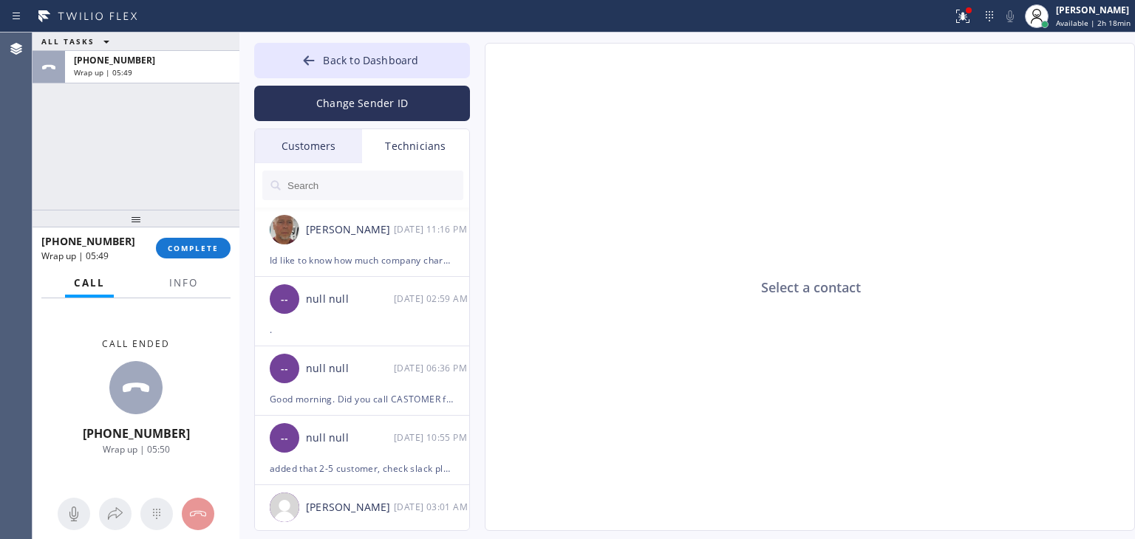
click at [327, 162] on div "Customers Technicians (510) 331- SEARCH RESULTS: RS [PERSON_NAME] [DATE] 03:21 …" at bounding box center [362, 330] width 216 height 403
click at [327, 162] on div "Customers" at bounding box center [308, 146] width 107 height 34
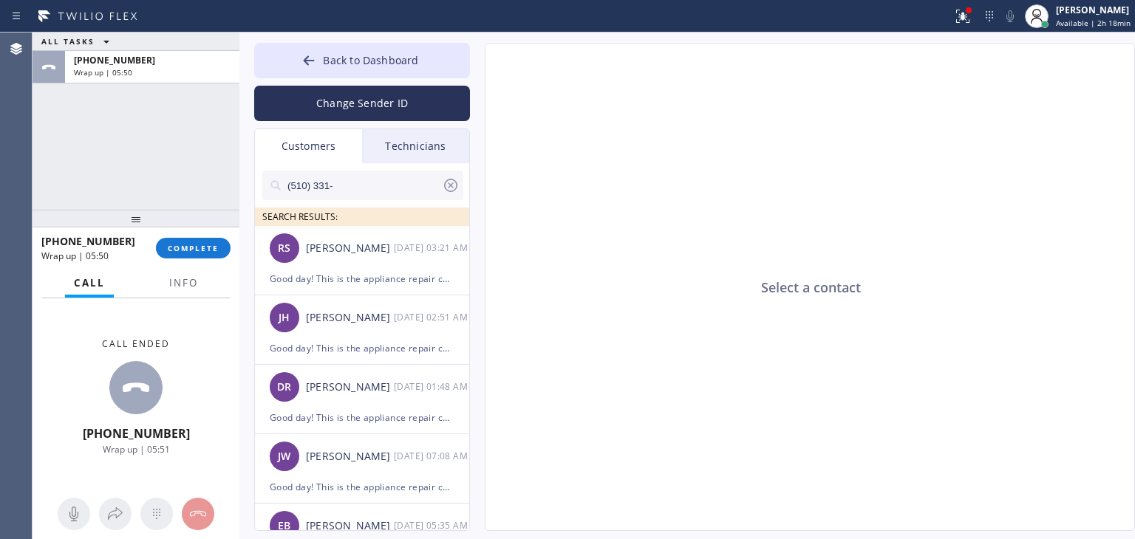
click at [338, 181] on input "(510) 331-" at bounding box center [364, 186] width 156 height 30
click at [338, 181] on input "text" at bounding box center [364, 186] width 156 height 30
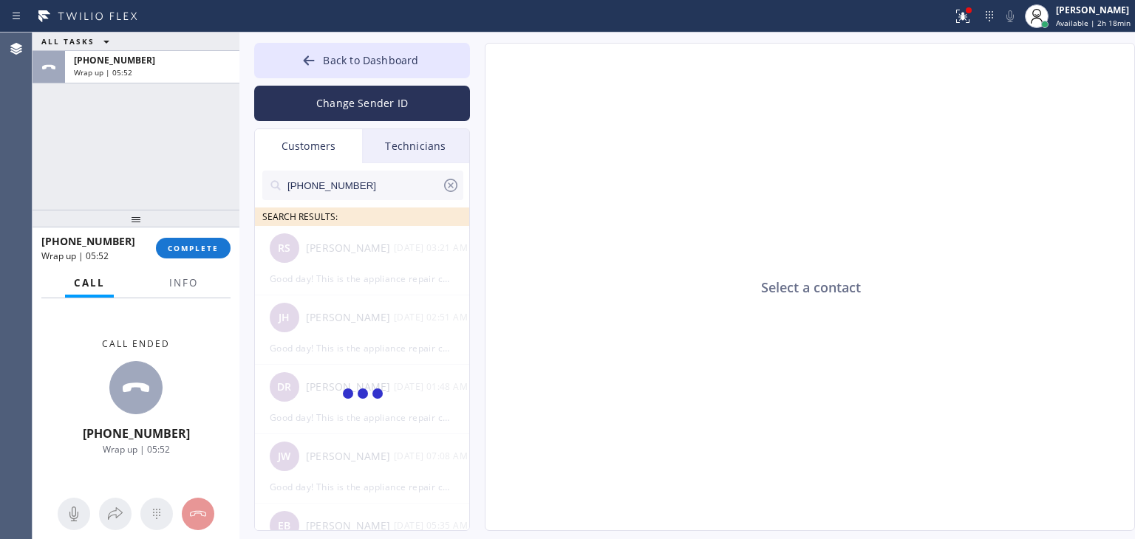
click at [338, 181] on input "[PHONE_NUMBER]" at bounding box center [364, 186] width 156 height 30
click at [367, 180] on input "(310) 892-" at bounding box center [364, 186] width 156 height 30
type input "("
click at [426, 194] on input "(310) 892-" at bounding box center [364, 186] width 156 height 30
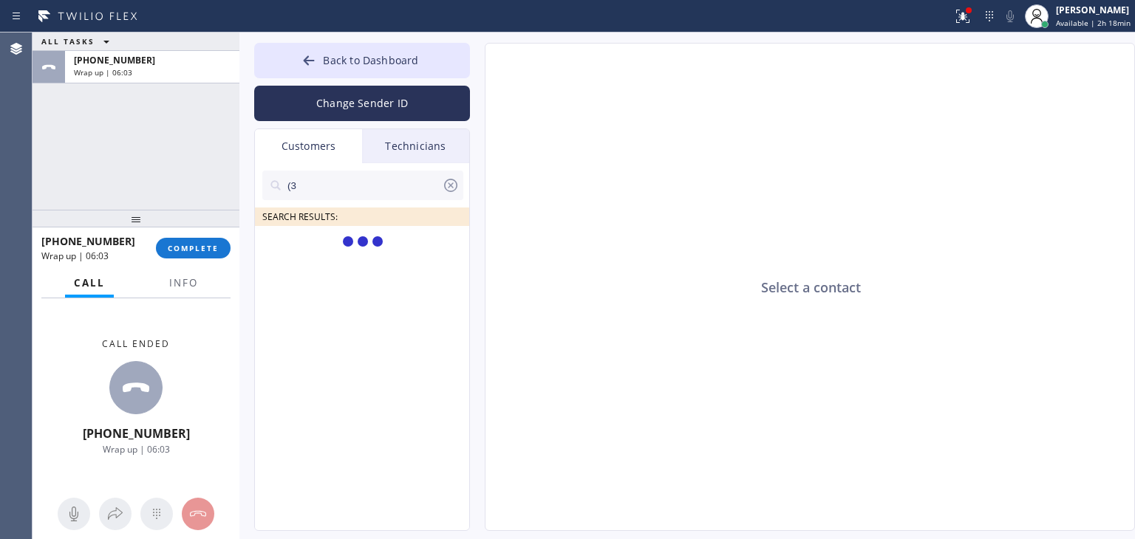
type input "("
click at [426, 194] on input "[PHONE_NUMBER]" at bounding box center [364, 186] width 156 height 30
click at [409, 185] on input "(310) 892-051_" at bounding box center [364, 186] width 156 height 30
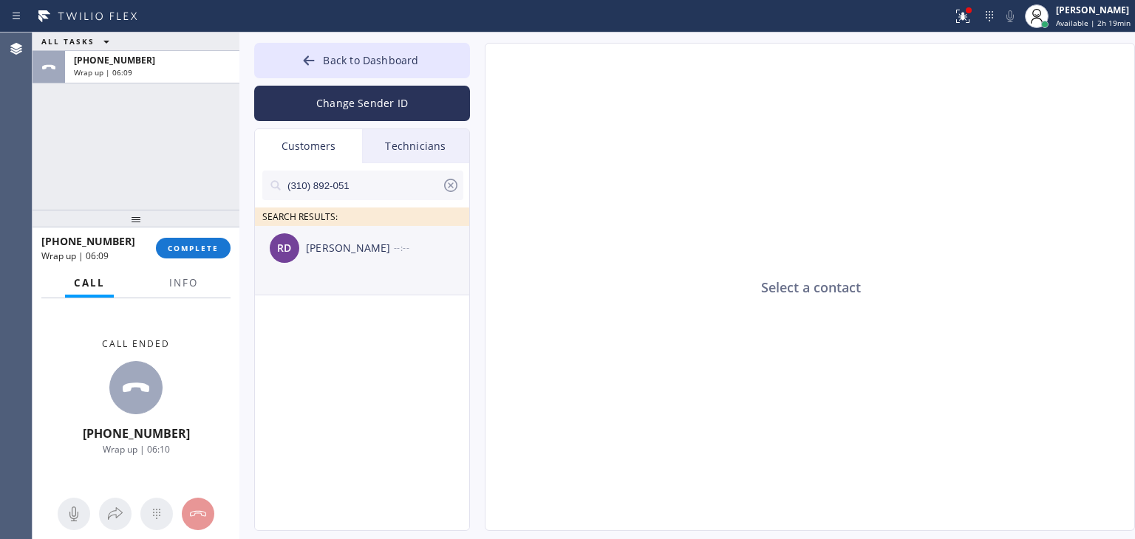
type input "(310) 892-051"
click at [394, 285] on li "RD [PERSON_NAME] --:--" at bounding box center [363, 260] width 216 height 69
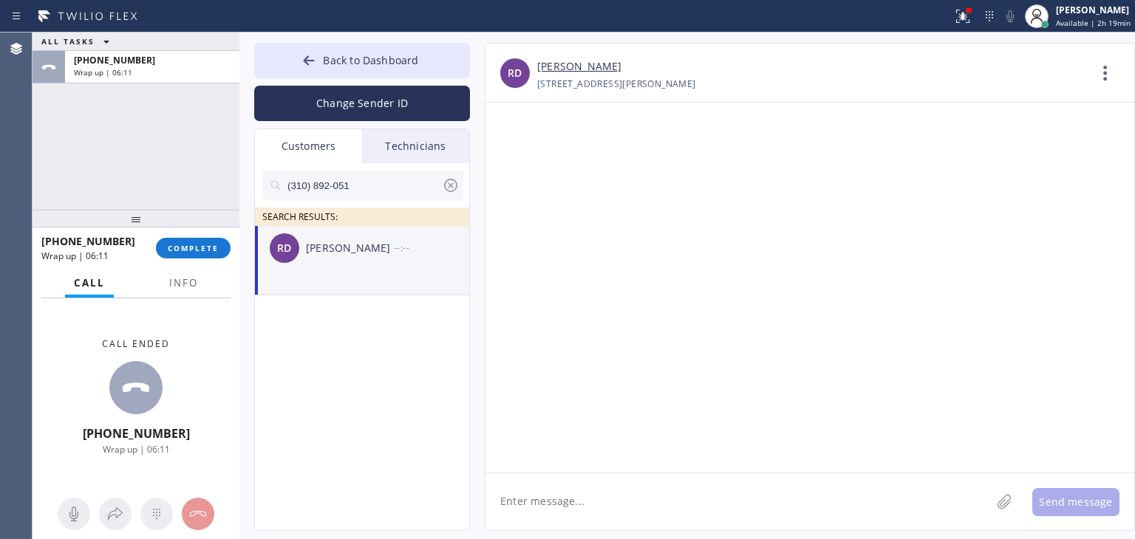
click at [597, 500] on textarea at bounding box center [738, 502] width 505 height 57
click at [751, 506] on textarea "Hello [PERSON_NAME], we booked an appointment for your DW for [DATE] 3-6" at bounding box center [752, 502] width 532 height 57
click at [910, 499] on textarea "Hello [PERSON_NAME], we booked an appointment for your Samsung DW for [DATE] 3-6" at bounding box center [752, 502] width 532 height 57
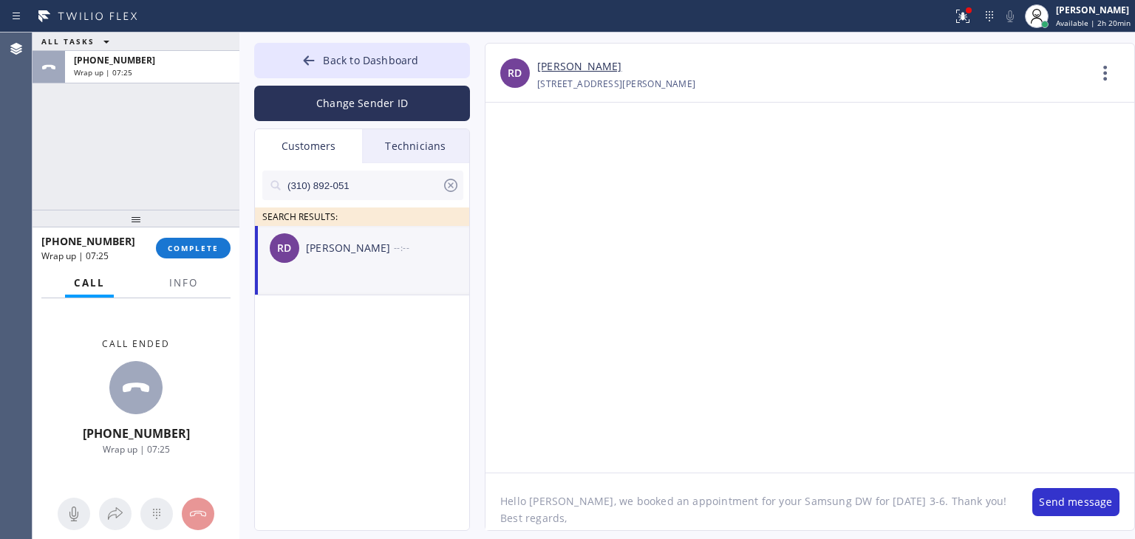
click at [572, 498] on textarea "Hello [PERSON_NAME], we booked an appointment for your Samsung DW for [DATE] 3-…" at bounding box center [752, 502] width 532 height 57
click at [568, 503] on textarea "Hello [PERSON_NAME], we booked an appointment for your Samsung DW for [DATE] 3-…" at bounding box center [752, 502] width 532 height 57
click at [208, 250] on span "COMPLETE" at bounding box center [193, 248] width 51 height 10
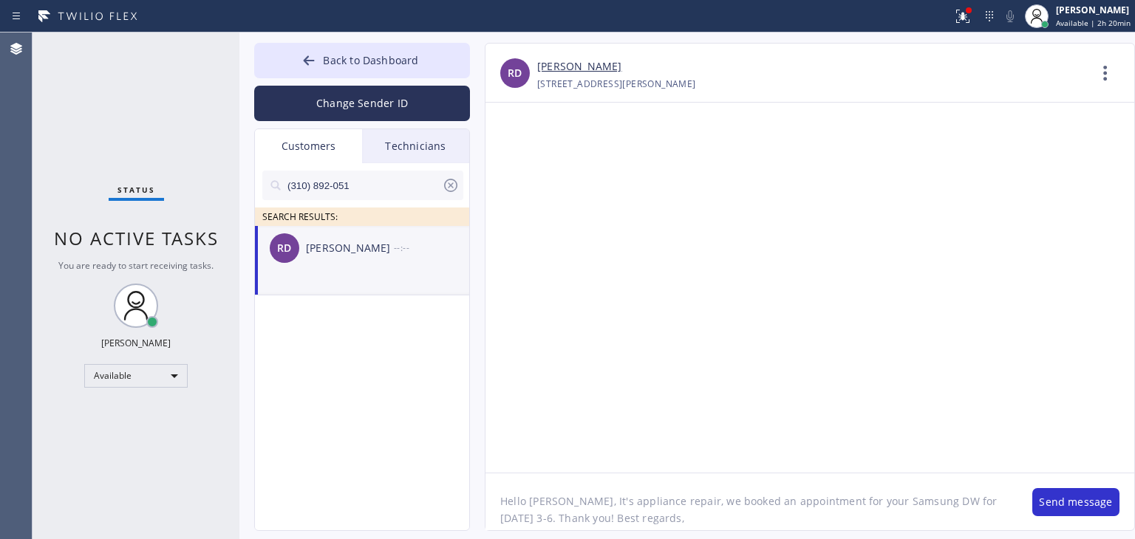
click at [748, 526] on textarea "Hello [PERSON_NAME], It's appliance repair, we booked an appointment for your S…" at bounding box center [752, 502] width 532 height 57
click at [1008, 504] on textarea "Hello [PERSON_NAME], It's appliance repair, we booked an appointment for your S…" at bounding box center [752, 502] width 532 height 57
type textarea "Hello [PERSON_NAME], It's appliance repair, we booked an appointment for your S…"
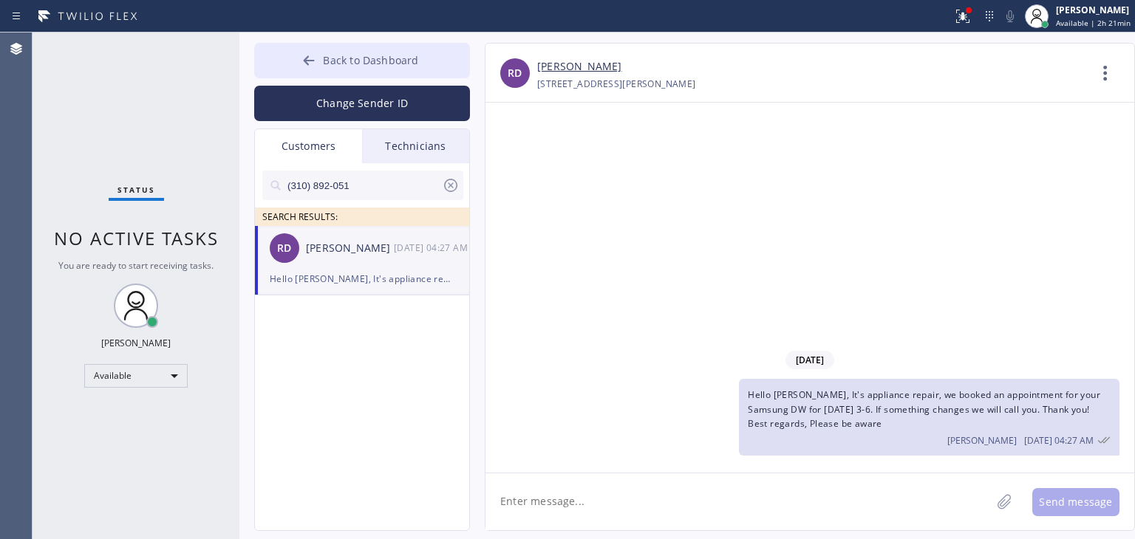
click at [428, 52] on button "Back to Dashboard" at bounding box center [362, 60] width 216 height 35
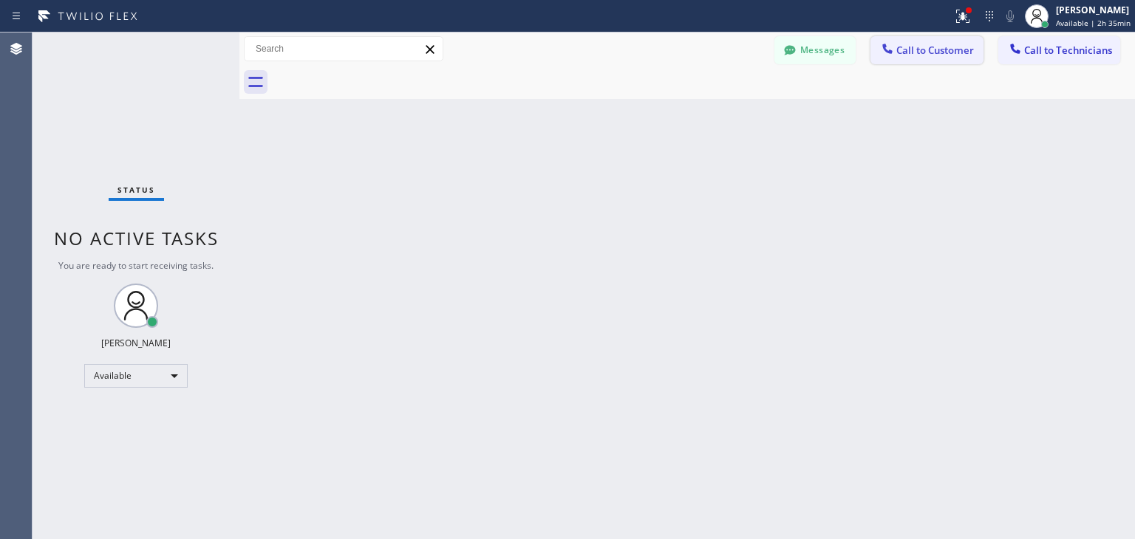
click at [947, 41] on button "Call to Customer" at bounding box center [927, 50] width 113 height 28
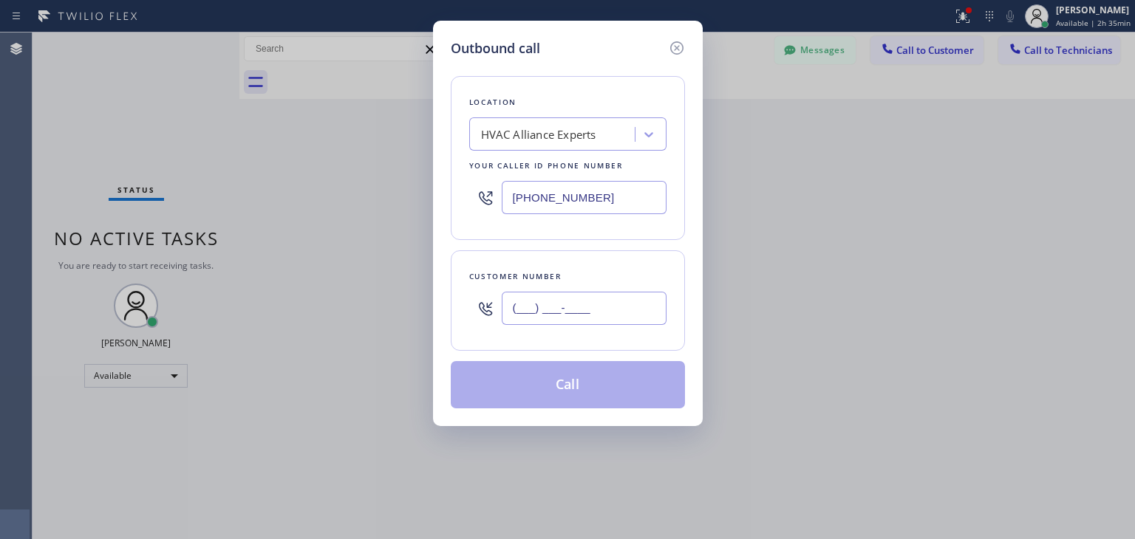
paste input "425) 524-5073"
click at [624, 314] on input "[PHONE_NUMBER]" at bounding box center [584, 308] width 165 height 33
type input "[PHONE_NUMBER]"
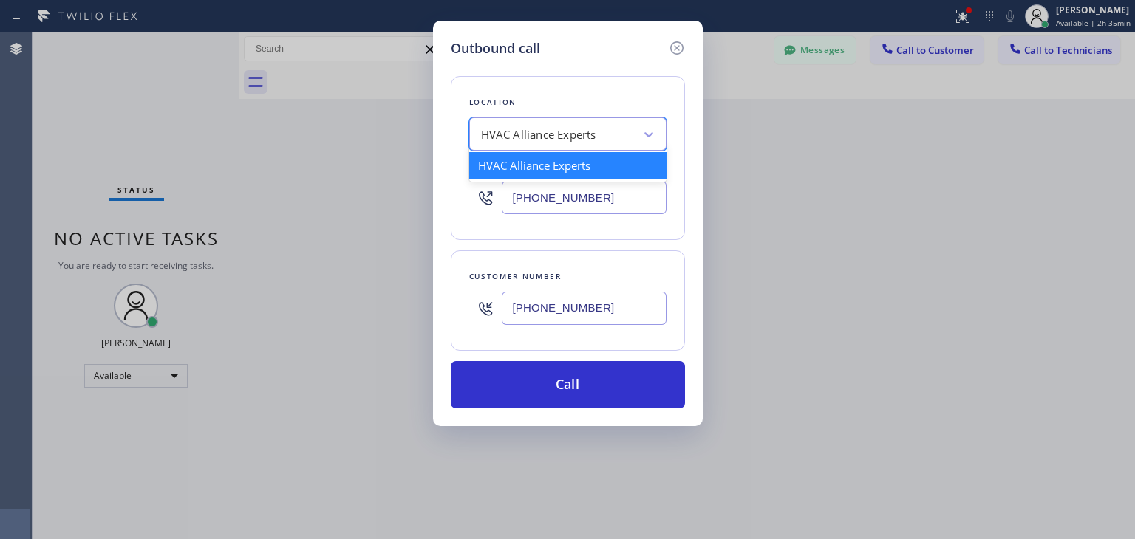
click at [540, 140] on div "HVAC Alliance Experts" at bounding box center [538, 134] width 115 height 17
paste input "Thermador Repair Group [GEOGRAPHIC_DATA]"
type input "Thermador Repair Group [GEOGRAPHIC_DATA]"
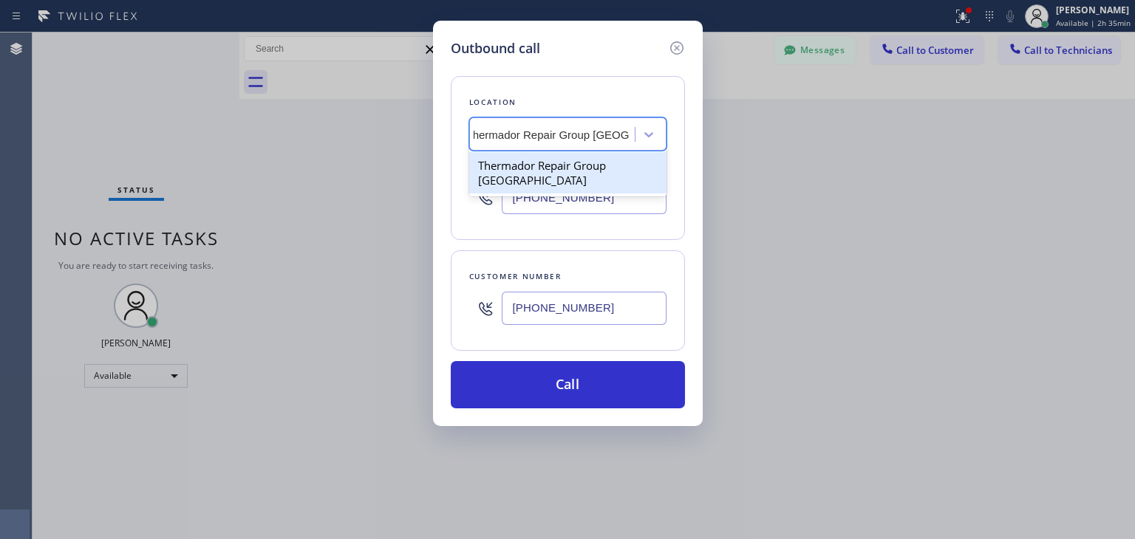
click at [579, 163] on div "Thermador Repair Group [GEOGRAPHIC_DATA]" at bounding box center [567, 172] width 197 height 41
type input "[PHONE_NUMBER]"
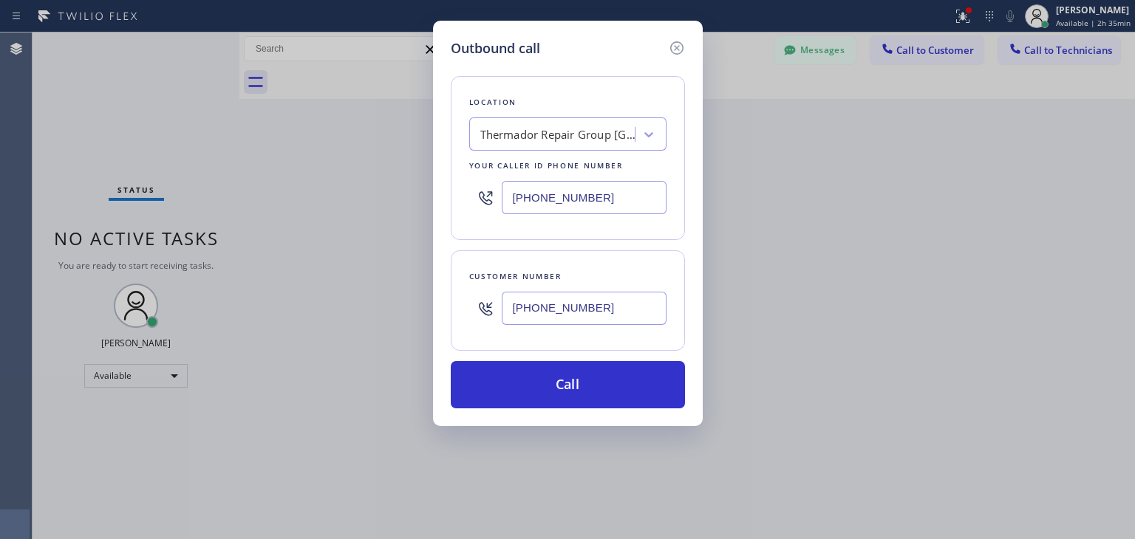
click at [591, 412] on div "Outbound call Location Thermador Repair Group [GEOGRAPHIC_DATA] Your caller id …" at bounding box center [568, 224] width 270 height 406
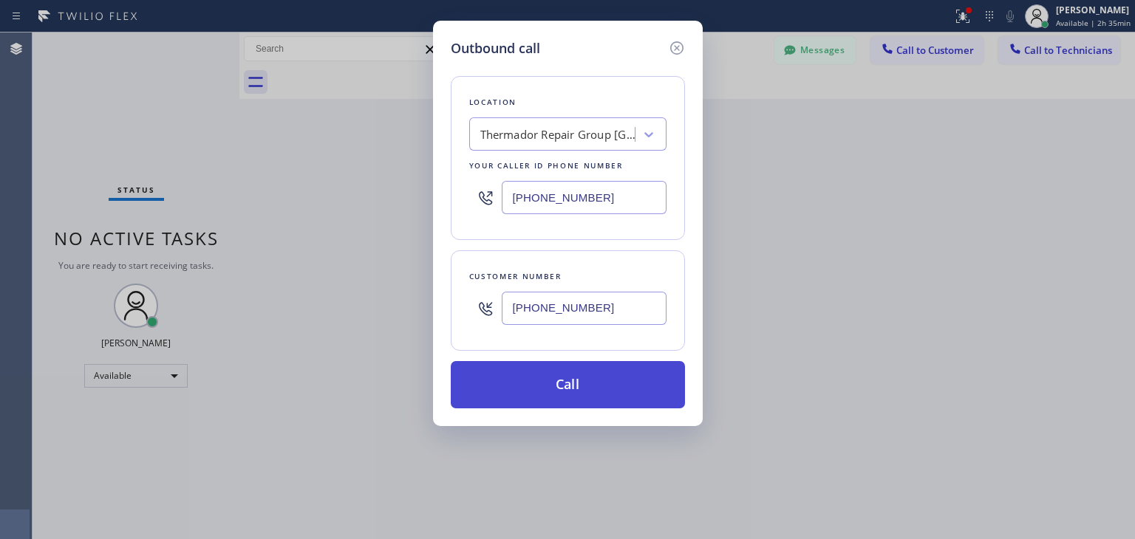
click at [636, 380] on button "Call" at bounding box center [568, 384] width 234 height 47
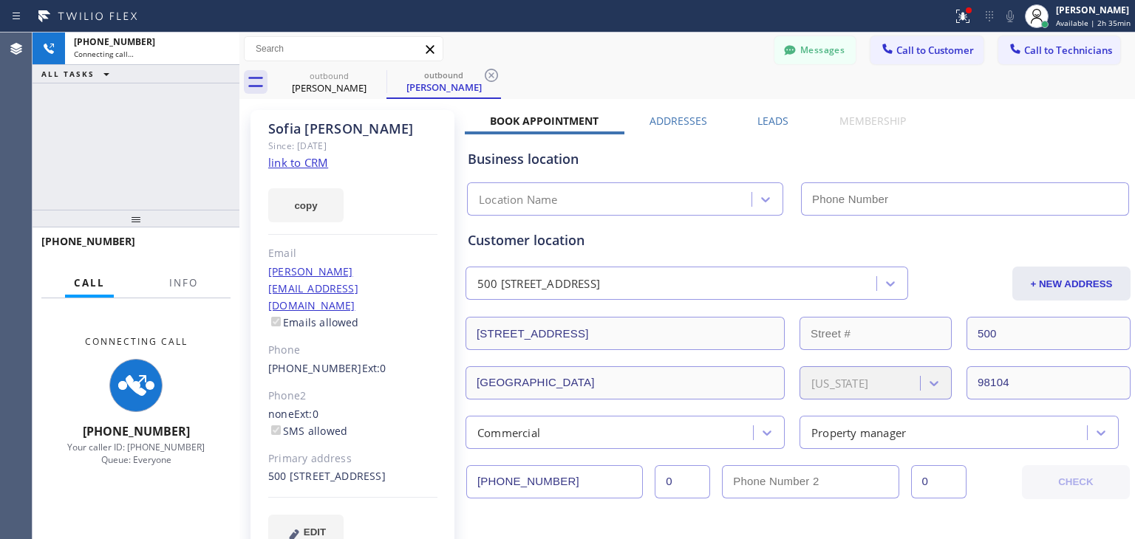
type input "[PHONE_NUMBER]"
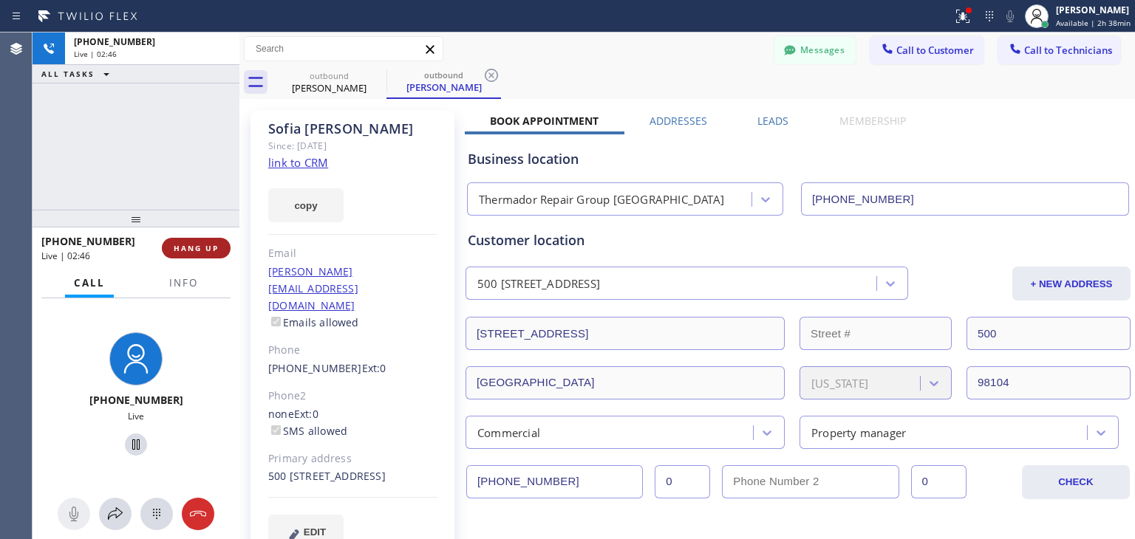
click at [218, 239] on button "HANG UP" at bounding box center [196, 248] width 69 height 21
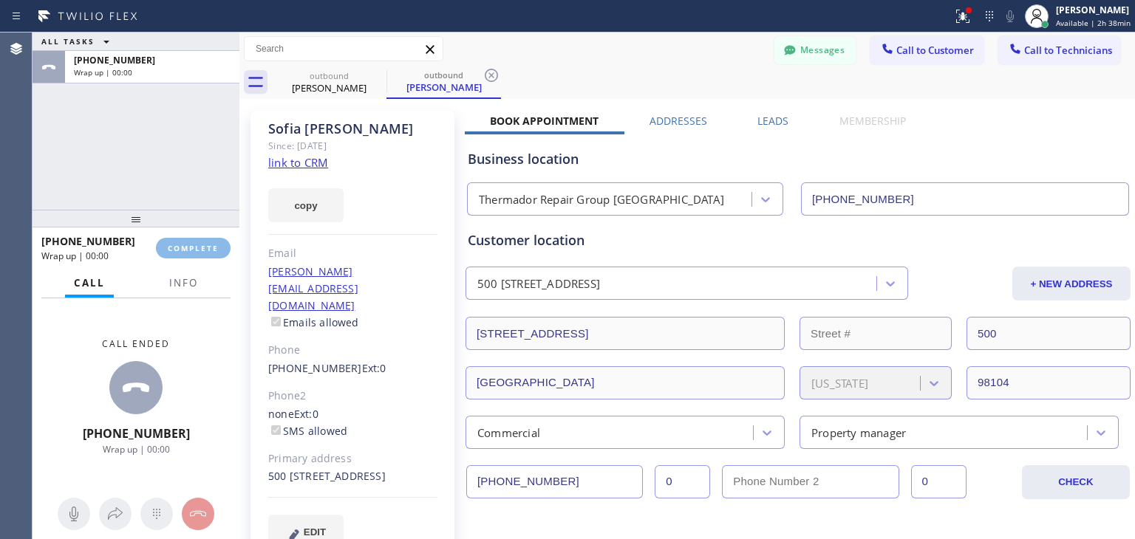
click at [682, 483] on div "ALL TASKS ALL TASKS ACTIVE TASKS TASKS IN WRAP UP [PHONE_NUMBER] Wrap up | 00:0…" at bounding box center [584, 286] width 1103 height 507
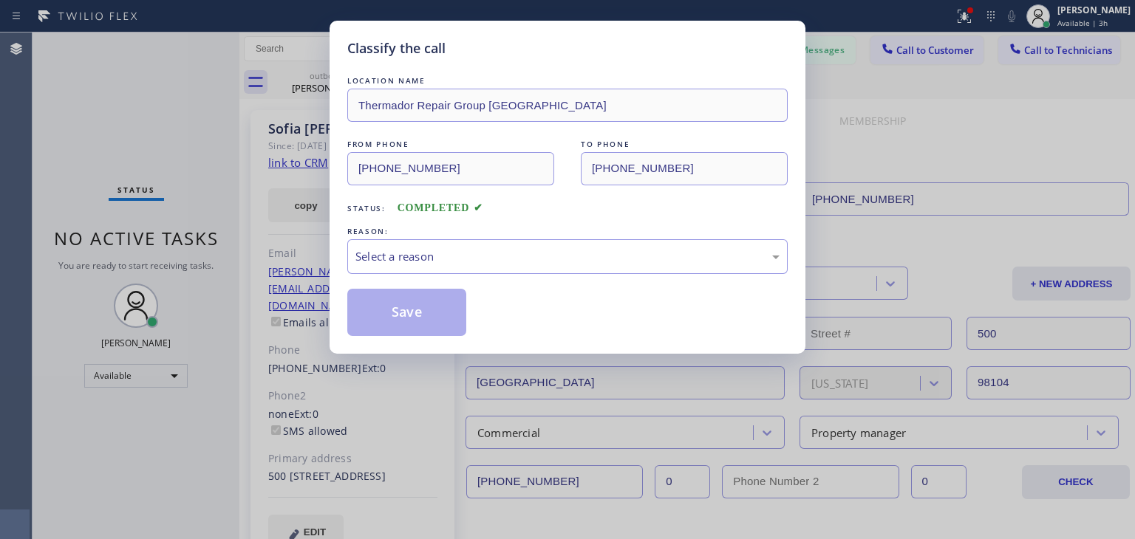
click at [606, 237] on div "REASON:" at bounding box center [567, 232] width 440 height 16
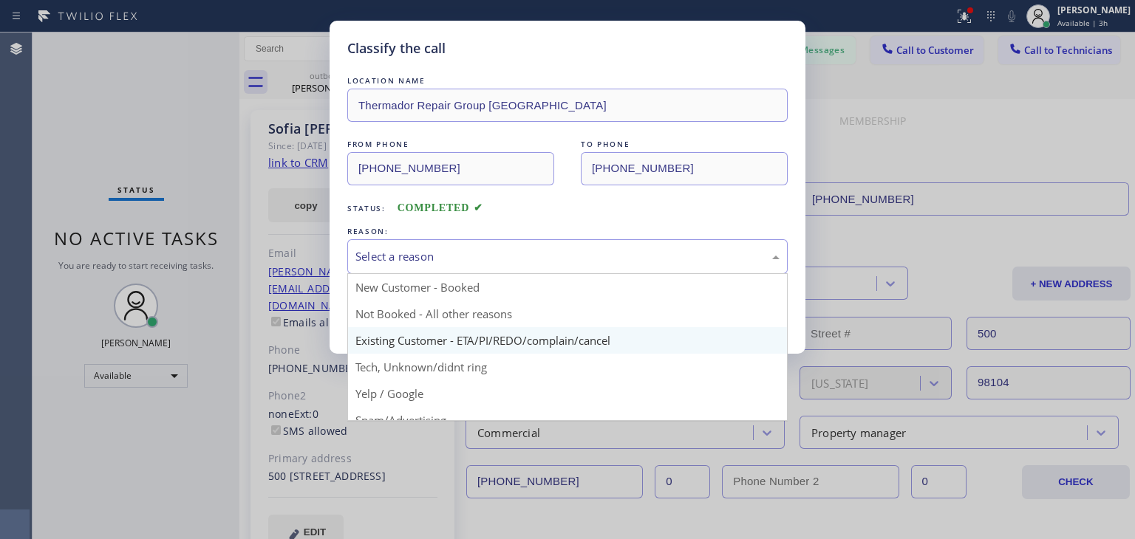
drag, startPoint x: 599, startPoint y: 252, endPoint x: 545, endPoint y: 334, distance: 97.8
click at [545, 274] on div "Select a reason New Customer - Booked Not Booked - All other reasons Existing C…" at bounding box center [567, 256] width 440 height 35
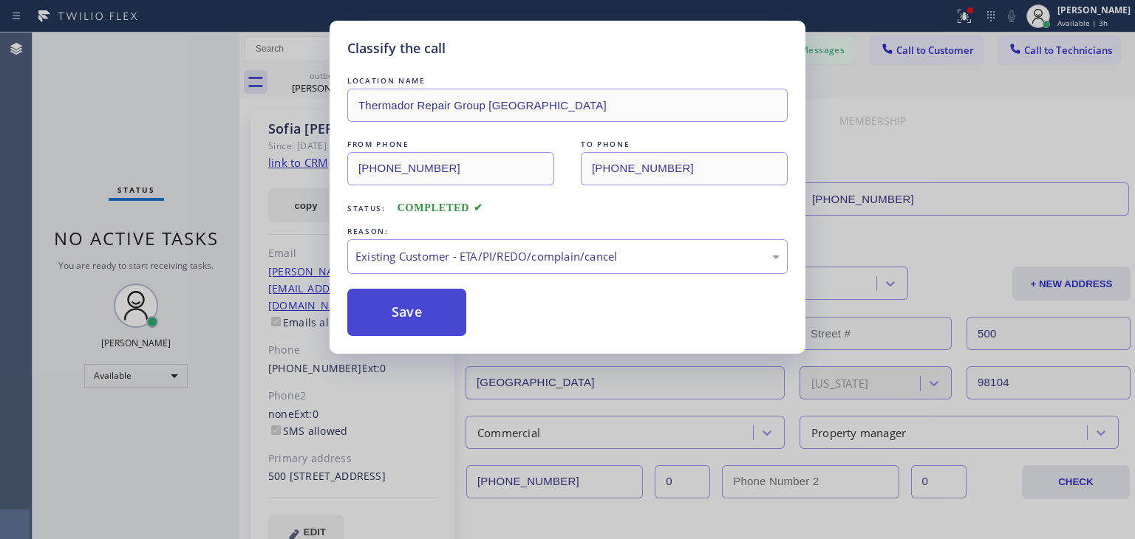
drag, startPoint x: 545, startPoint y: 334, endPoint x: 455, endPoint y: 316, distance: 92.0
click at [455, 316] on button "Save" at bounding box center [406, 312] width 119 height 47
click at [841, 46] on div "Classify the call LOCATION NAME Thermador Repair Group [GEOGRAPHIC_DATA] FROM P…" at bounding box center [567, 269] width 1135 height 539
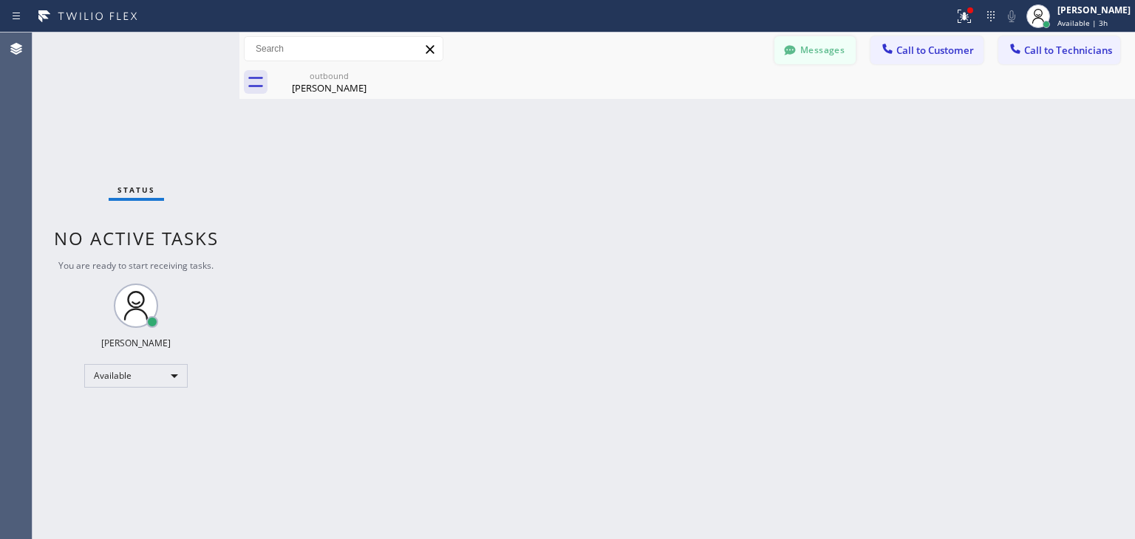
click at [834, 48] on button "Messages" at bounding box center [814, 50] width 81 height 28
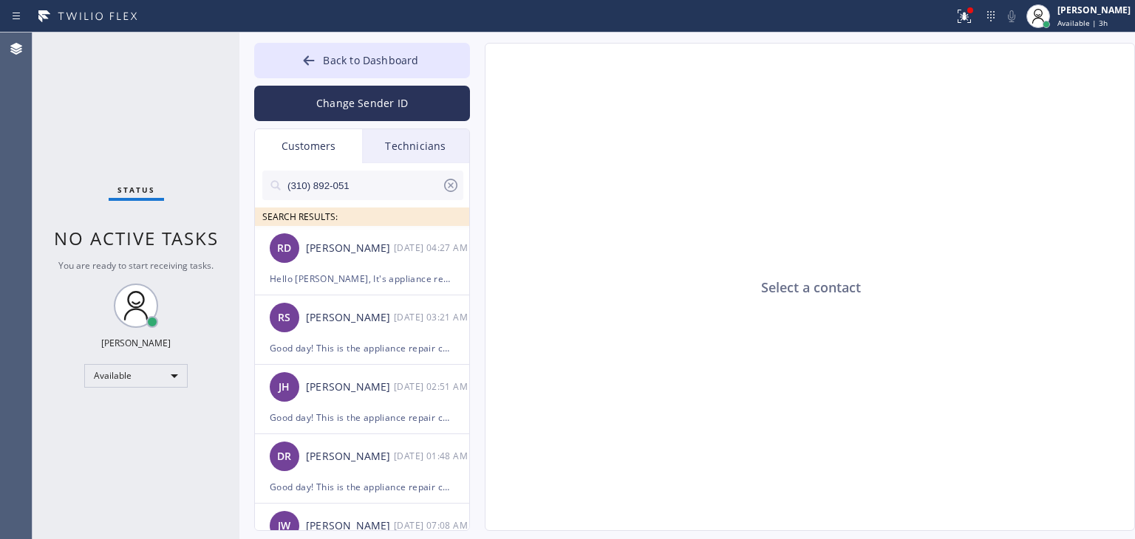
click at [449, 180] on icon at bounding box center [450, 185] width 13 height 13
click at [381, 205] on div at bounding box center [362, 209] width 201 height 18
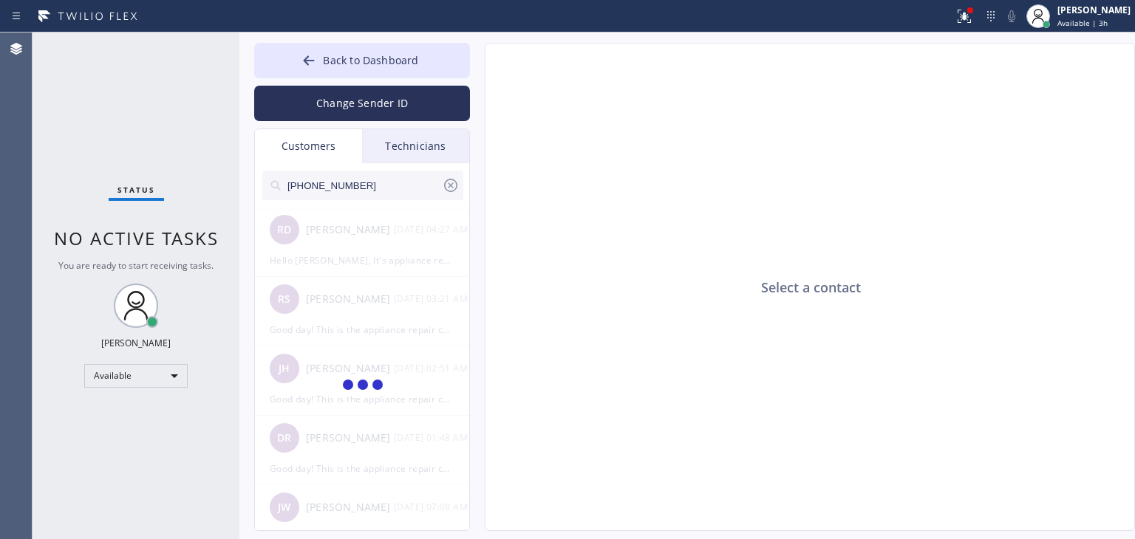
click at [404, 177] on input "[PHONE_NUMBER]" at bounding box center [364, 186] width 156 height 30
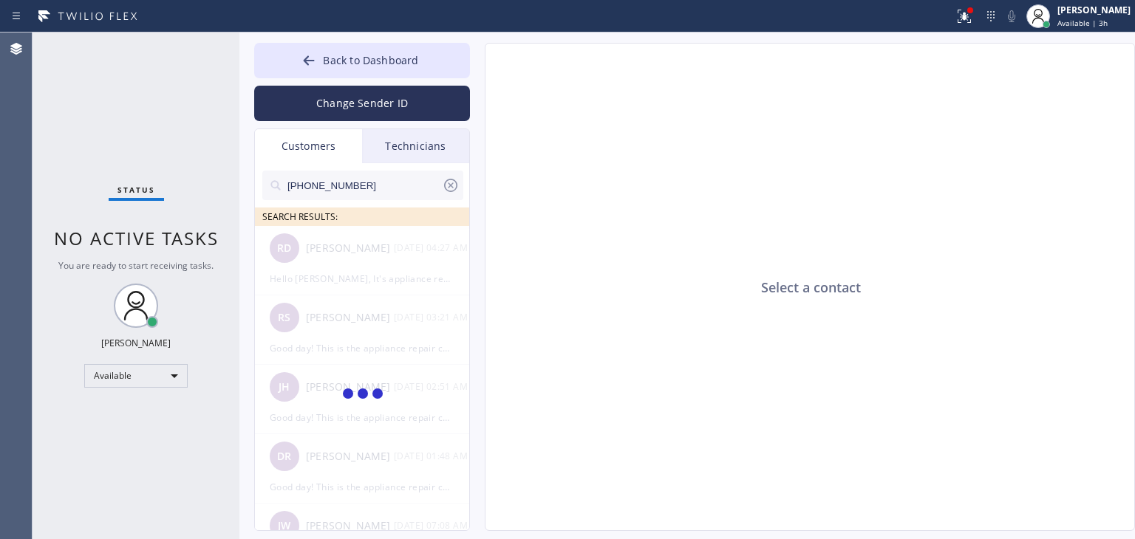
click at [404, 177] on input "[PHONE_NUMBER]" at bounding box center [364, 186] width 156 height 30
click at [404, 177] on input "(773) 682-060_" at bounding box center [364, 186] width 156 height 30
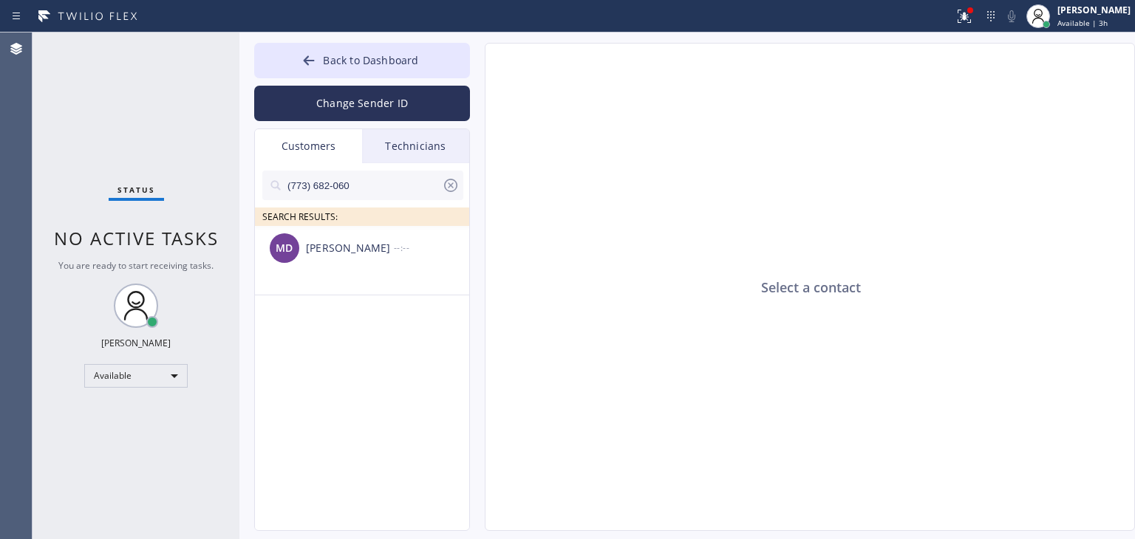
type input "(773) 682-060"
click at [383, 251] on div "[PERSON_NAME]" at bounding box center [350, 248] width 88 height 17
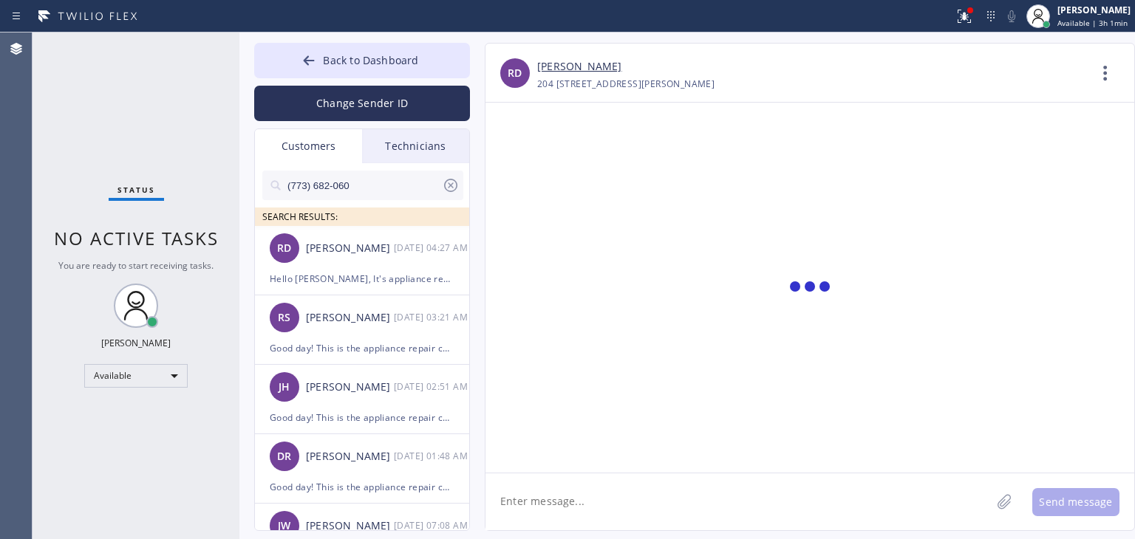
click at [675, 505] on textarea at bounding box center [738, 502] width 505 height 57
paste textarea "Good day! This is the appliance repair company you recently contacted. Unfortun…"
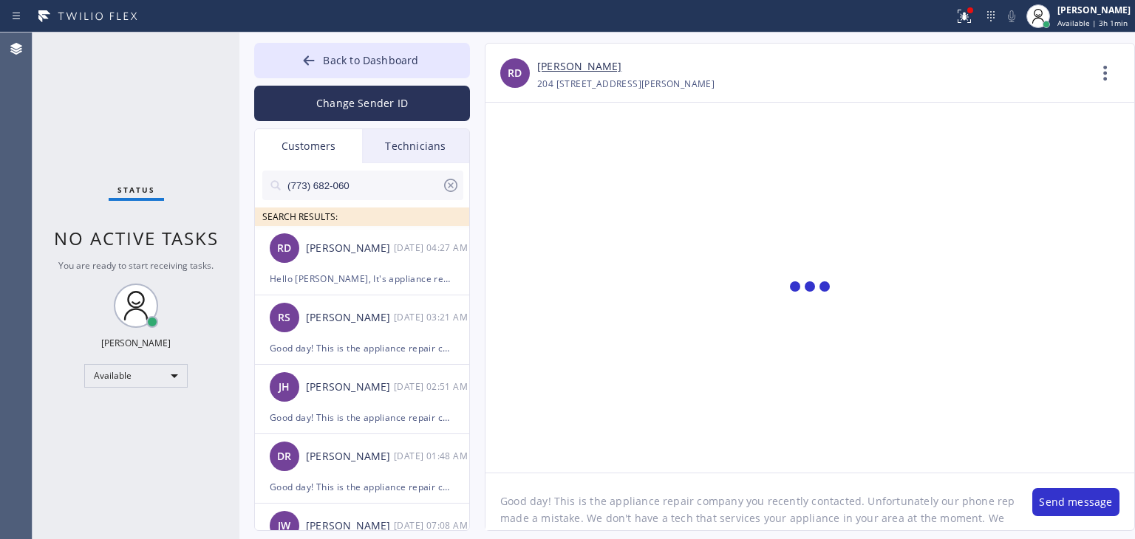
scroll to position [12, 0]
type textarea "Good day! This is the appliance repair company you recently contacted. Unfortun…"
click at [418, 193] on input "(773) 682-060" at bounding box center [364, 186] width 156 height 30
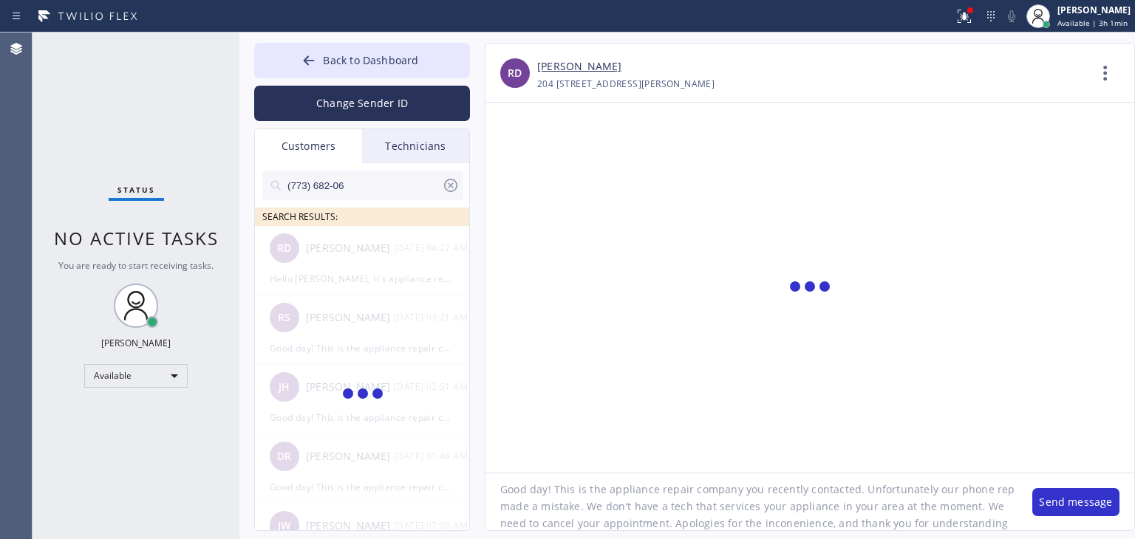
click at [420, 182] on input "(773) 682-06" at bounding box center [364, 186] width 156 height 30
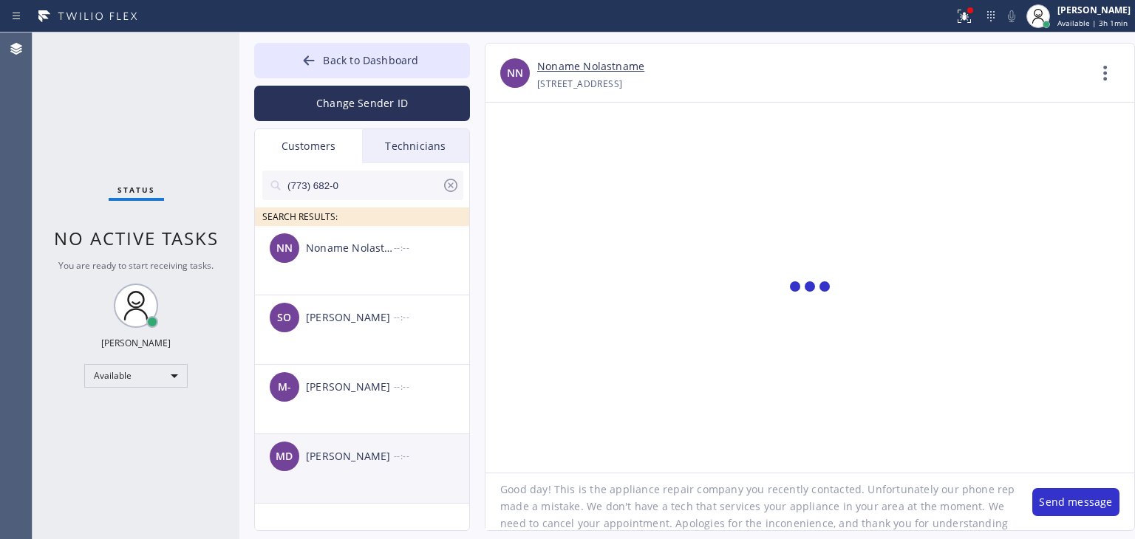
type input "(773) 682-0"
click at [347, 465] on div "MD [PERSON_NAME] --:--" at bounding box center [363, 457] width 216 height 44
click at [1061, 504] on button "Send message" at bounding box center [1075, 502] width 87 height 28
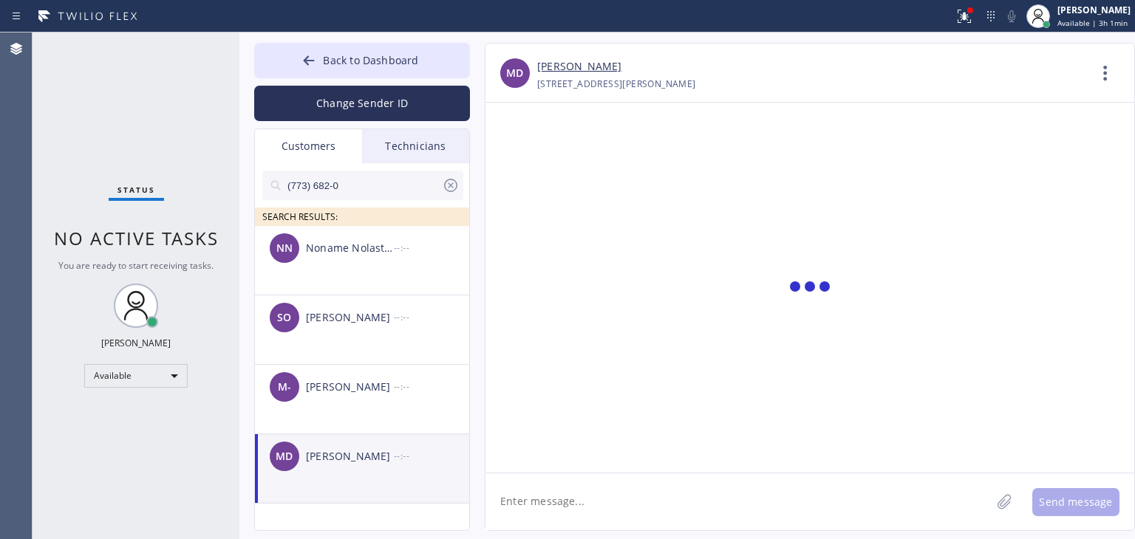
scroll to position [0, 0]
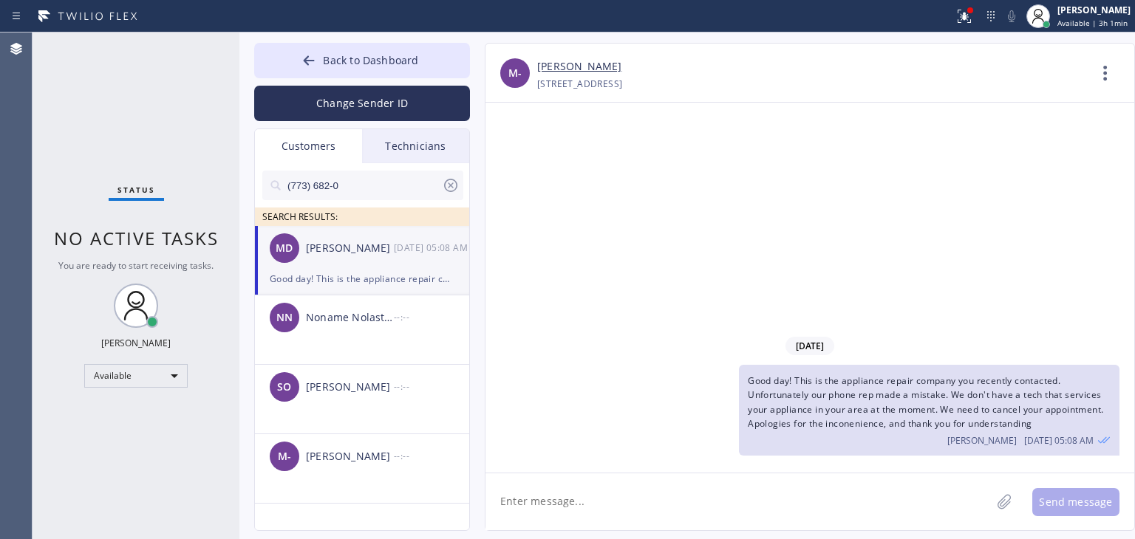
click at [455, 188] on icon at bounding box center [450, 185] width 13 height 13
click at [456, 144] on div "Technicians" at bounding box center [415, 146] width 107 height 34
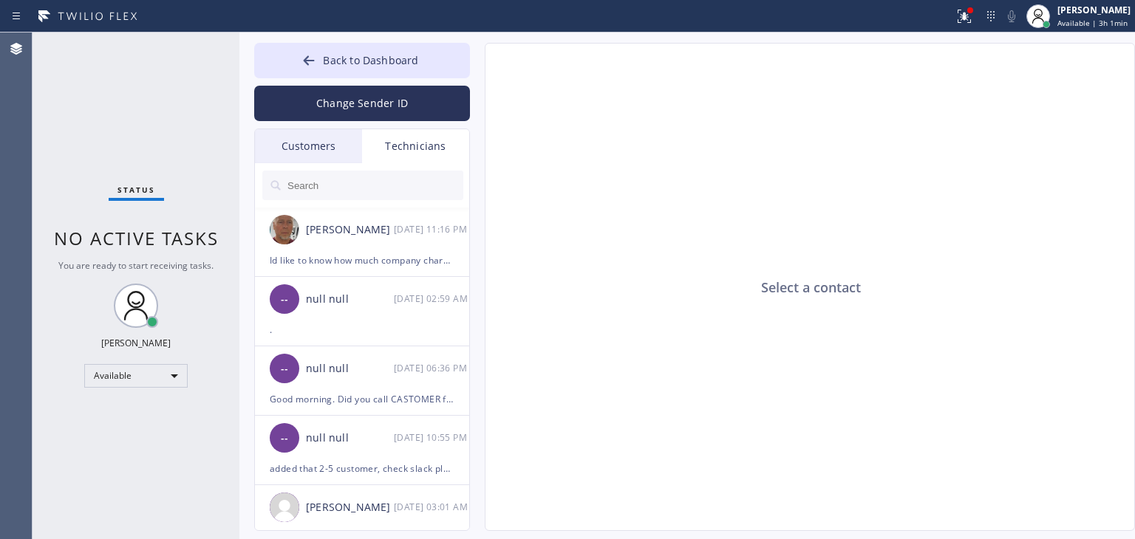
click at [296, 137] on div "Customers" at bounding box center [308, 146] width 107 height 34
